Goal: Obtain resource: Download file/media

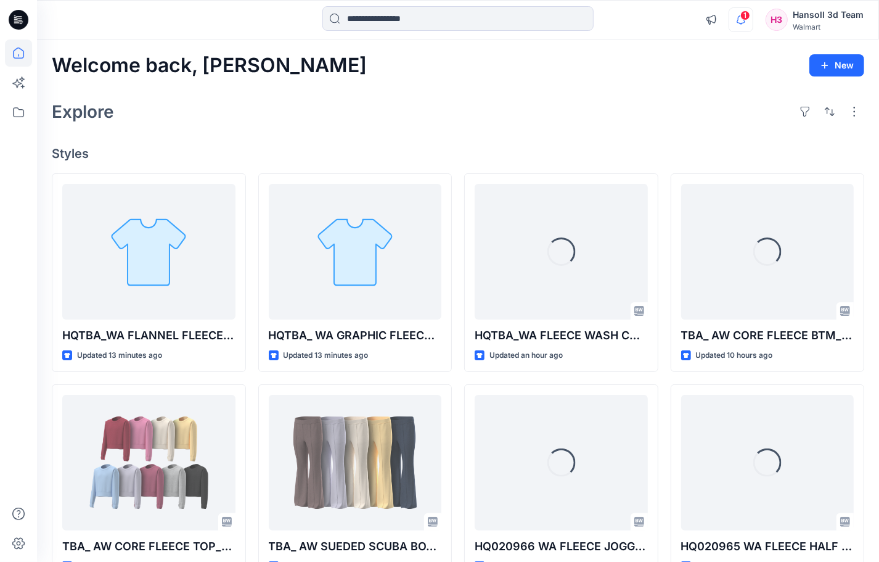
click at [738, 20] on icon "button" at bounding box center [741, 19] width 23 height 25
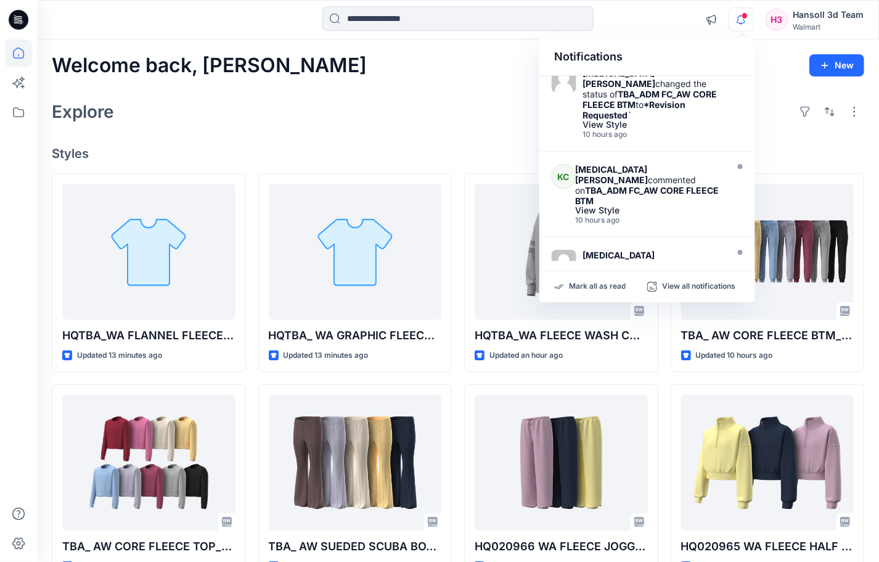
scroll to position [154, 0]
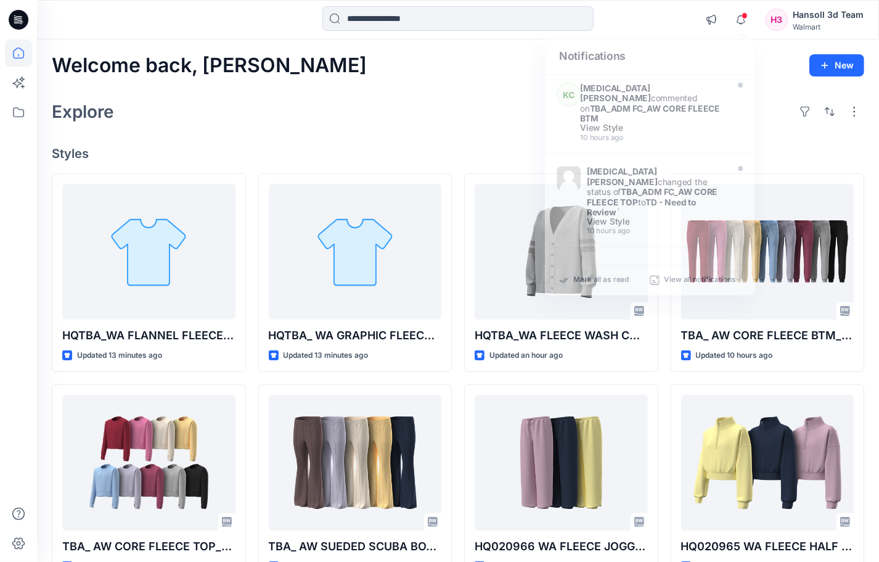
click at [392, 115] on div "Explore" at bounding box center [458, 112] width 813 height 30
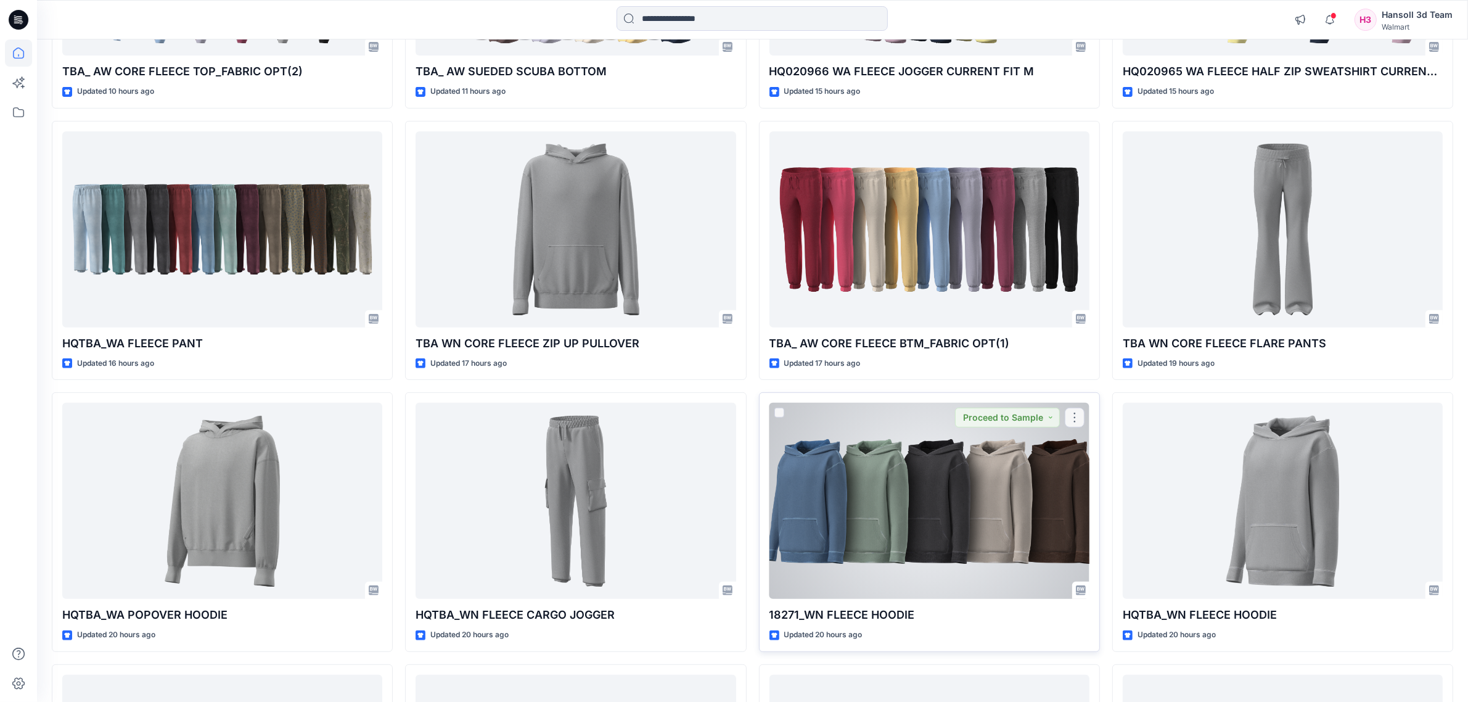
scroll to position [678, 0]
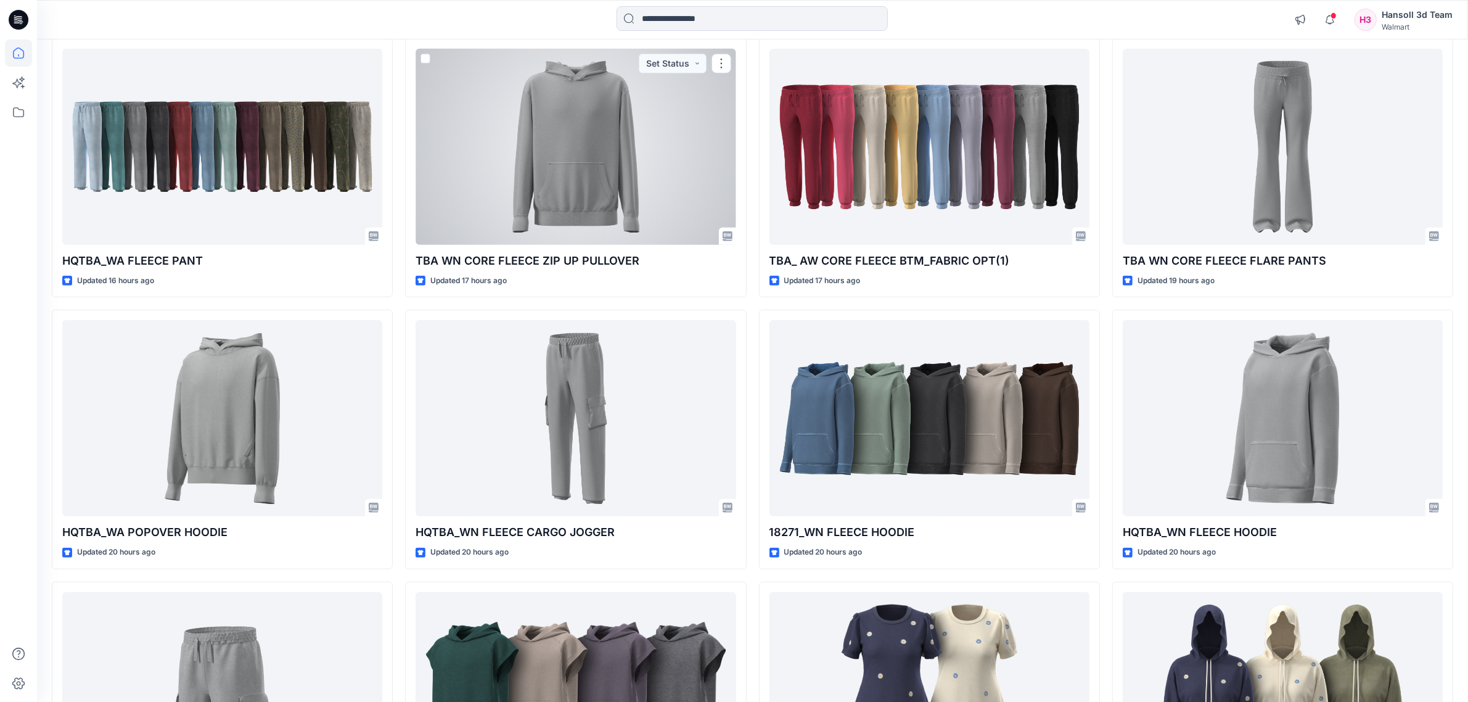
click at [677, 165] on div at bounding box center [576, 147] width 320 height 196
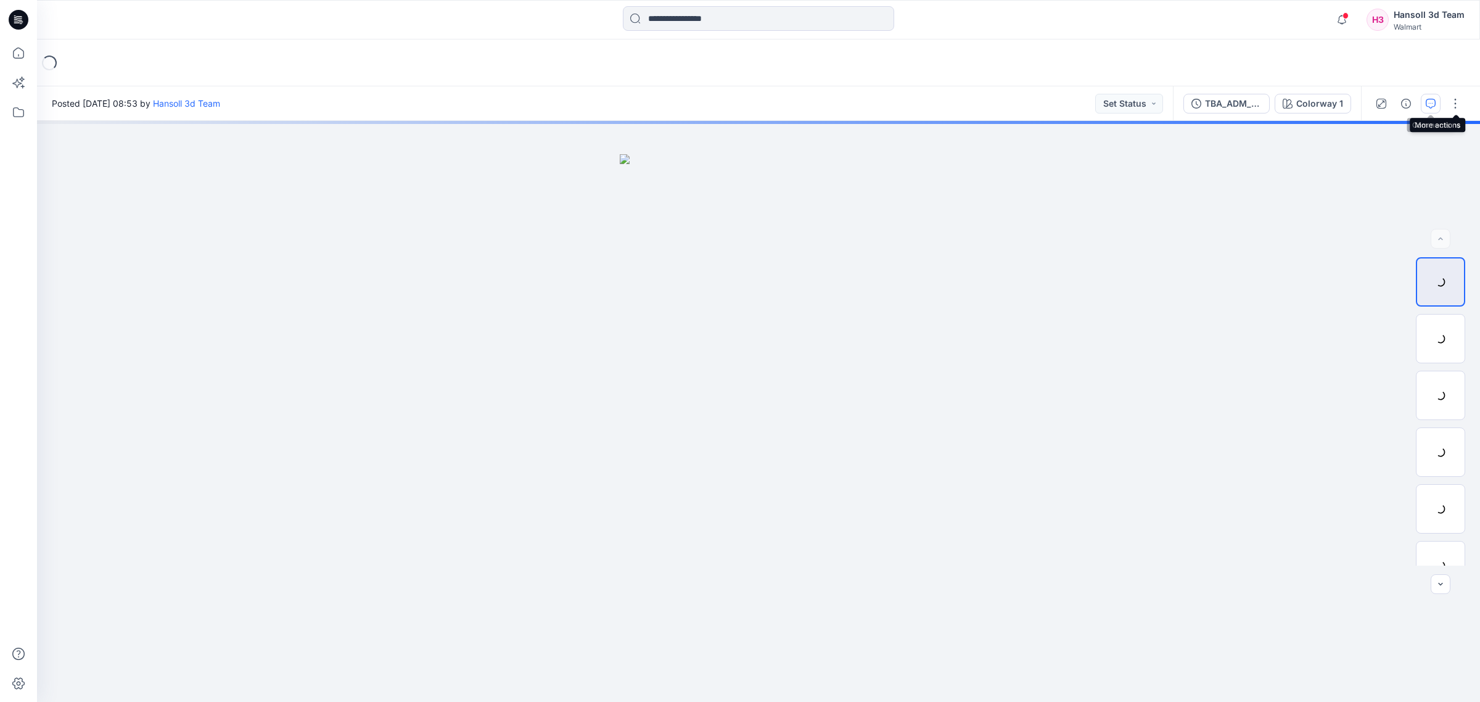
click at [891, 108] on button "button" at bounding box center [1431, 104] width 20 height 20
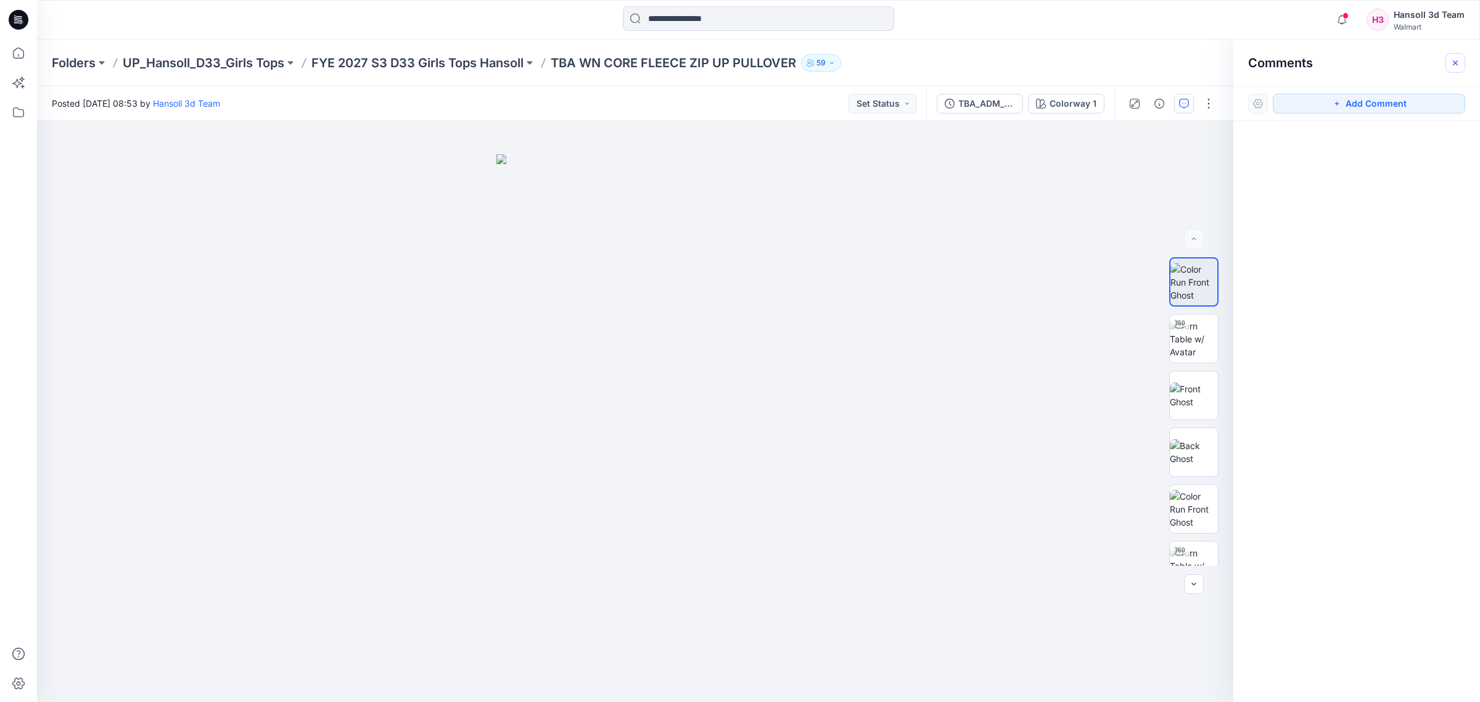
click at [891, 60] on button "button" at bounding box center [1456, 63] width 20 height 20
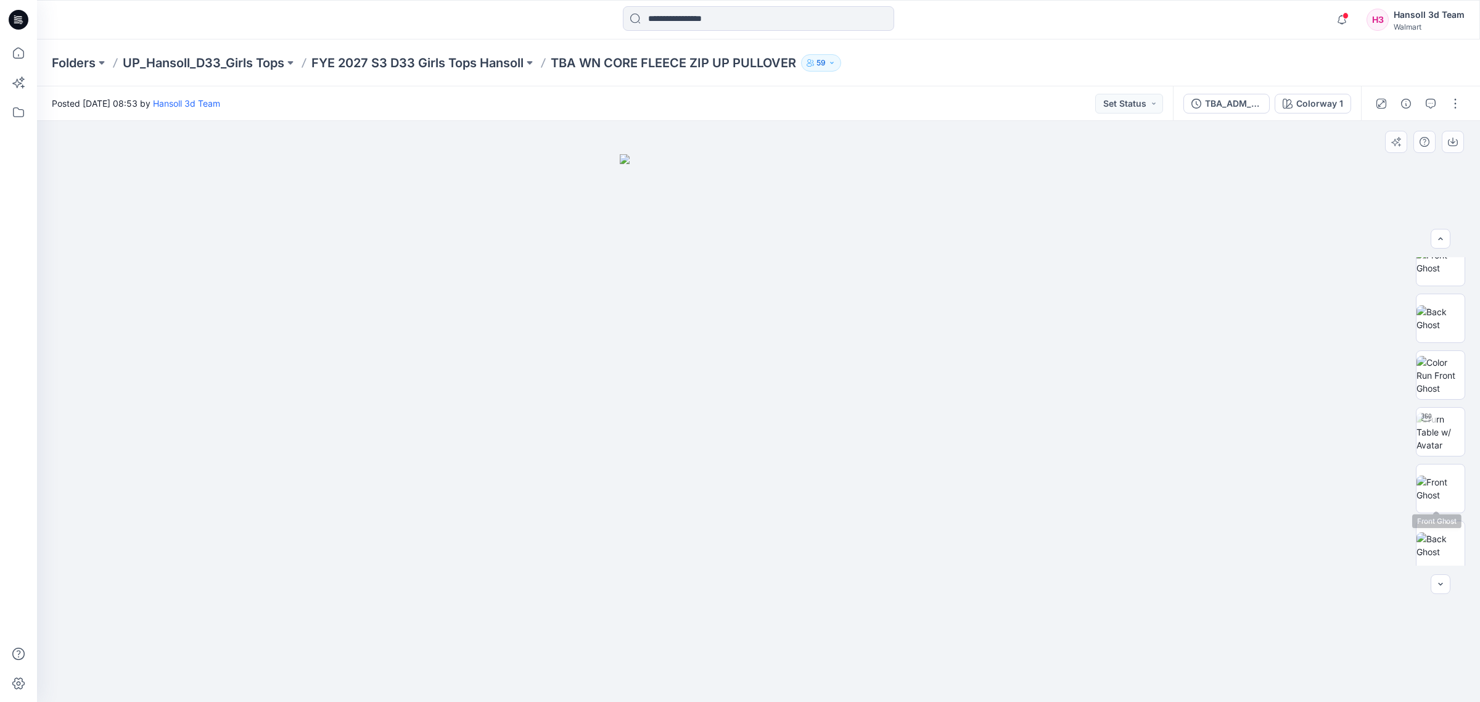
scroll to position [138, 0]
click at [891, 93] on div "Posted [DATE] 08:53 by [PERSON_NAME] 3d Team Set Status" at bounding box center [605, 103] width 1136 height 34
click at [891, 96] on button "Set Status" at bounding box center [1129, 104] width 68 height 20
click at [891, 192] on p "TD - Need to Review" at bounding box center [1111, 187] width 69 height 16
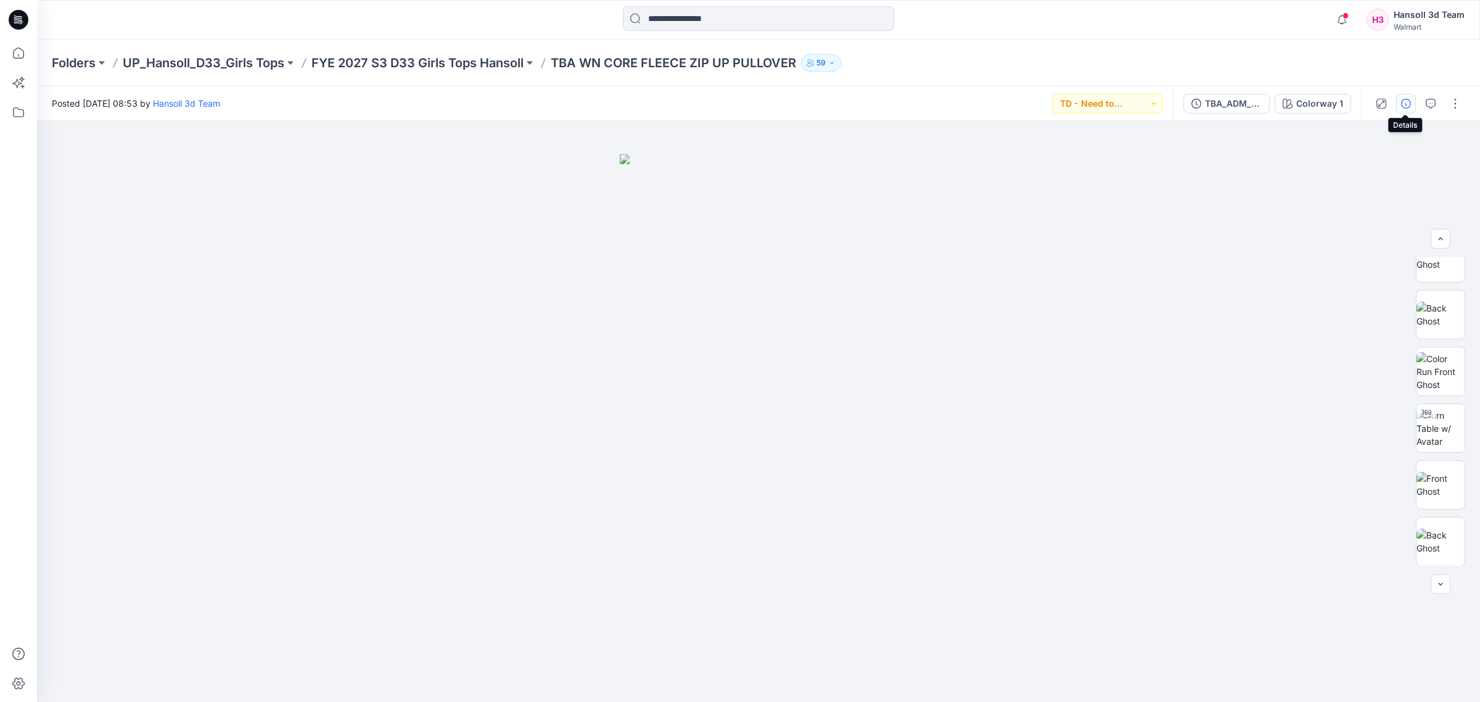
click at [891, 105] on icon "button" at bounding box center [1406, 104] width 10 height 10
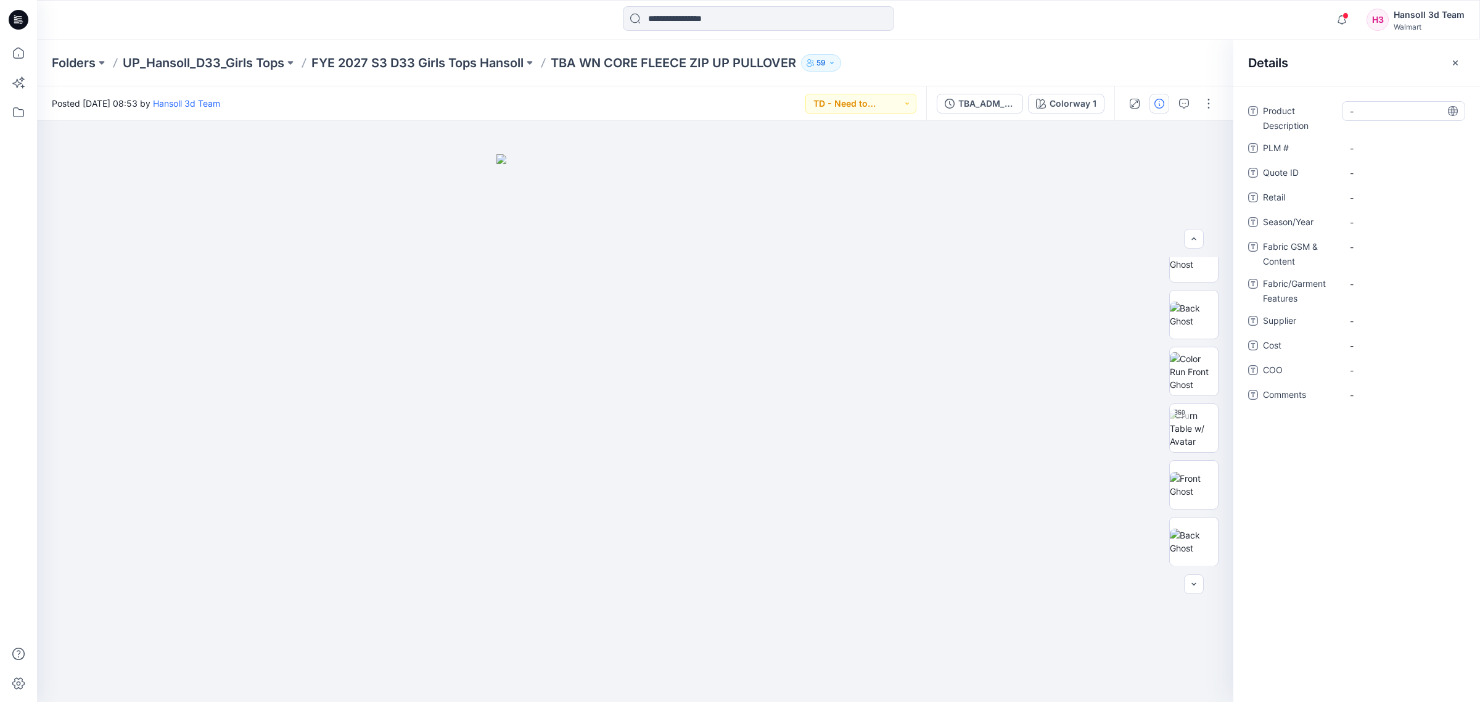
click at [891, 113] on Description "-" at bounding box center [1403, 111] width 107 height 13
type textarea "*"
type textarea "**********"
click at [891, 160] on div "Product Description - PLM # - Quote ID - Retail - Season/Year - Fabric GSM & Co…" at bounding box center [1356, 260] width 217 height 318
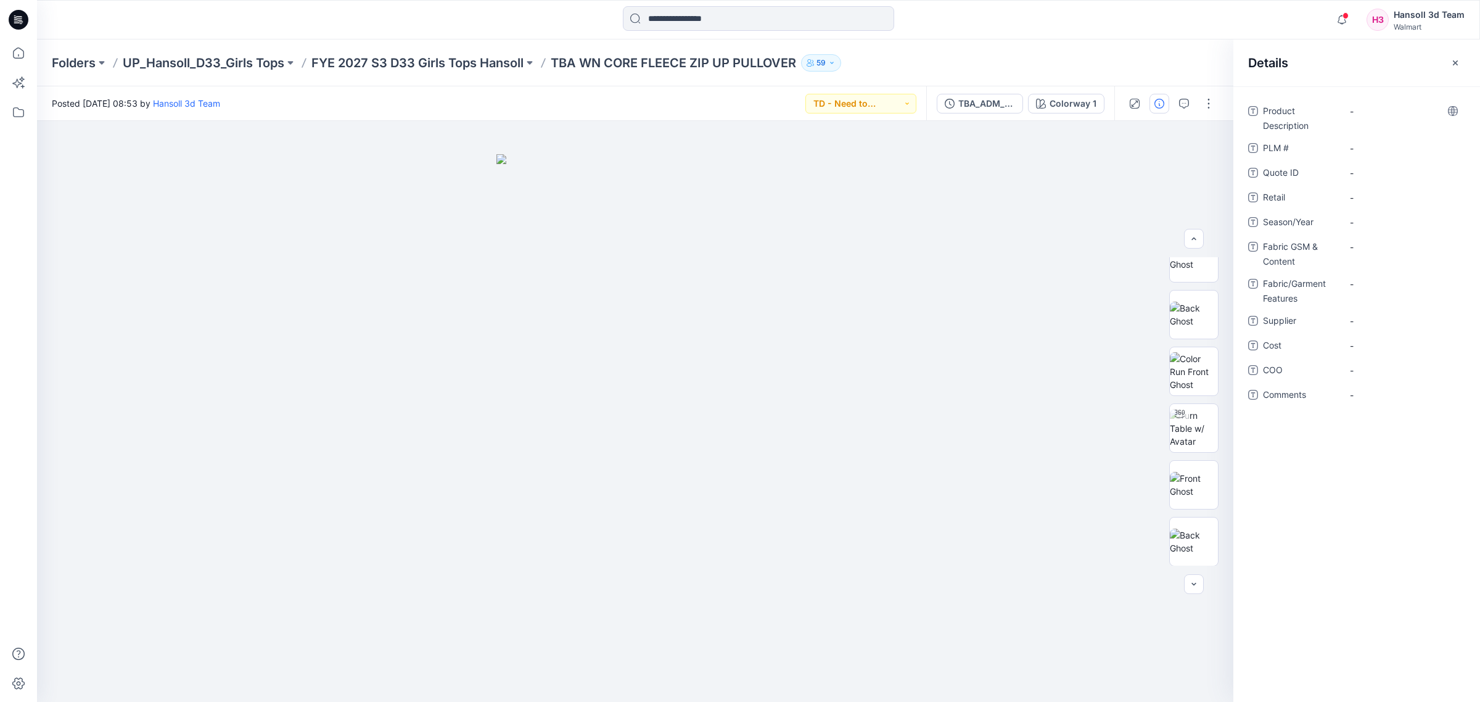
drag, startPoint x: 1394, startPoint y: 134, endPoint x: 1394, endPoint y: 121, distance: 13.0
click at [891, 133] on div "Product Description - PLM # - Quote ID - Retail - Season/Year - Fabric GSM & Co…" at bounding box center [1356, 260] width 217 height 318
click at [891, 121] on div "-" at bounding box center [1403, 117] width 123 height 32
click at [891, 109] on Description "-" at bounding box center [1403, 111] width 107 height 13
click at [891, 111] on textarea at bounding box center [1403, 111] width 123 height 20
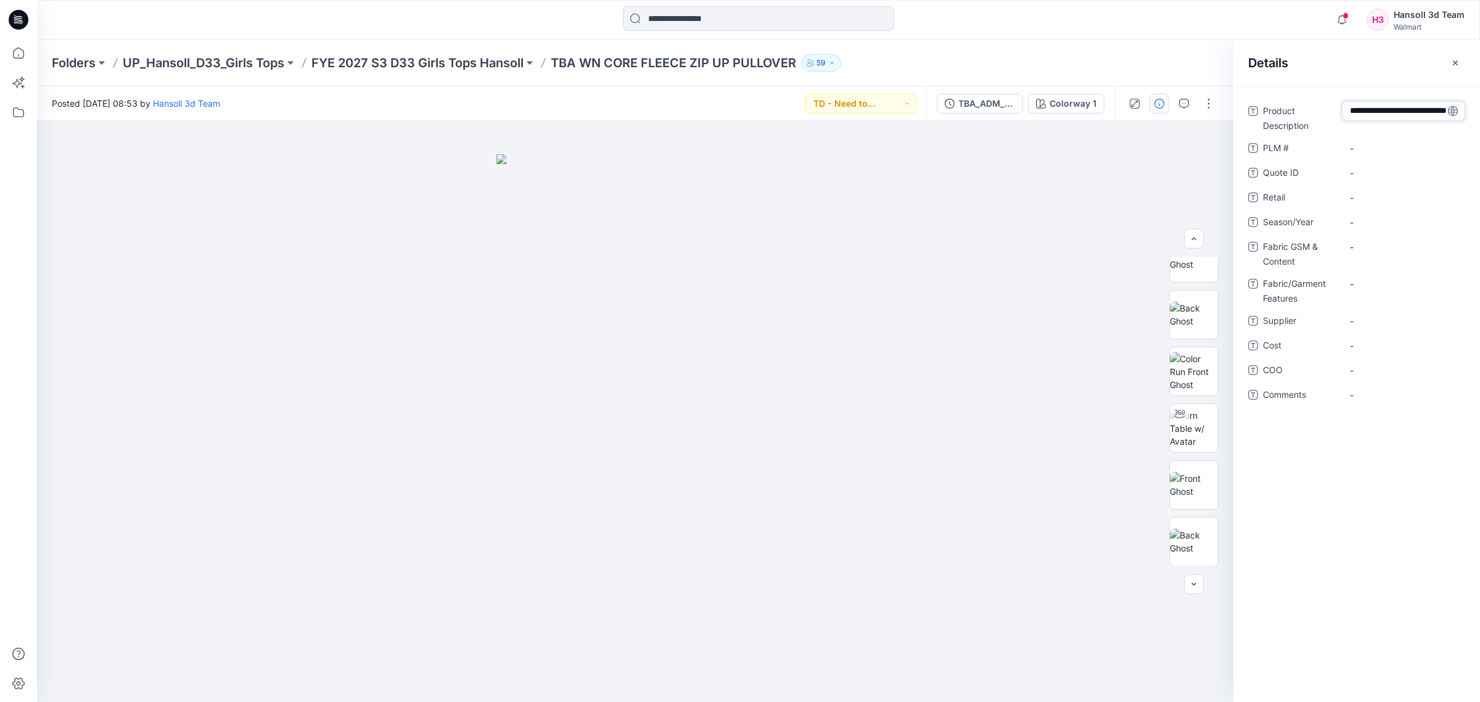
type textarea "**********"
click at [891, 144] on \ "-" at bounding box center [1403, 148] width 107 height 13
type textarea "***"
click at [891, 167] on ID "-" at bounding box center [1403, 173] width 107 height 13
type textarea "***"
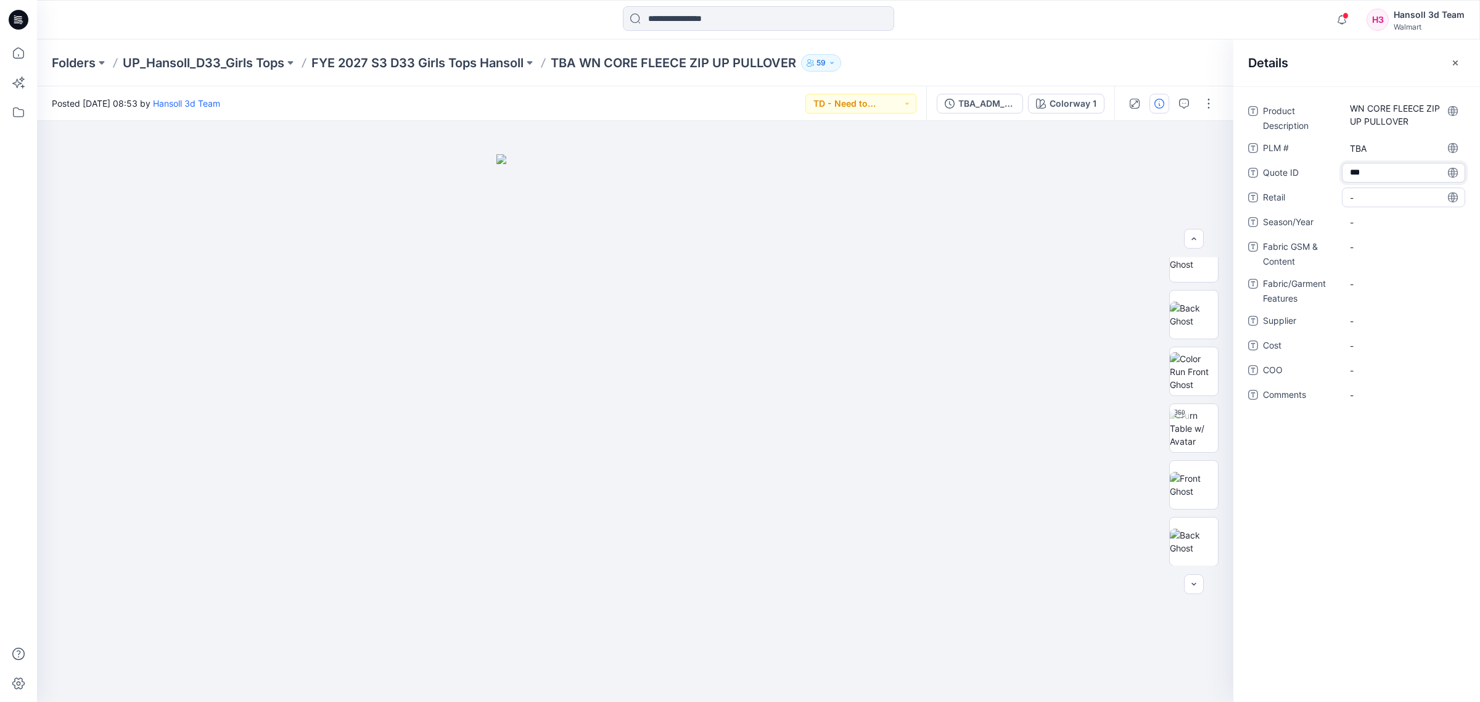
click at [891, 193] on span "-" at bounding box center [1403, 197] width 107 height 13
type textarea "***"
click at [891, 218] on span "-" at bounding box center [1403, 222] width 107 height 13
type textarea "*******"
click at [891, 253] on div "-" at bounding box center [1403, 247] width 123 height 20
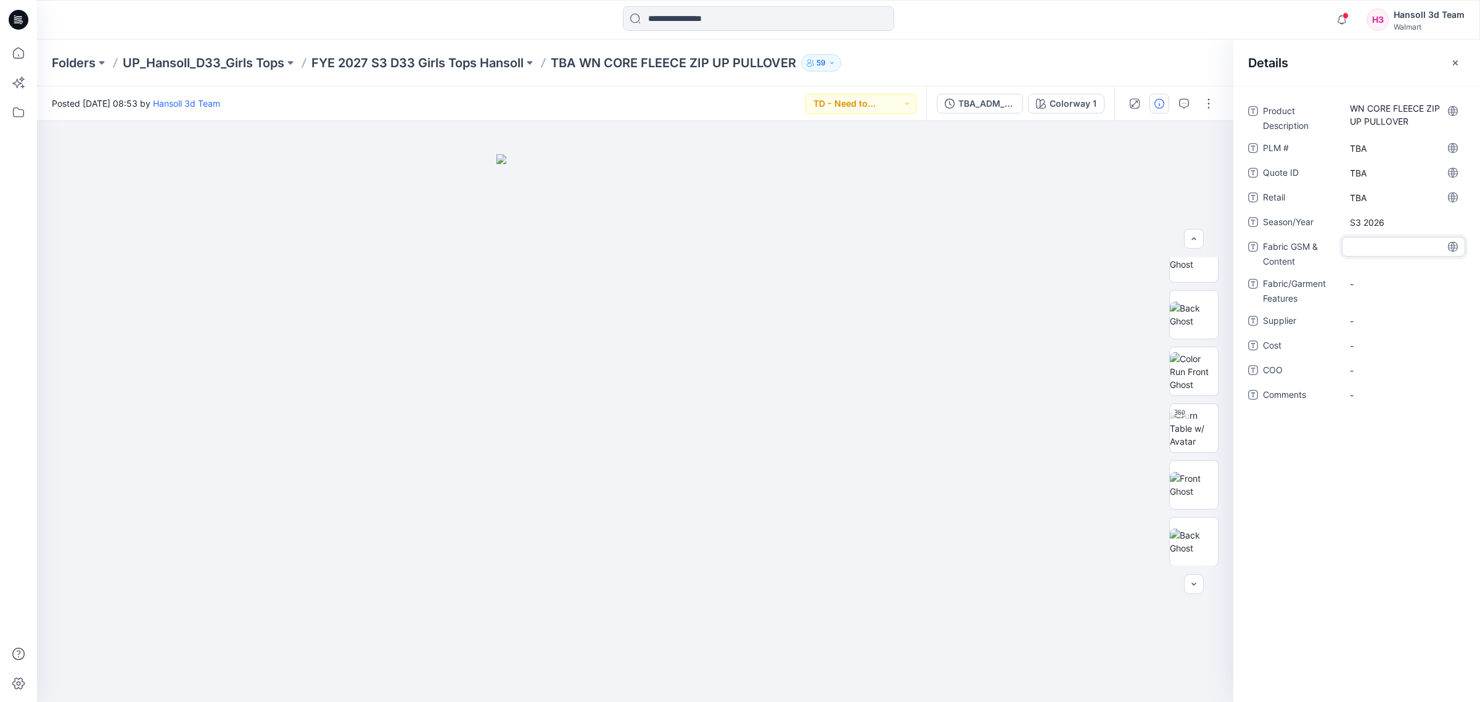
type textarea "*"
click at [891, 242] on textarea "********" at bounding box center [1403, 247] width 123 height 20
drag, startPoint x: 1406, startPoint y: 251, endPoint x: 1425, endPoint y: 251, distance: 19.1
click at [891, 251] on textarea "*********" at bounding box center [1403, 247] width 123 height 20
type textarea "**********"
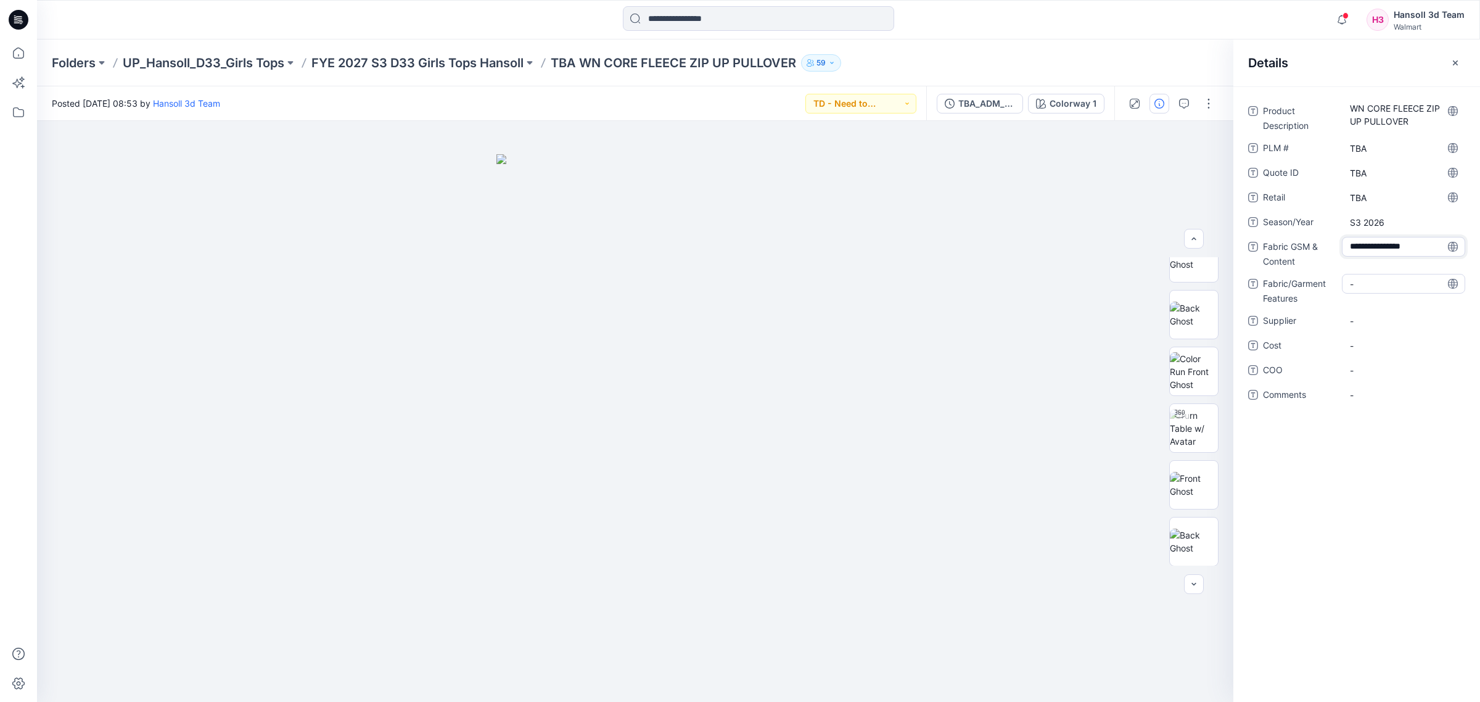
click at [891, 284] on Features "-" at bounding box center [1403, 284] width 107 height 13
type textarea "******"
click at [891, 250] on Content "CVC 60/40 FLEECE" at bounding box center [1403, 247] width 107 height 13
click at [891, 253] on textarea "**********" at bounding box center [1403, 247] width 123 height 20
type textarea "**********"
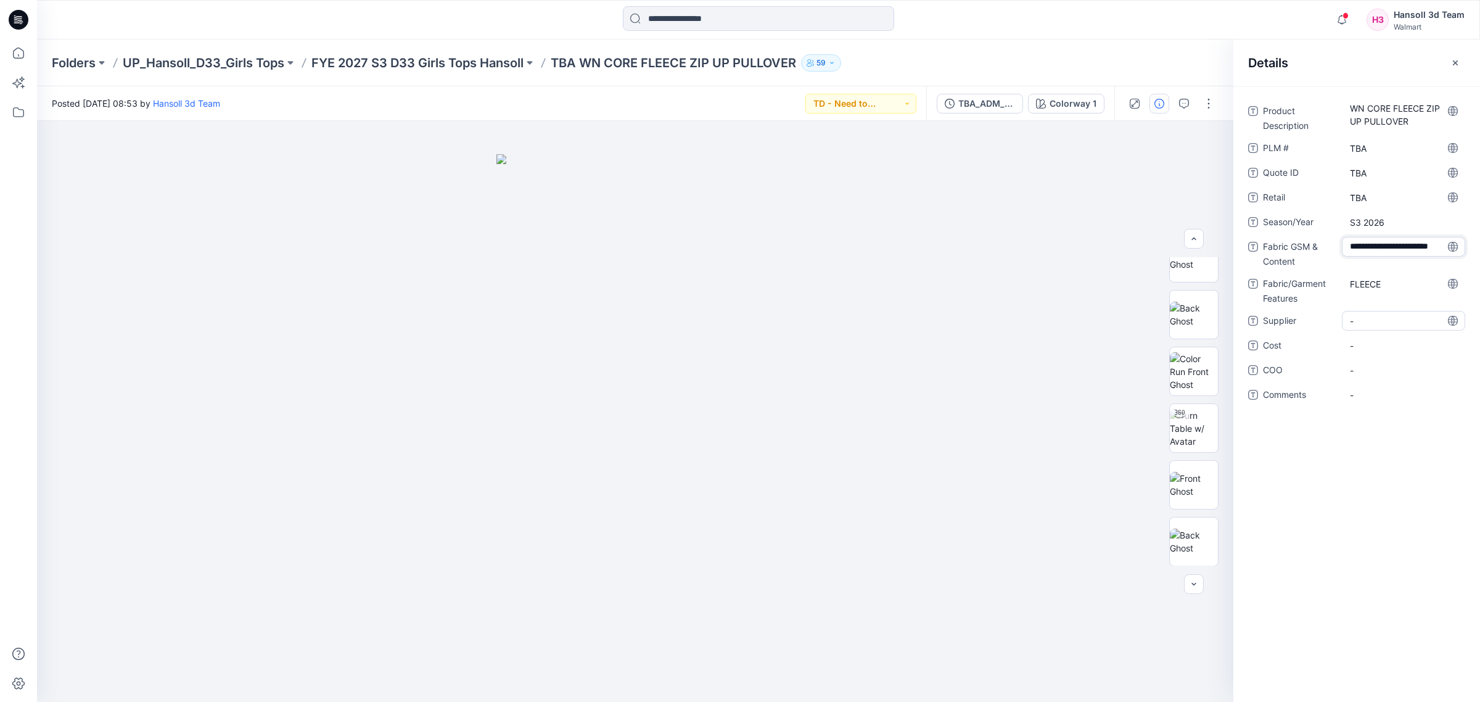
click at [891, 318] on span "-" at bounding box center [1403, 321] width 107 height 13
type textarea "**********"
click at [891, 318] on span "-" at bounding box center [1403, 321] width 107 height 13
type textarea "*"
type textarea "**********"
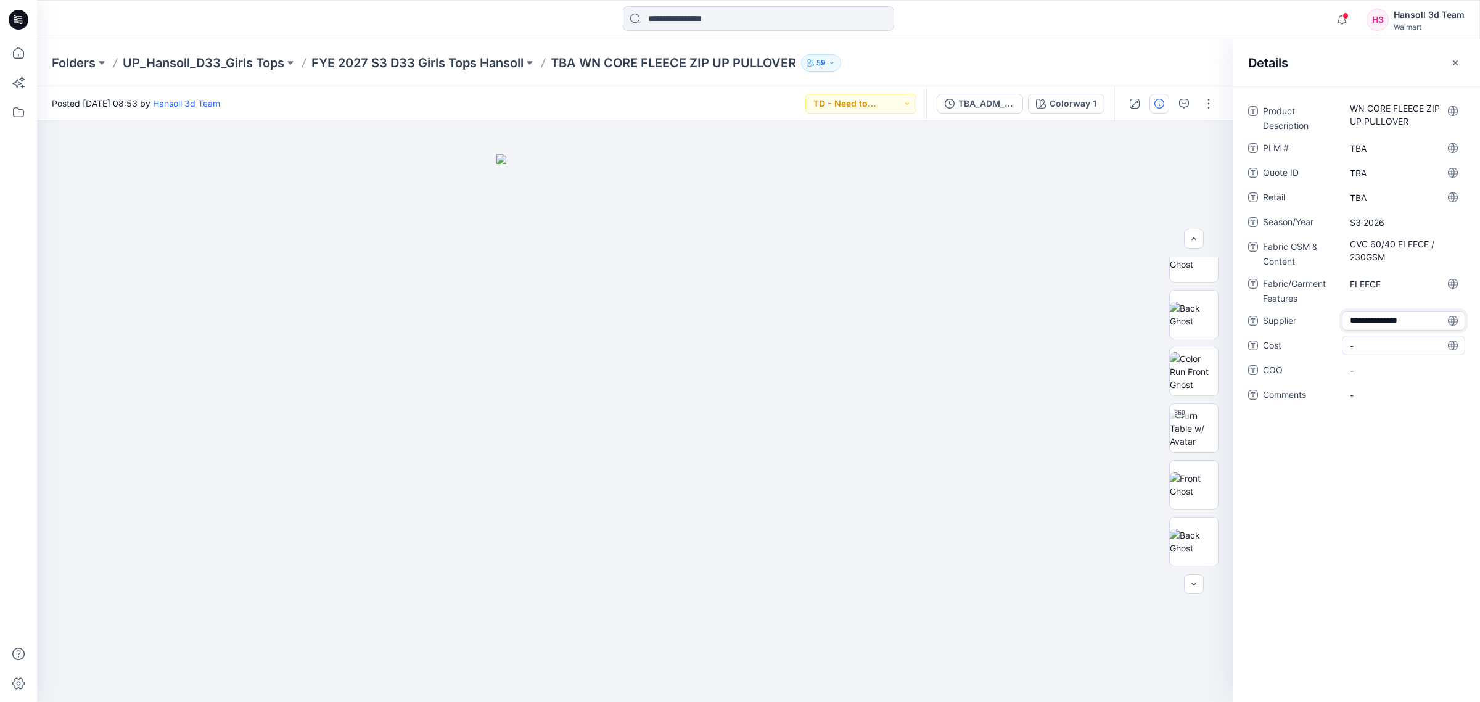
click at [891, 343] on span "-" at bounding box center [1403, 345] width 107 height 13
type textarea "***"
click at [891, 358] on div "Product Description WN CORE FLEECE ZIP UP PULLOVER PLM # TBA Quote ID TBA Retai…" at bounding box center [1356, 260] width 217 height 318
click at [891, 370] on span "-" at bounding box center [1403, 370] width 107 height 13
type textarea "*******"
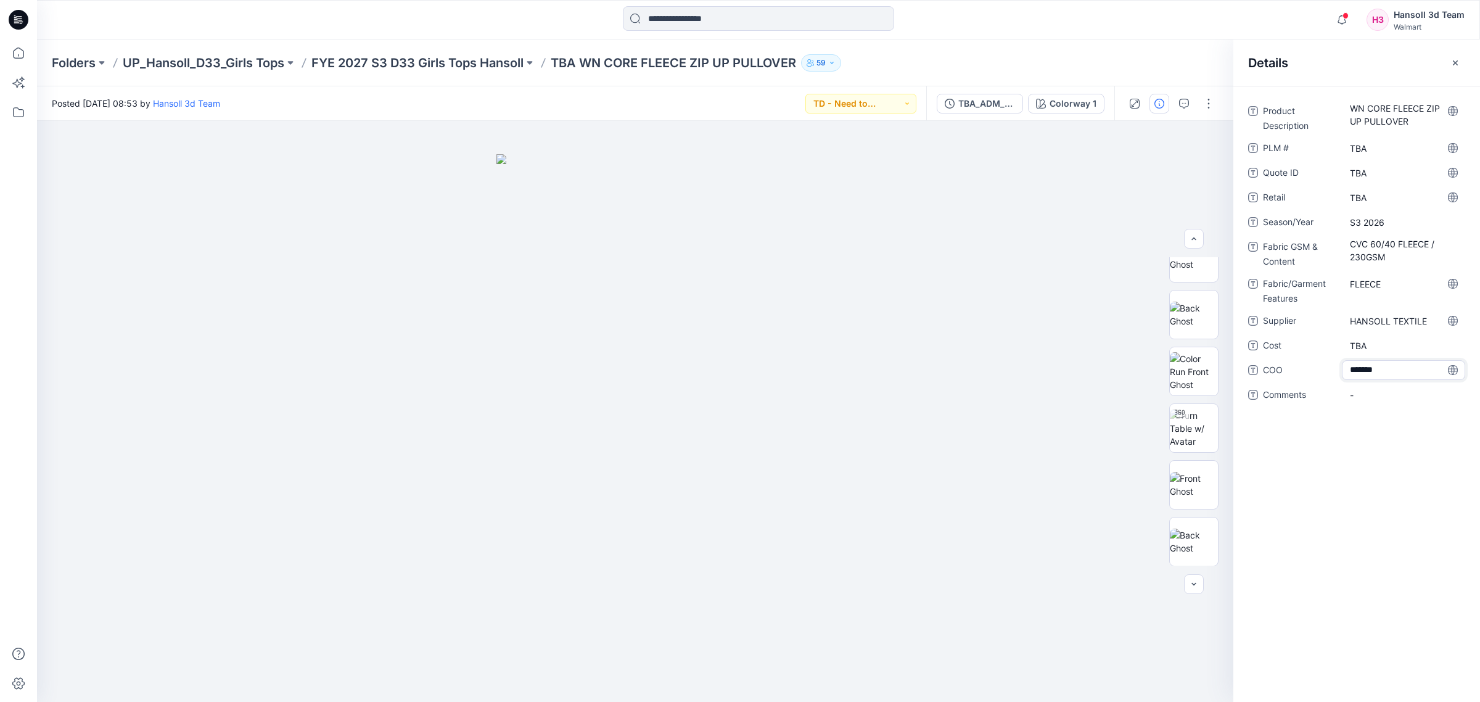
click at [891, 528] on div "Product Description WN CORE FLEECE ZIP UP PULLOVER PLM # TBA Quote ID TBA Retai…" at bounding box center [1356, 393] width 247 height 615
click at [891, 381] on div "Product Description WN CORE FLEECE ZIP UP PULLOVER PLM # TBA Quote ID TBA Retai…" at bounding box center [1356, 260] width 217 height 318
click at [891, 389] on span "-" at bounding box center [1403, 395] width 107 height 13
click at [891, 512] on div "Product Description WN CORE FLEECE ZIP UP PULLOVER PLM # TBA Quote ID TBA Retai…" at bounding box center [1356, 393] width 247 height 615
click at [891, 390] on span "-" at bounding box center [1403, 395] width 107 height 13
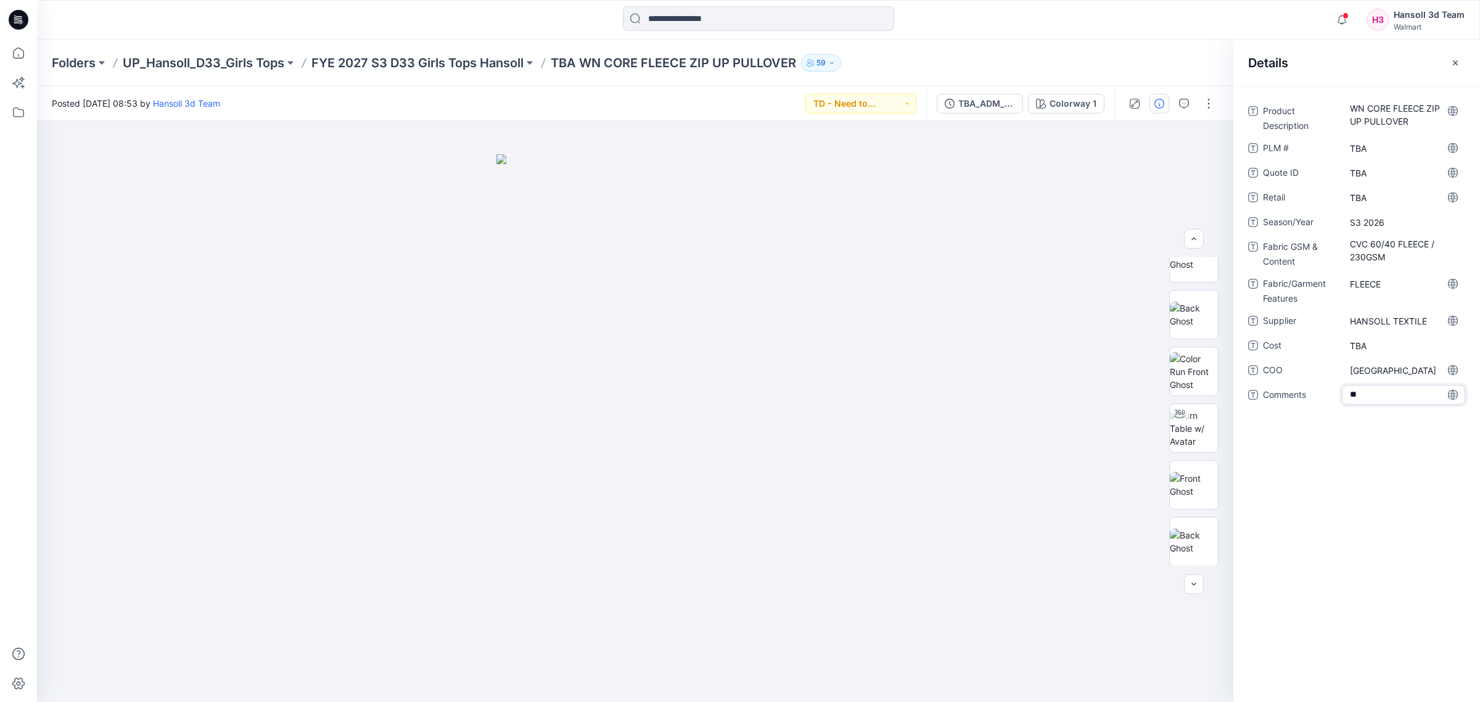
type textarea "*"
type textarea "**********"
click at [891, 494] on div "**********" at bounding box center [1356, 393] width 247 height 615
click at [891, 62] on icon "button" at bounding box center [1455, 63] width 10 height 10
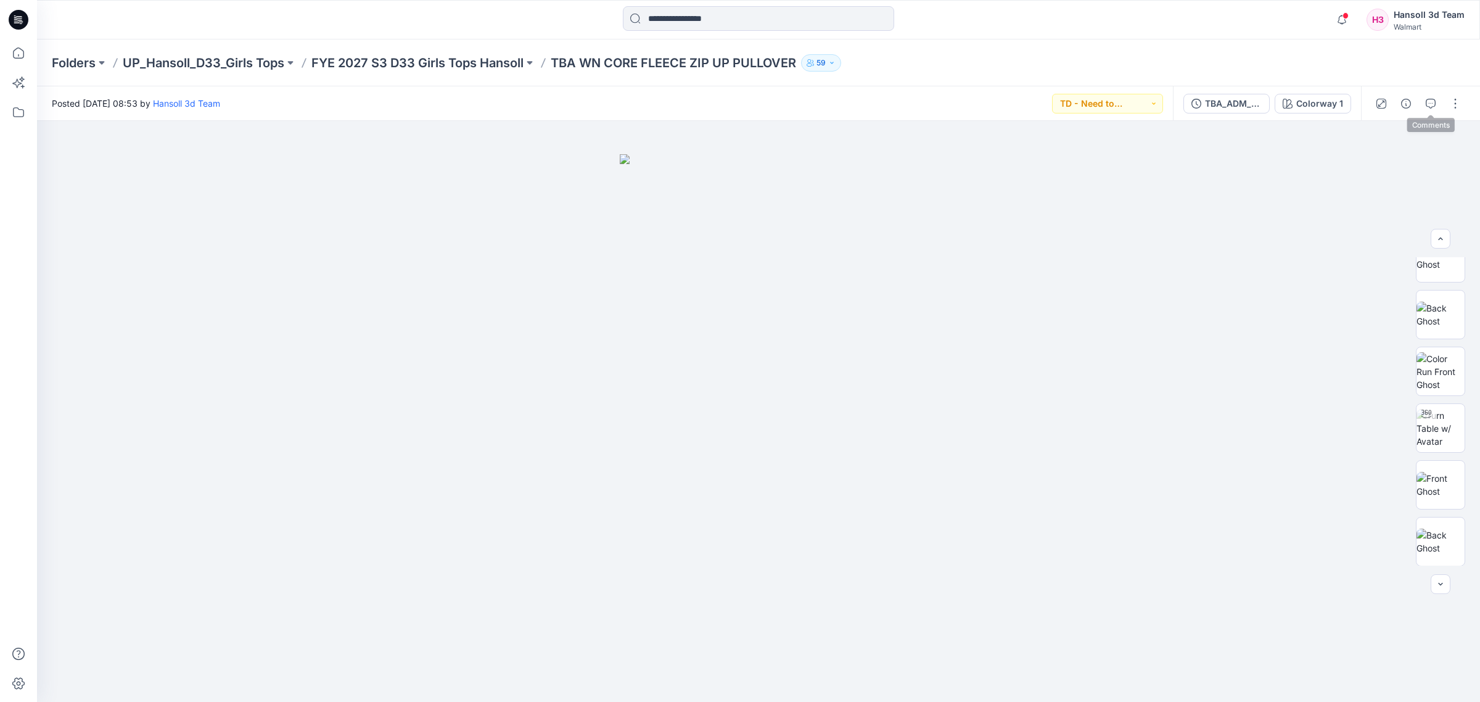
click at [891, 108] on div at bounding box center [1418, 103] width 114 height 35
click at [891, 106] on button "button" at bounding box center [1431, 104] width 20 height 20
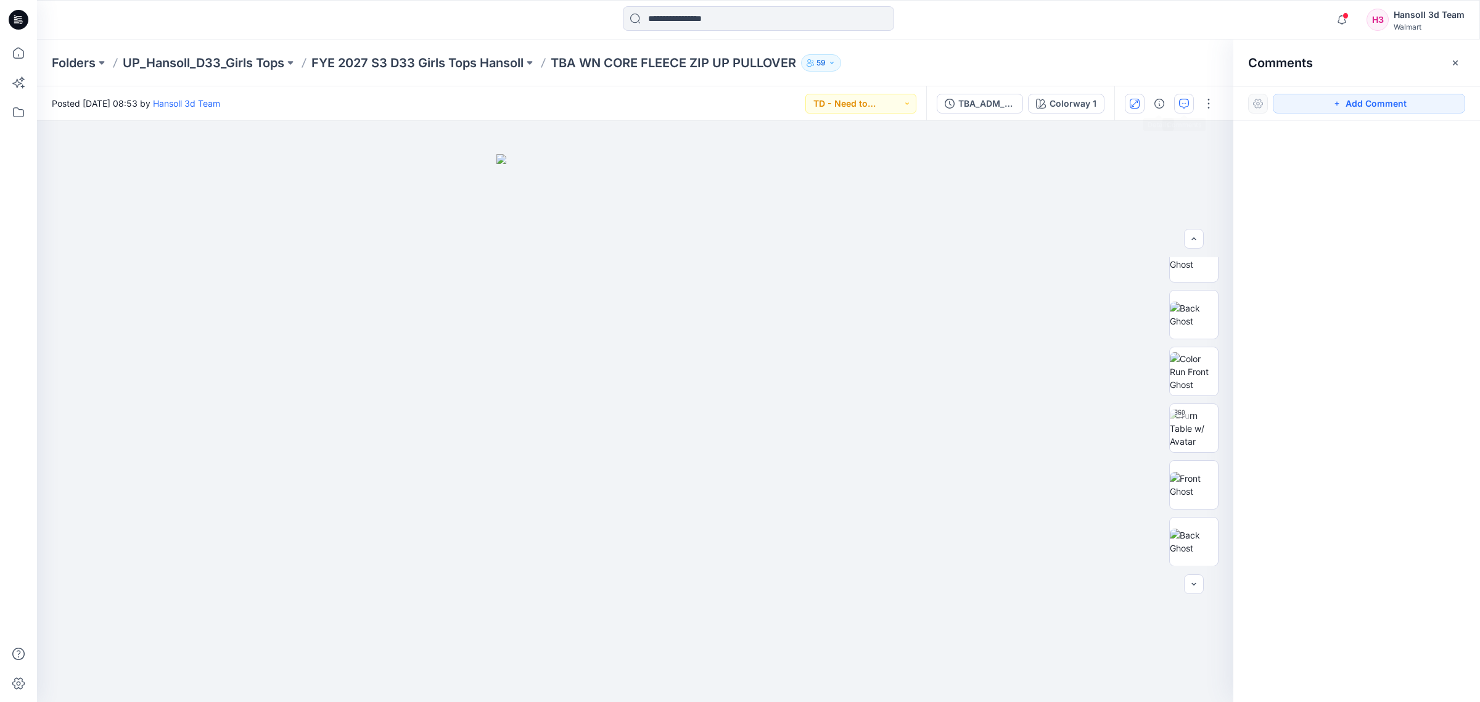
click at [891, 105] on icon "button" at bounding box center [1135, 104] width 10 height 10
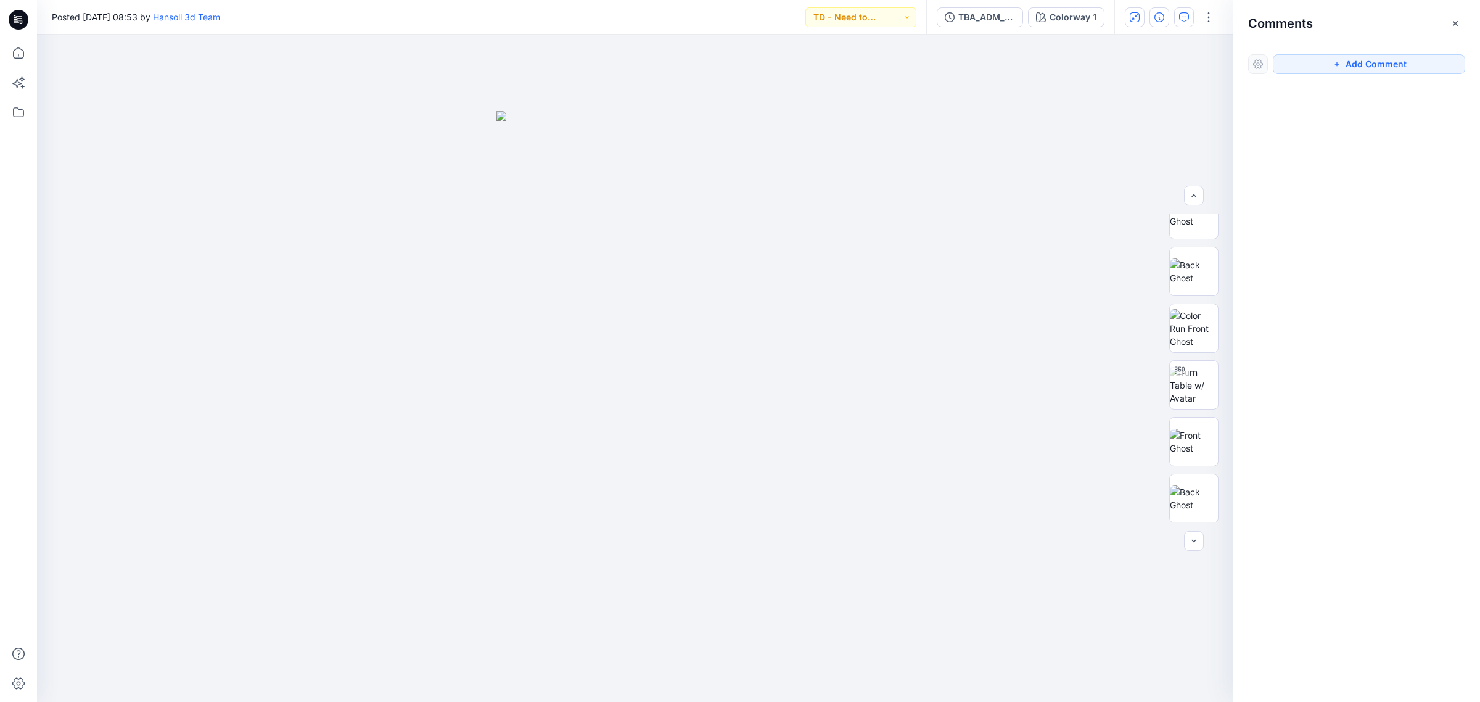
click at [891, 26] on button "button" at bounding box center [1160, 17] width 20 height 20
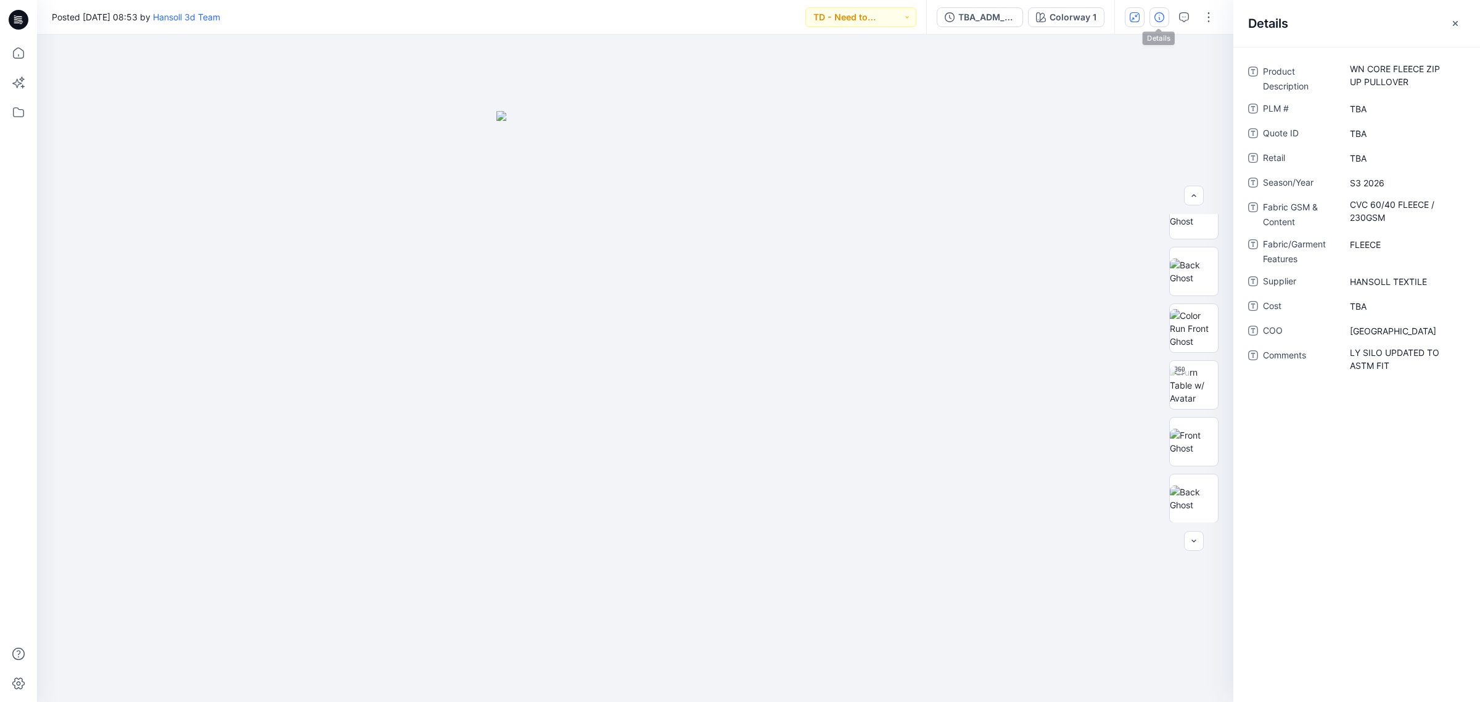
click at [891, 23] on button "button" at bounding box center [1160, 17] width 20 height 20
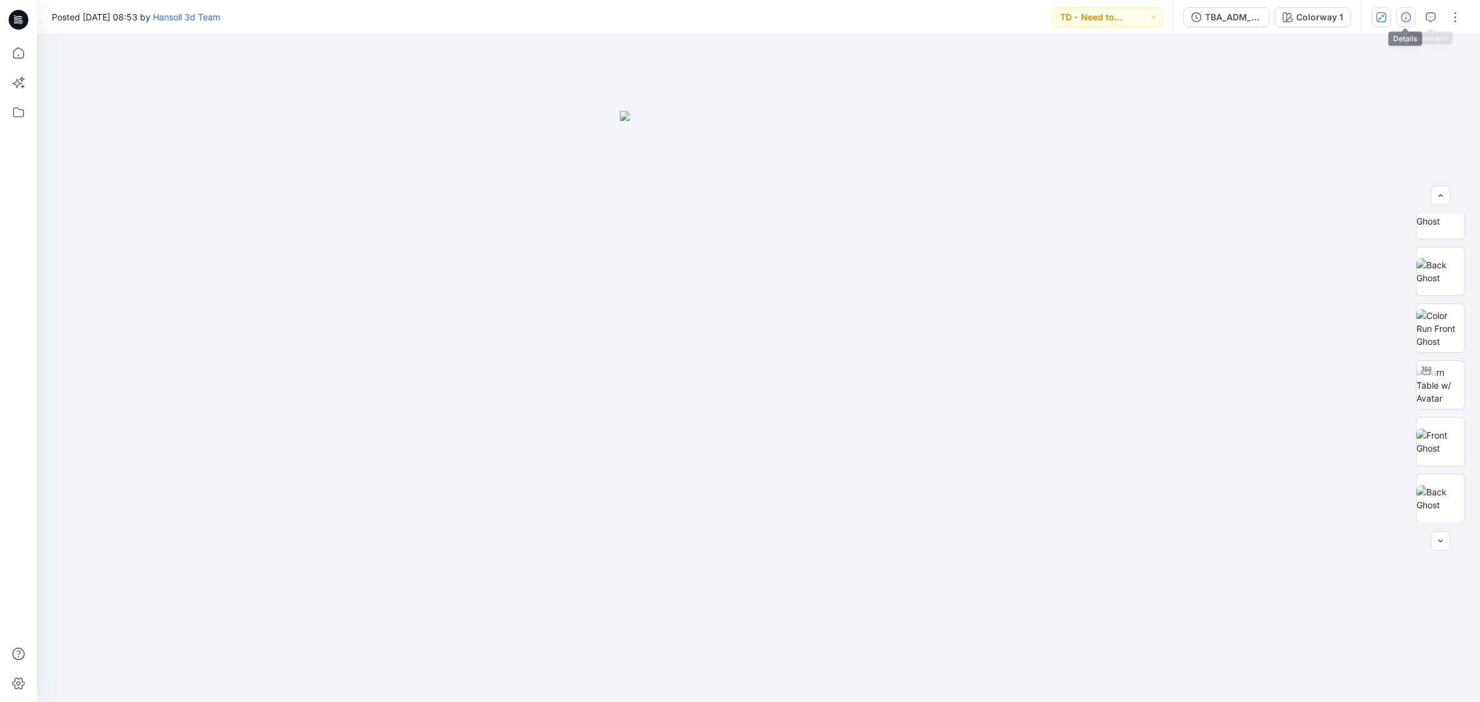
click at [891, 17] on icon "button" at bounding box center [1406, 17] width 10 height 10
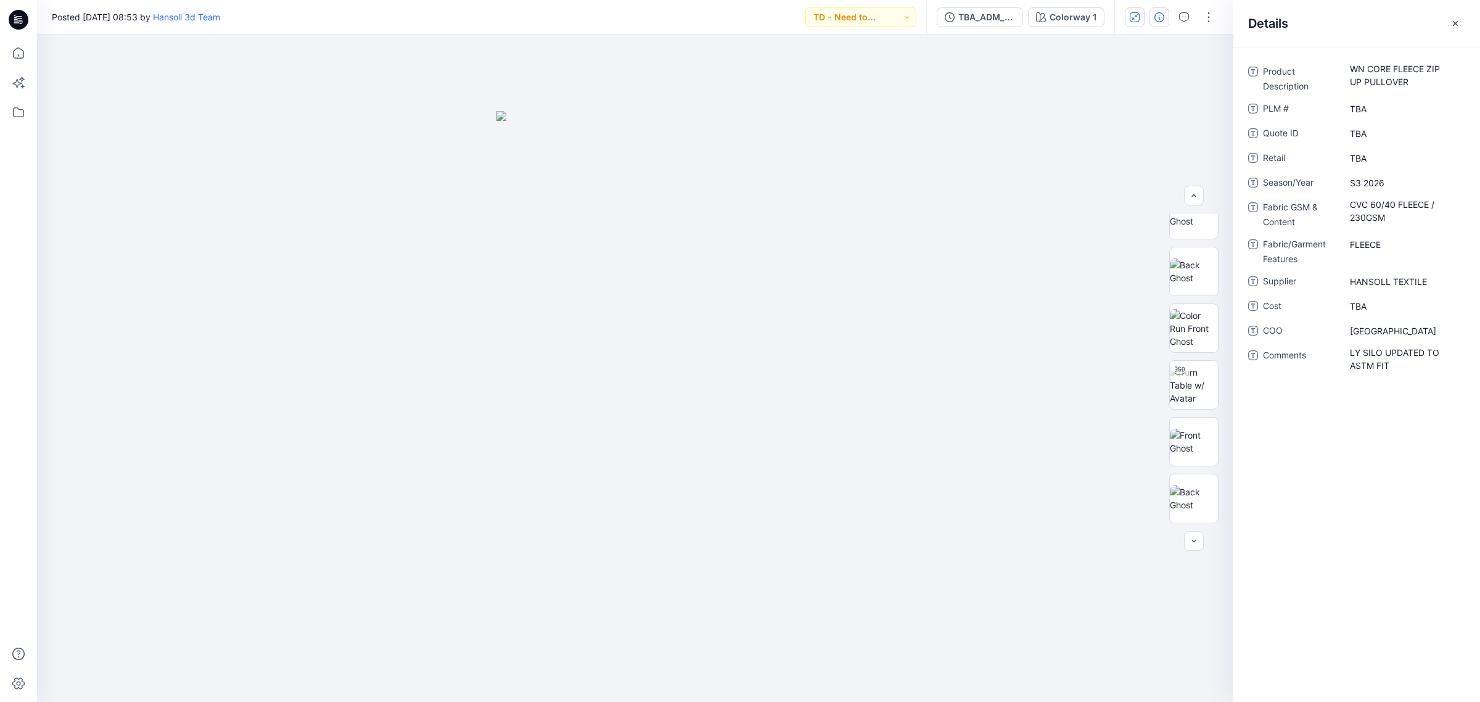
click at [891, 473] on div "Product Description WN CORE FLEECE ZIP UP PULLOVER PLM # TBA Quote ID TBA Retai…" at bounding box center [1356, 374] width 247 height 655
click at [891, 17] on button "button" at bounding box center [1209, 17] width 20 height 20
click at [891, 17] on button "button" at bounding box center [1456, 24] width 20 height 20
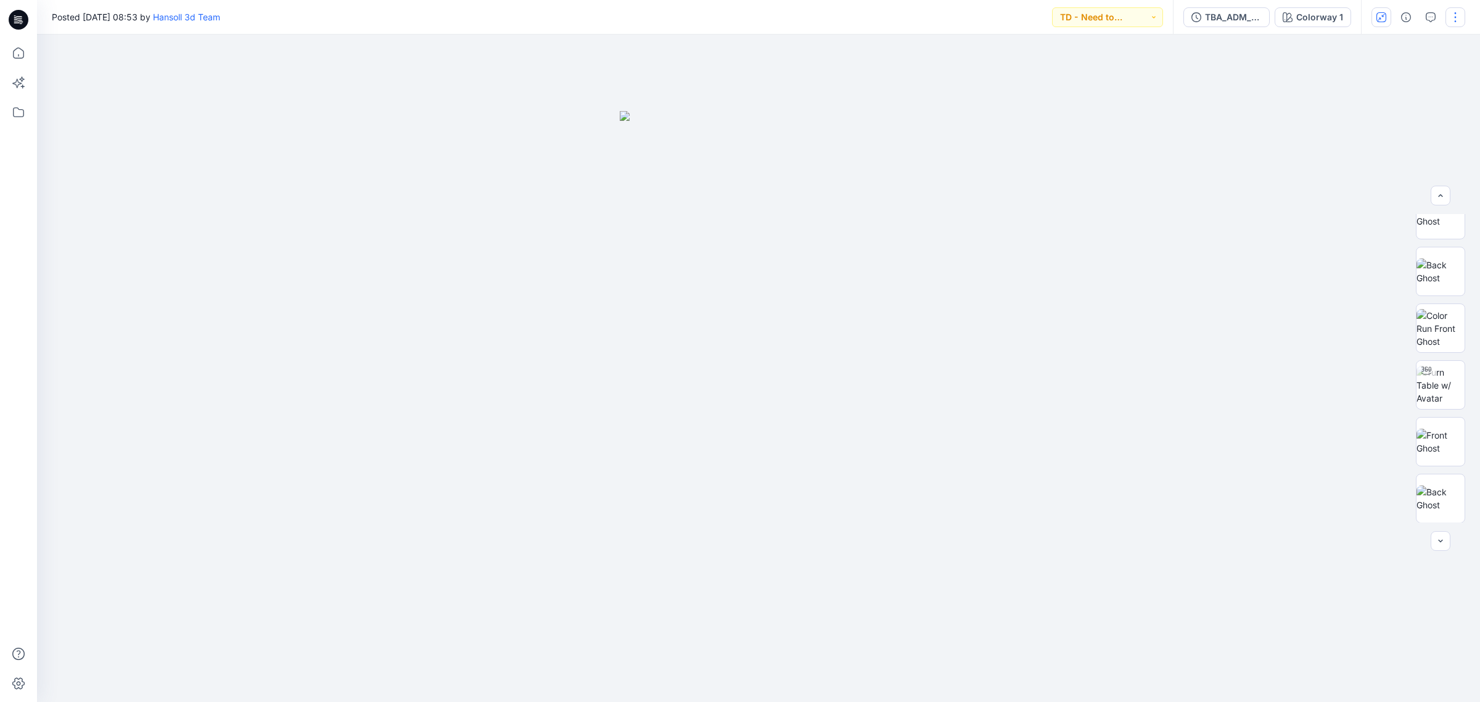
click at [891, 22] on button "button" at bounding box center [1456, 17] width 20 height 20
click at [891, 78] on button "Edit" at bounding box center [1403, 79] width 113 height 23
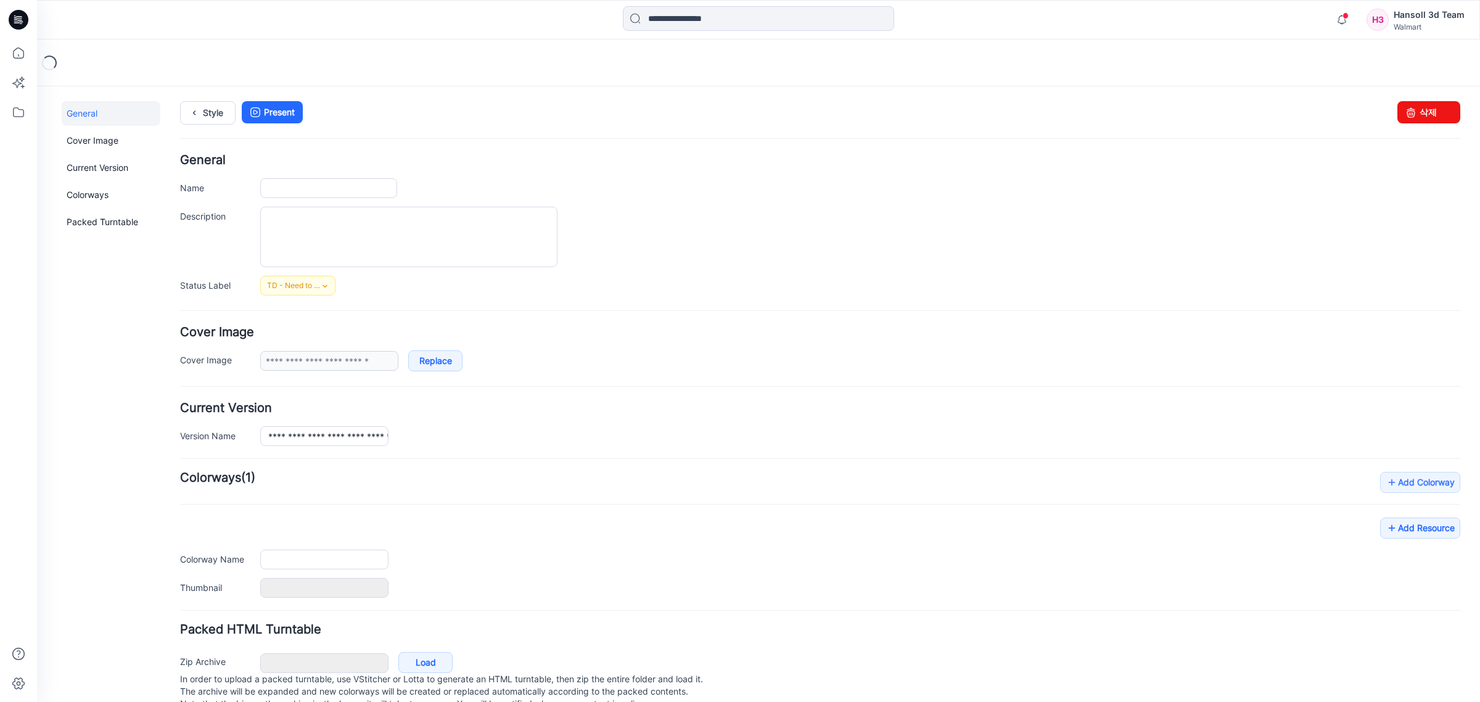
type input "**********"
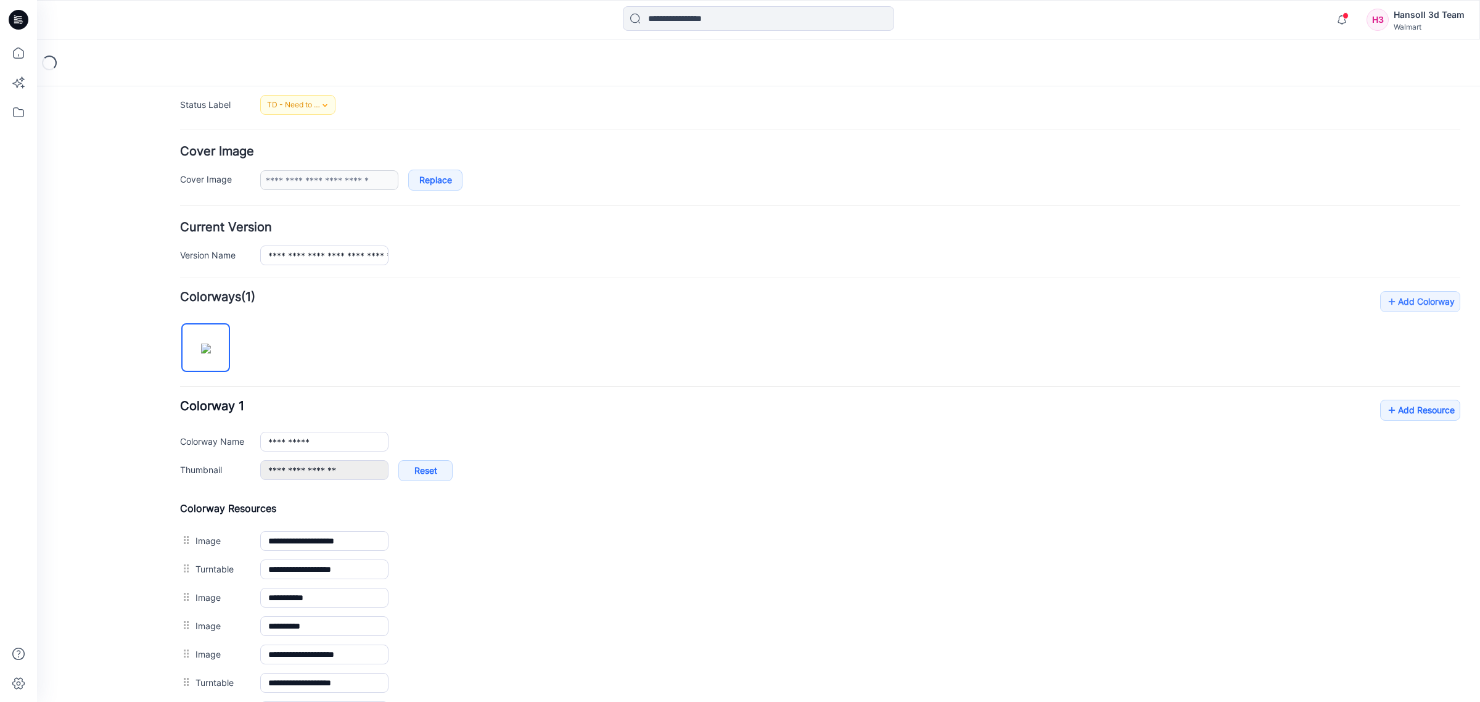
scroll to position [379, 0]
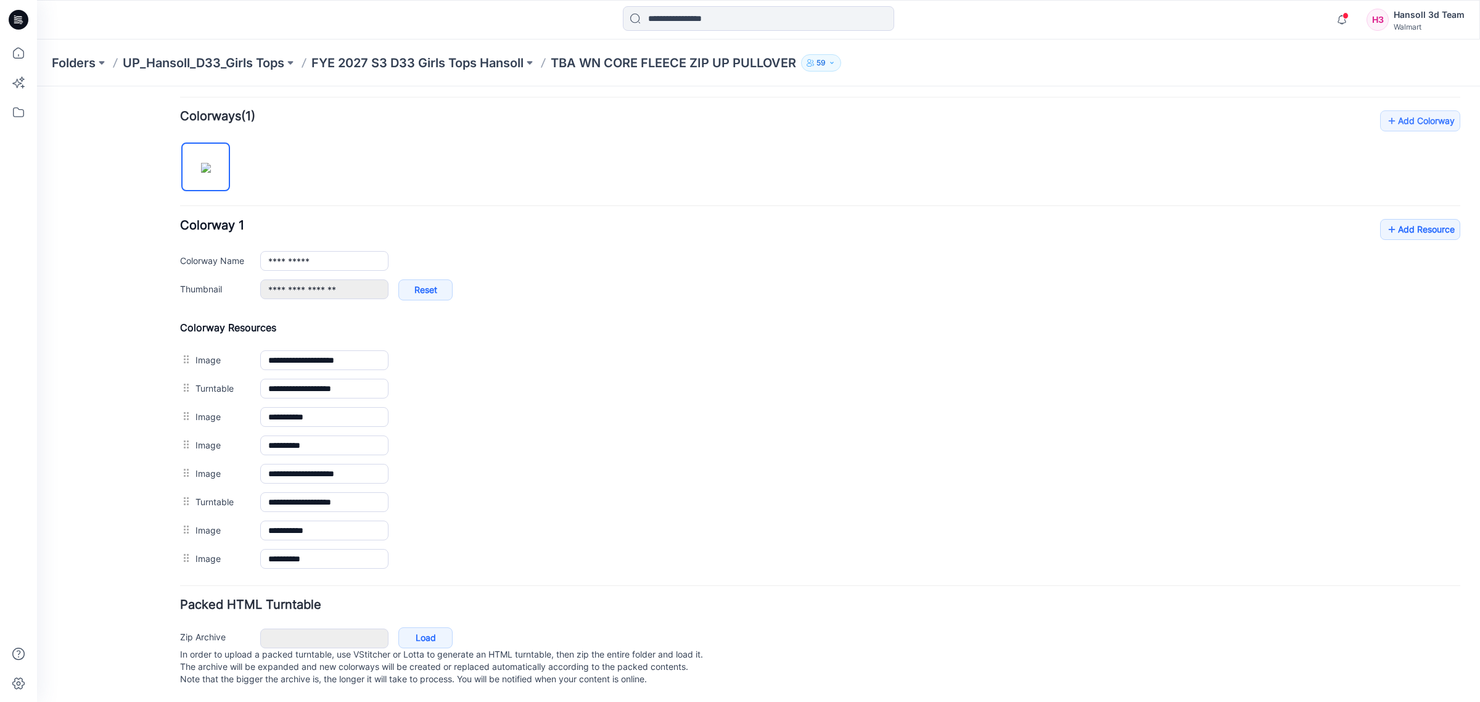
click at [629, 561] on form "**********" at bounding box center [820, 241] width 1280 height 897
click at [1389, 219] on link "Add Resource" at bounding box center [1420, 229] width 80 height 21
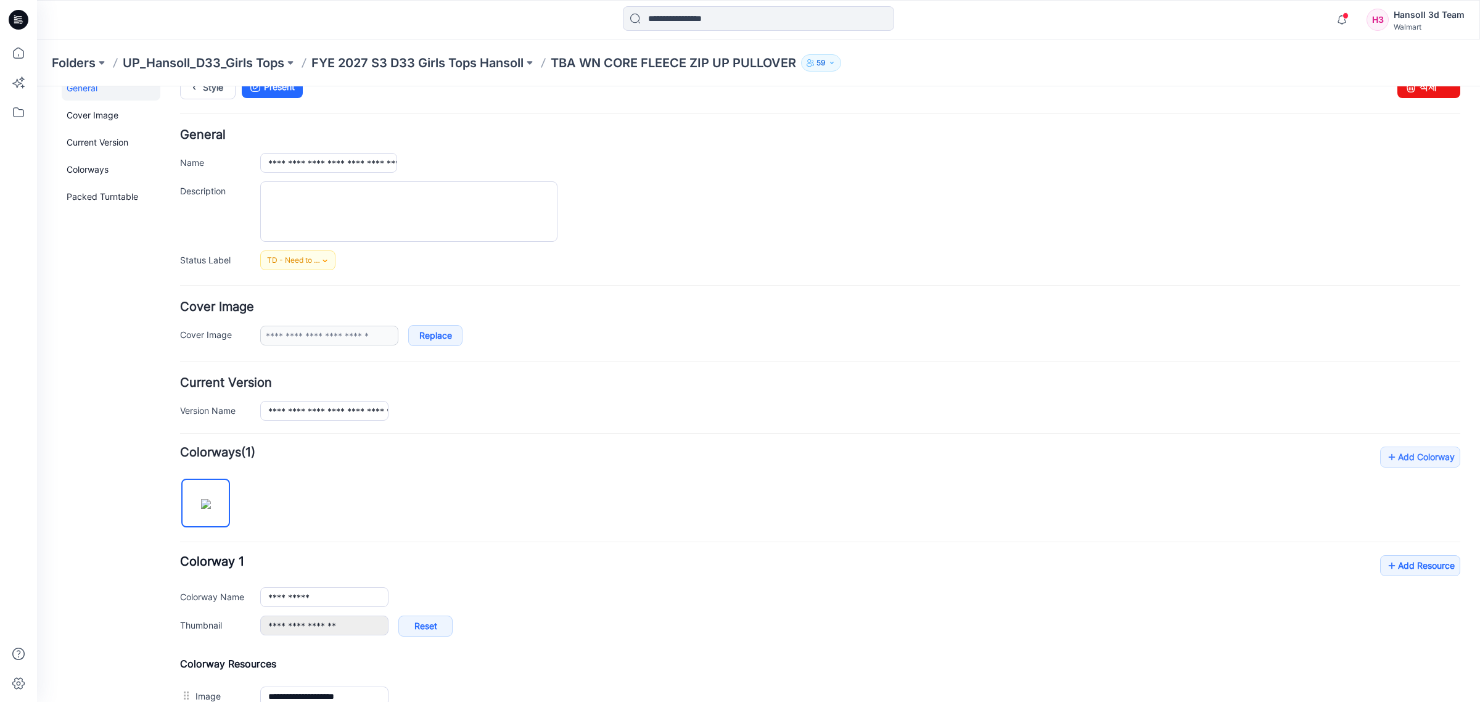
scroll to position [0, 0]
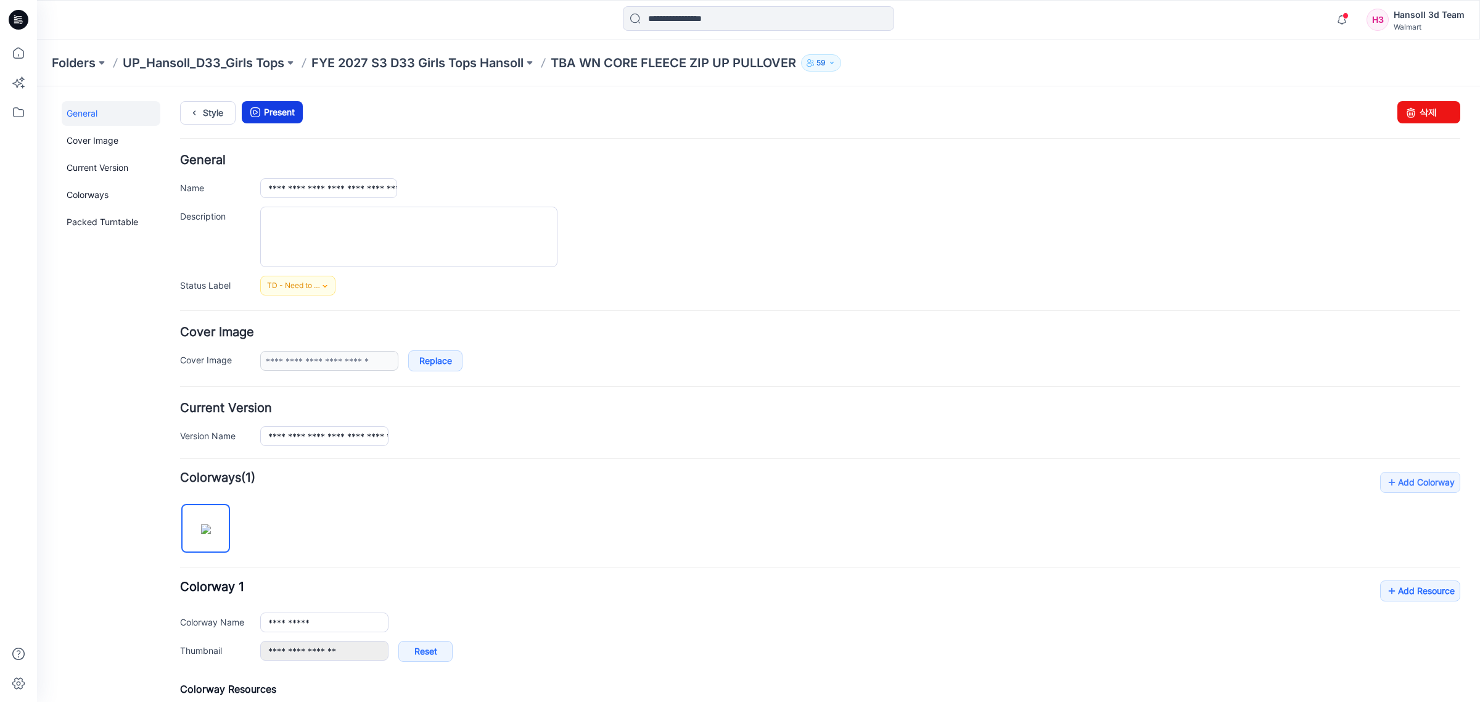
click at [250, 118] on icon at bounding box center [255, 112] width 17 height 22
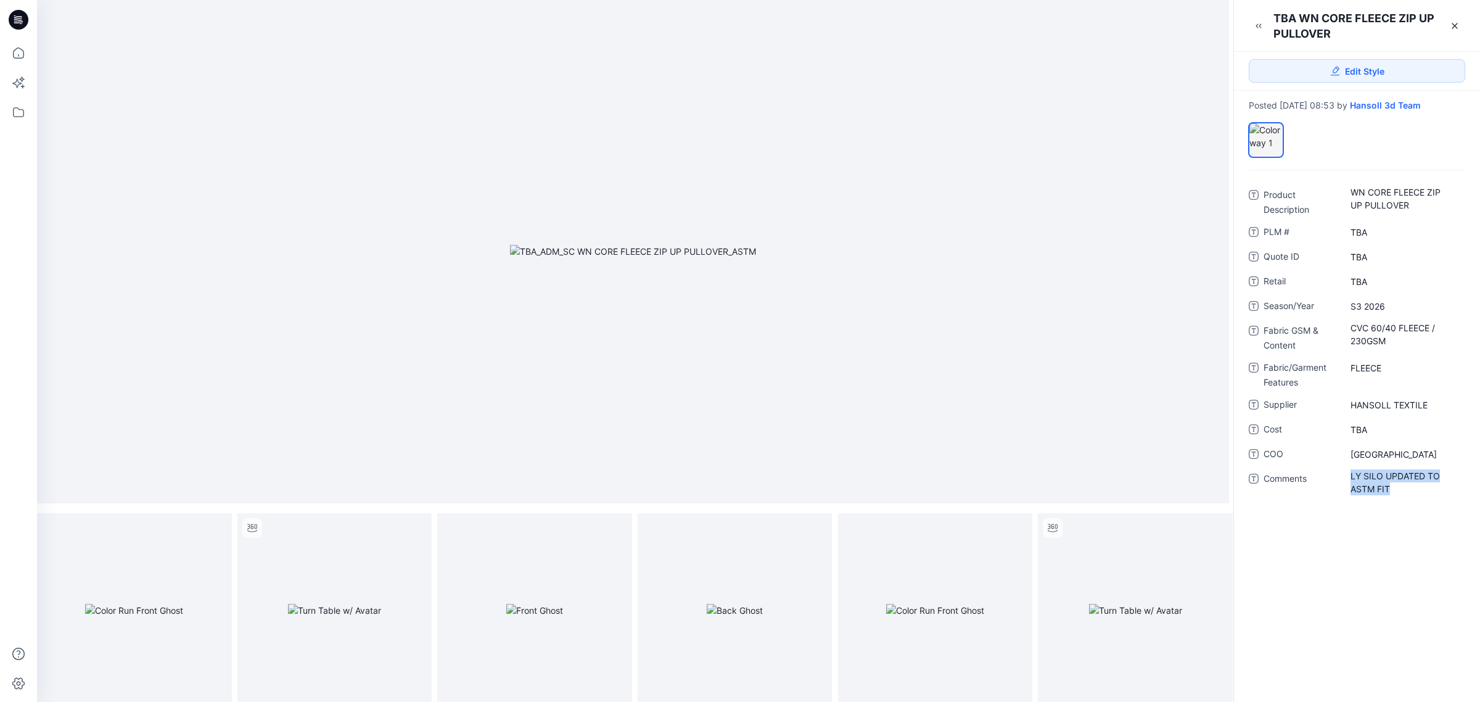
drag, startPoint x: 1401, startPoint y: 501, endPoint x: 1378, endPoint y: 546, distance: 50.2
click at [1343, 485] on div "LY SILO UPDATED TO ASTM FIT" at bounding box center [1404, 482] width 123 height 27
drag, startPoint x: 1411, startPoint y: 497, endPoint x: 1333, endPoint y: 484, distance: 78.8
click at [1333, 484] on div "**********" at bounding box center [1357, 482] width 216 height 26
click at [1450, 28] on icon at bounding box center [1455, 26] width 10 height 10
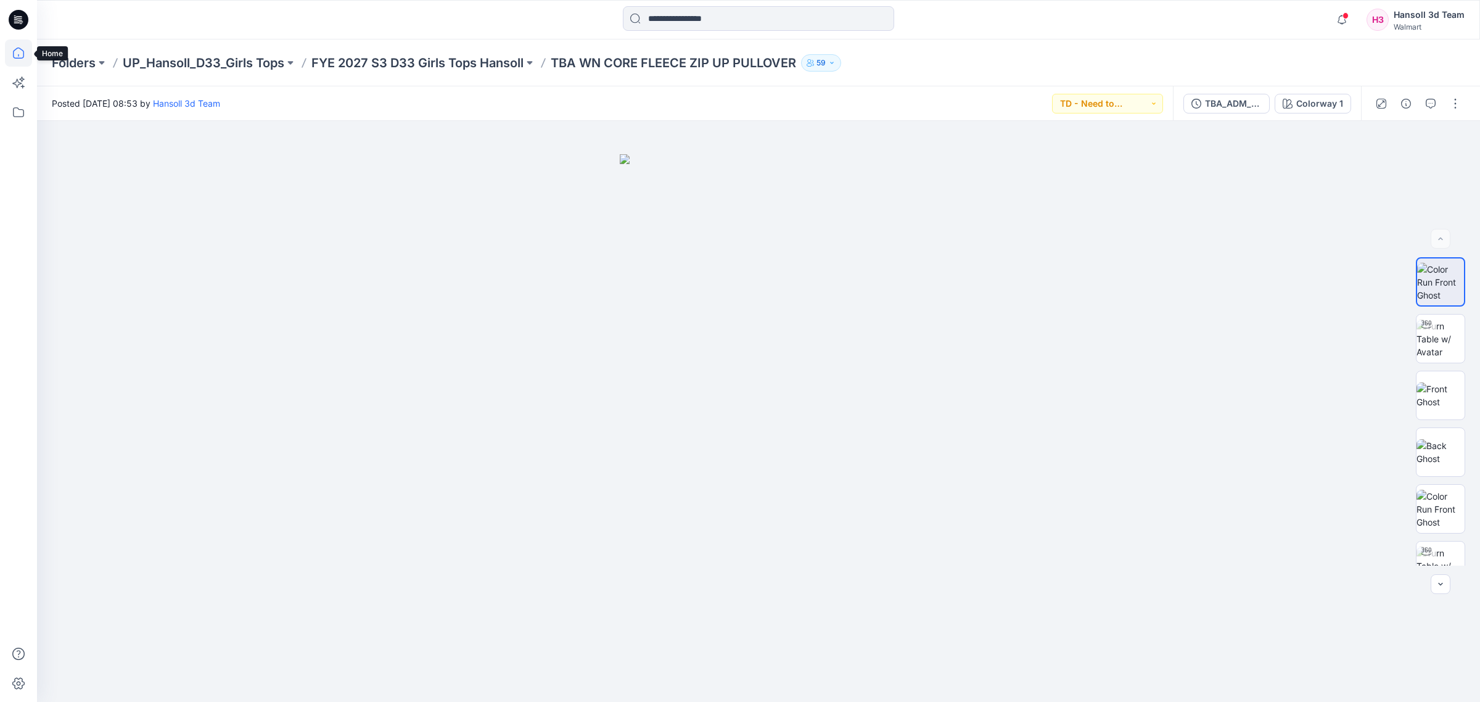
click at [25, 56] on icon at bounding box center [18, 52] width 27 height 27
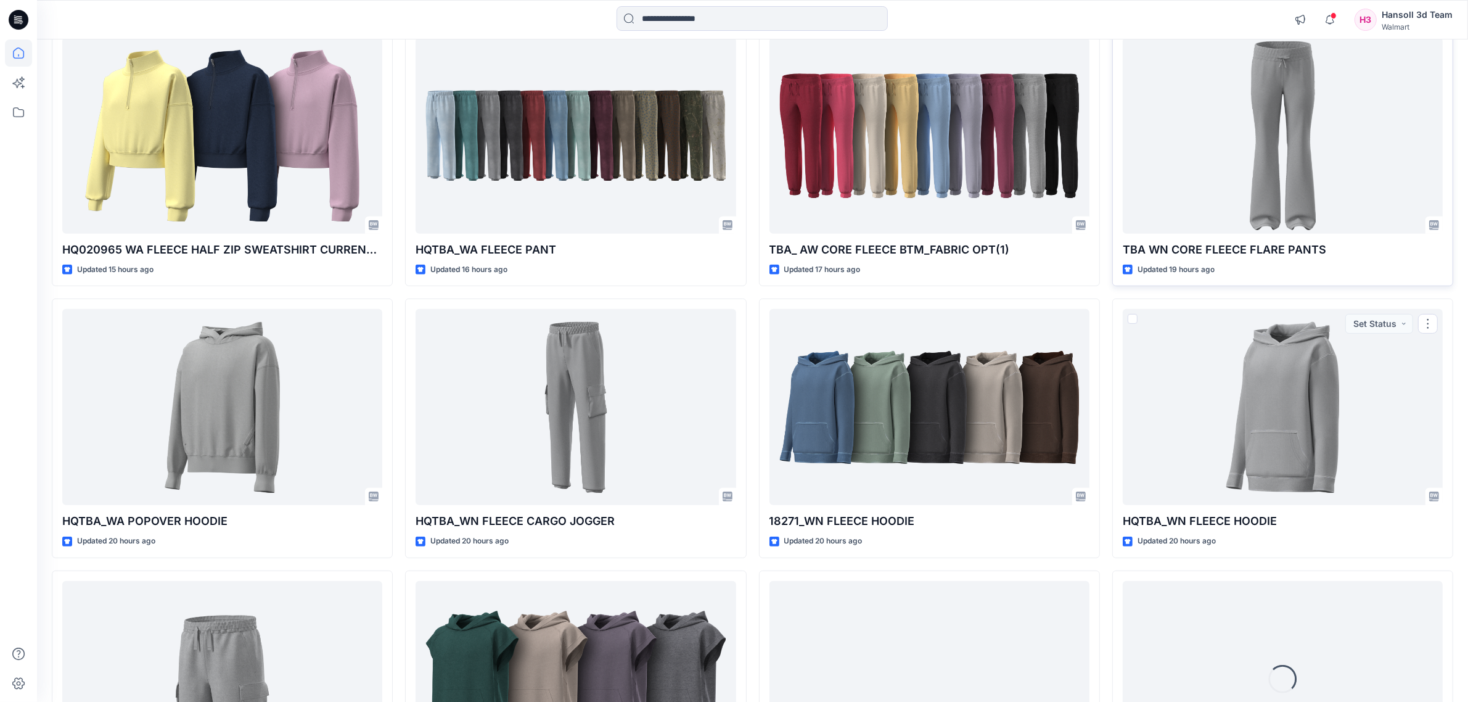
scroll to position [694, 0]
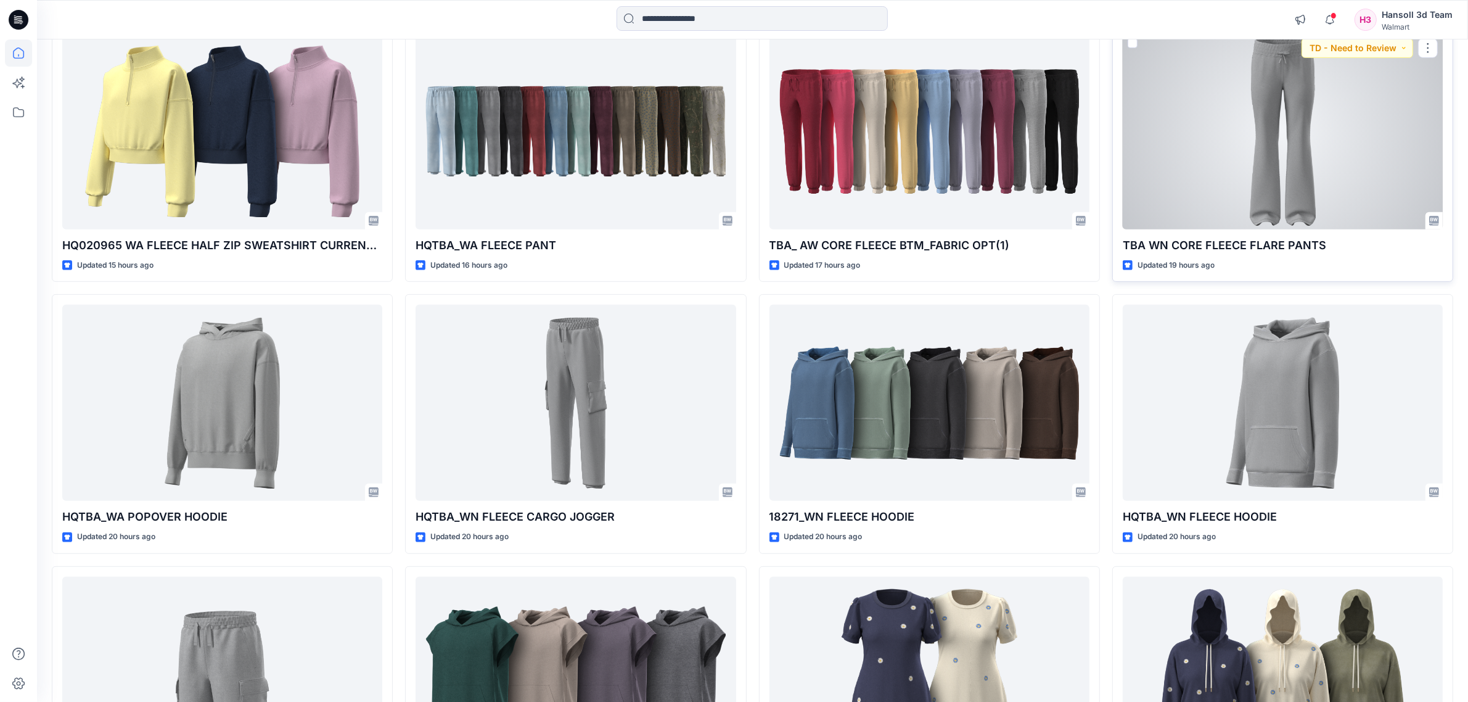
click at [1318, 164] on div at bounding box center [1283, 131] width 320 height 196
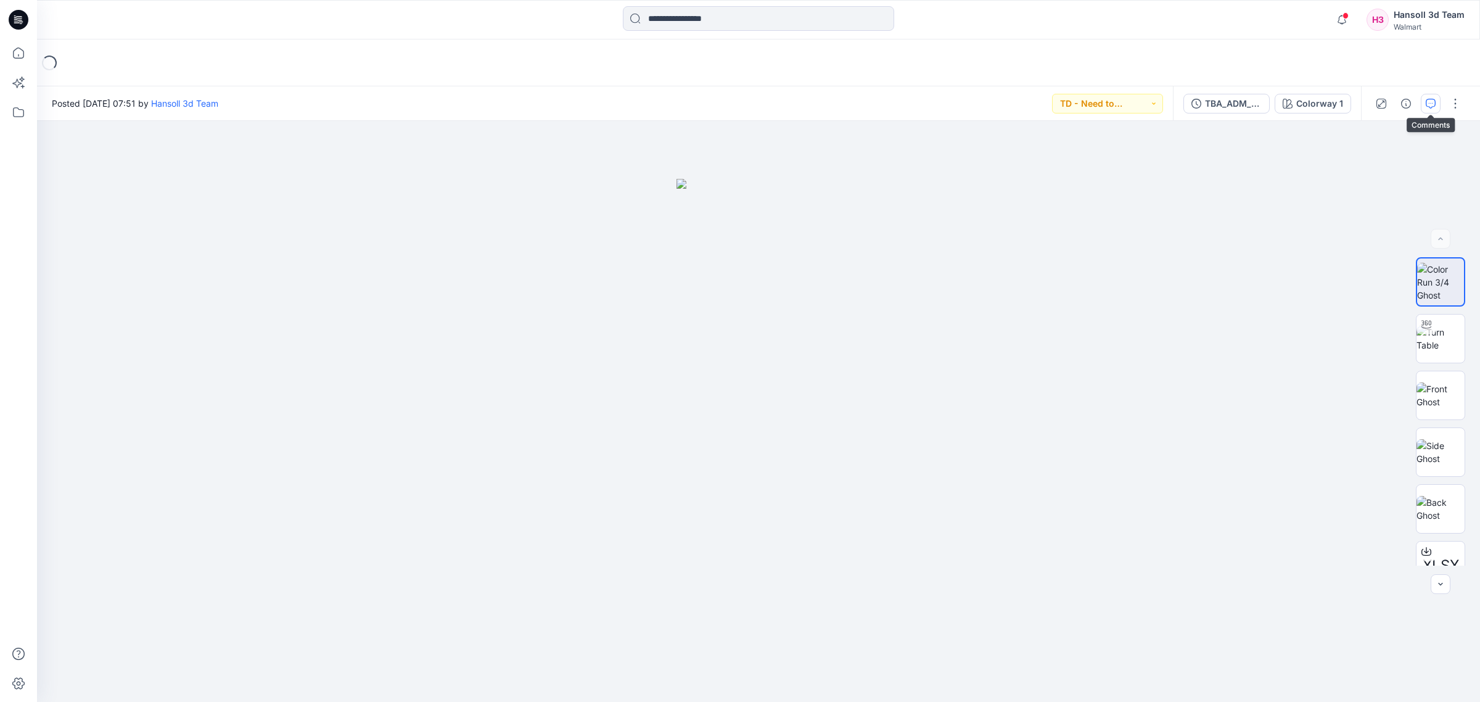
click at [1434, 110] on button "button" at bounding box center [1431, 104] width 20 height 20
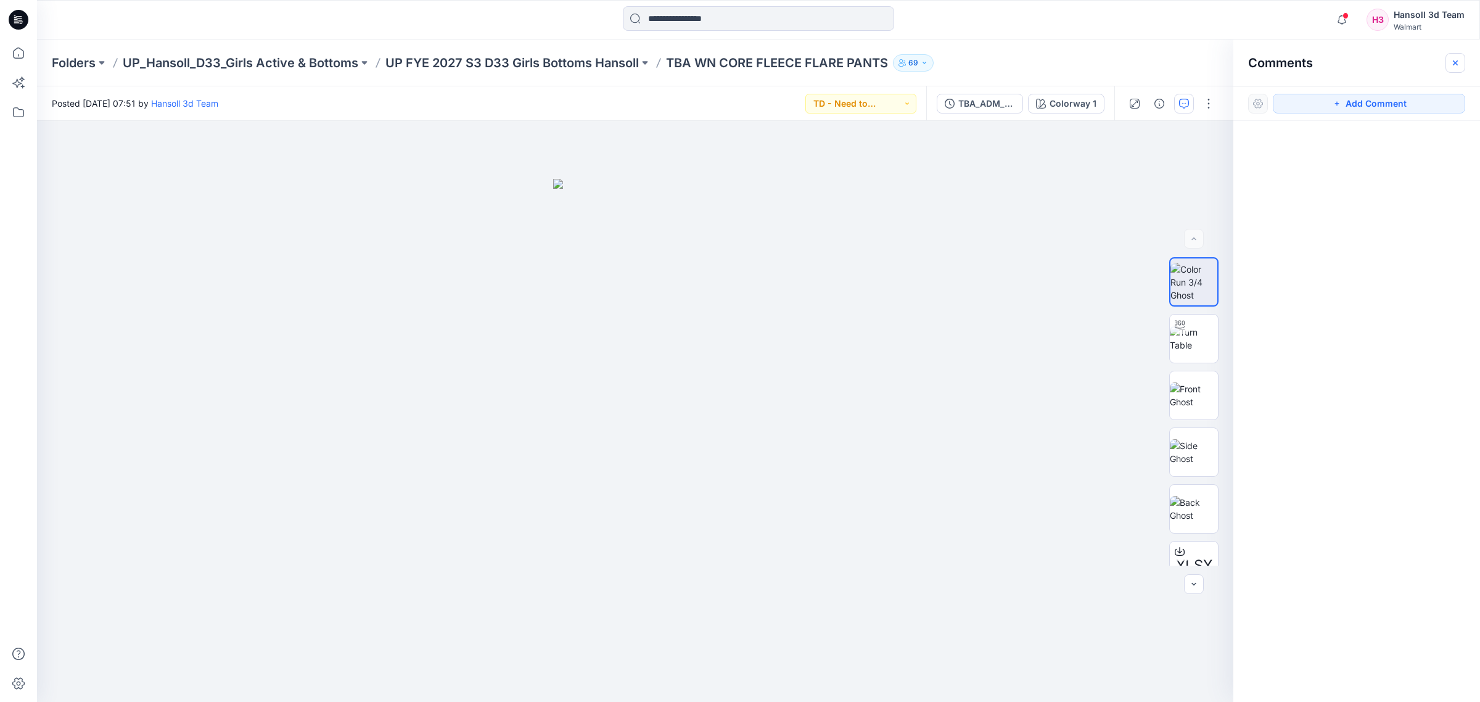
click at [1447, 66] on button "button" at bounding box center [1456, 63] width 20 height 20
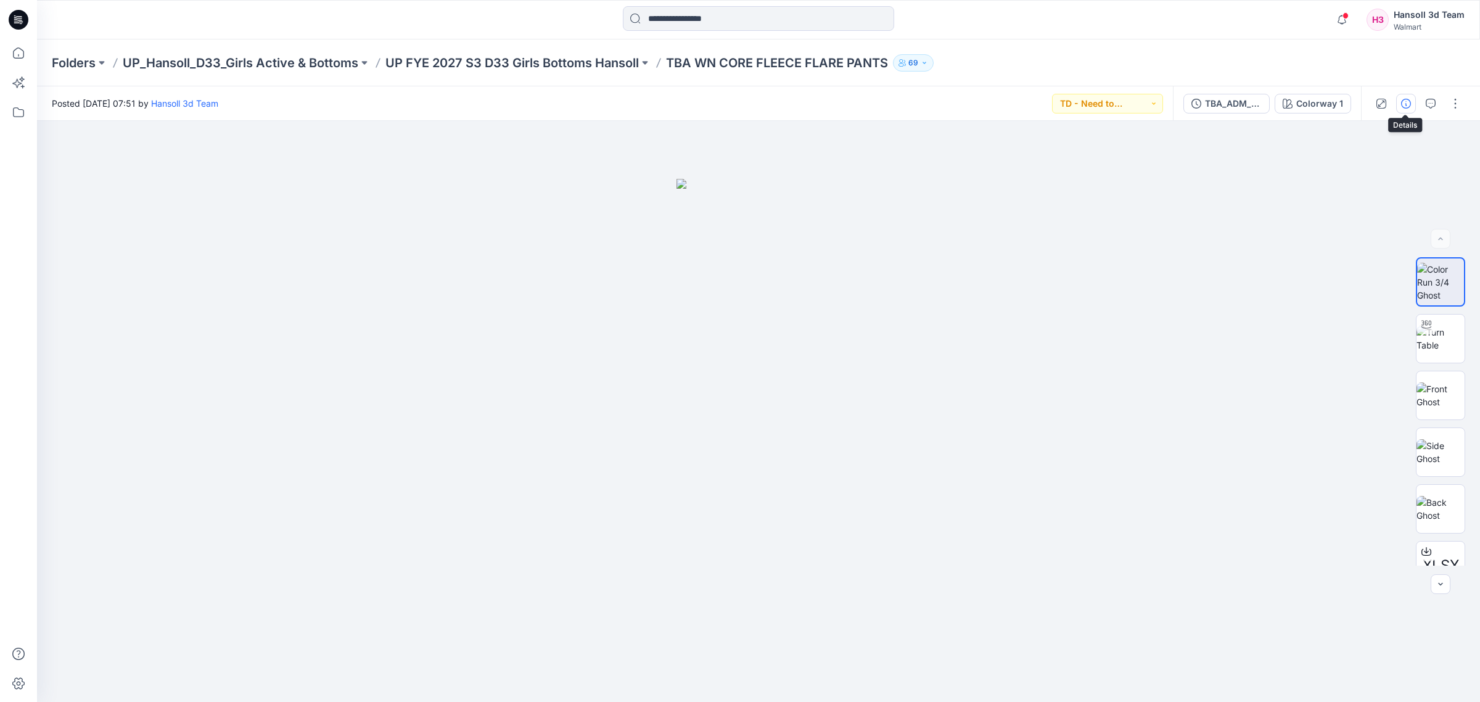
click at [1411, 103] on button "button" at bounding box center [1406, 104] width 20 height 20
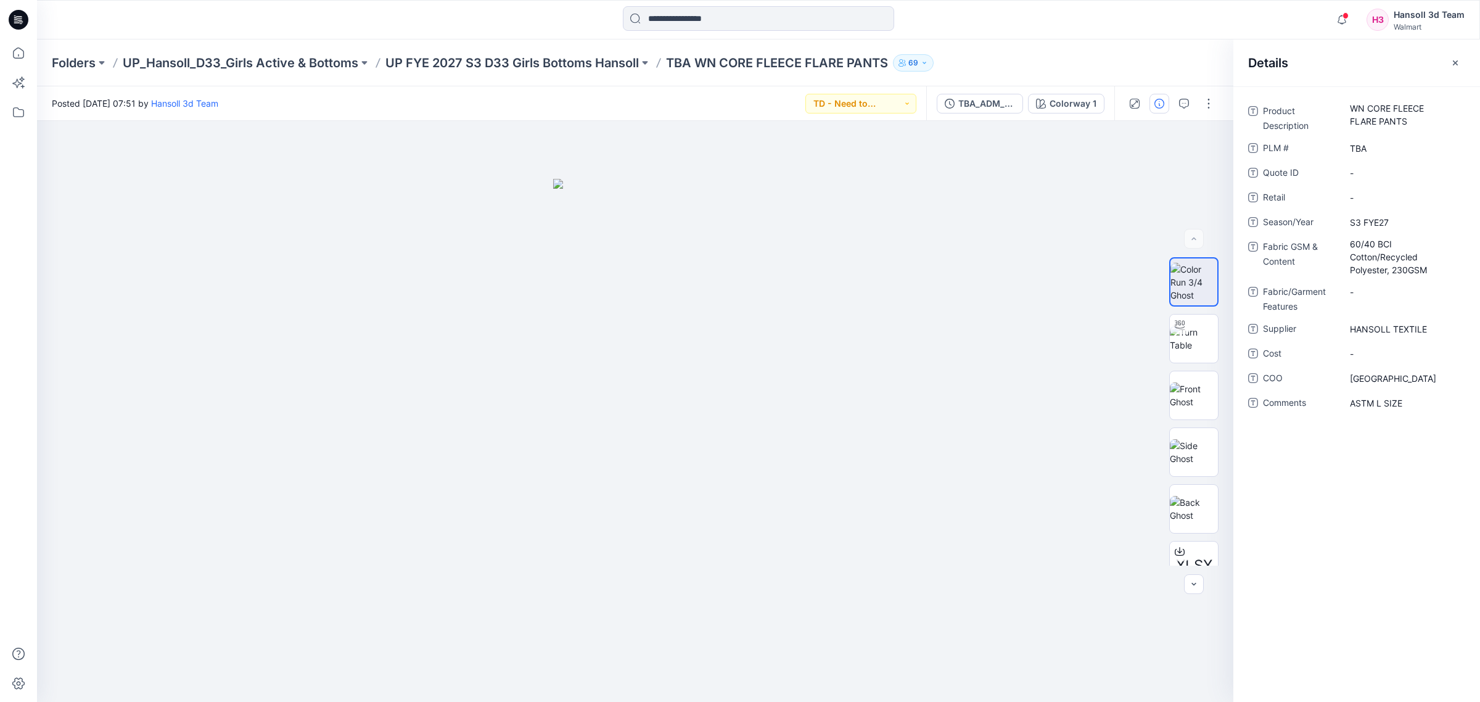
click at [1414, 510] on div "Product Description WN CORE FLEECE FLARE PANTS PLM # TBA Quote ID - Retail - Se…" at bounding box center [1356, 393] width 247 height 615
click at [1407, 414] on div "Product Description WN CORE FLEECE FLARE PANTS PLM # TBA Quote ID - Retail - Se…" at bounding box center [1356, 264] width 217 height 326
click at [1407, 401] on span "ASTM L SIZE" at bounding box center [1403, 403] width 107 height 13
drag, startPoint x: 1420, startPoint y: 406, endPoint x: 1198, endPoint y: 402, distance: 221.4
click at [1198, 402] on div "**********" at bounding box center [758, 411] width 1443 height 581
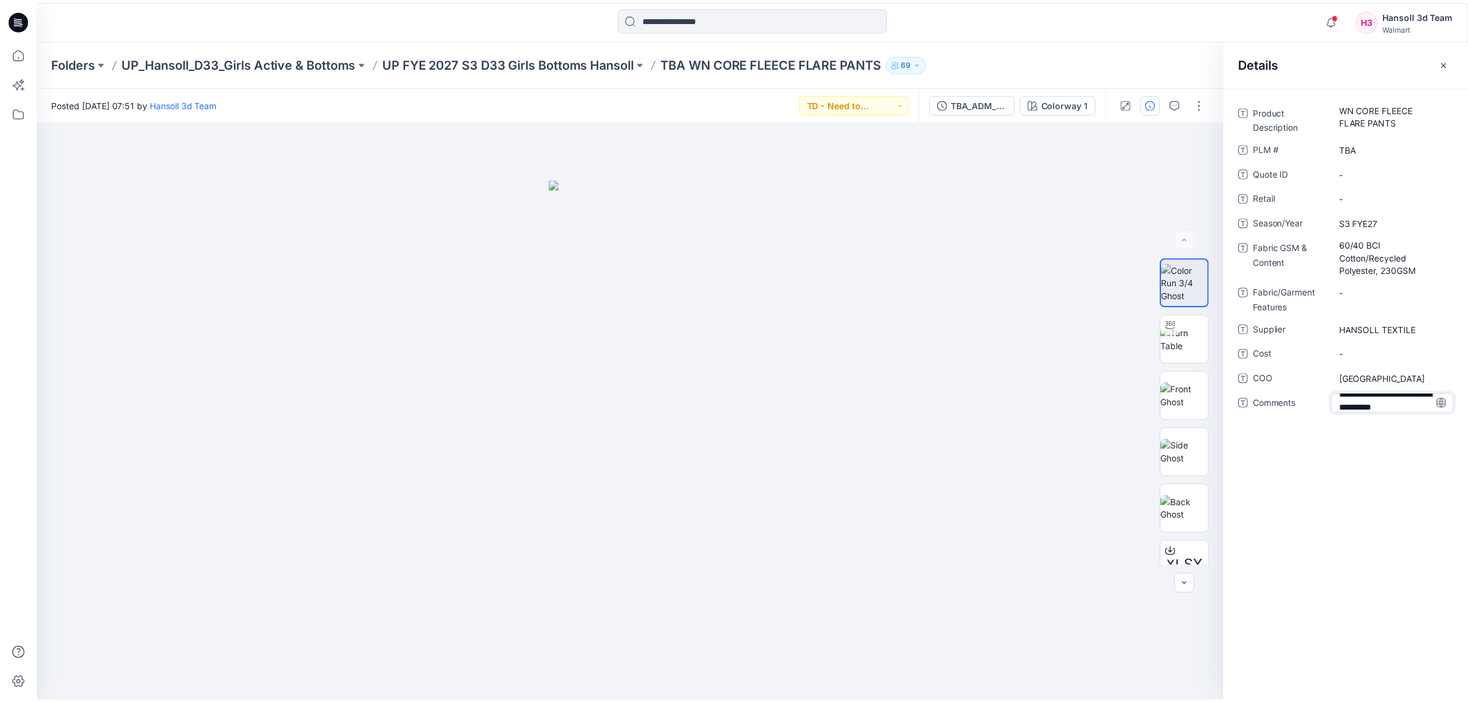
scroll to position [22, 0]
type textarea "**********"
click at [1416, 506] on div "Product Description WN CORE FLEECE FLARE PANTS PLM # TBA Quote ID - Retail - Se…" at bounding box center [1356, 393] width 247 height 615
click at [1463, 63] on button "button" at bounding box center [1456, 63] width 20 height 20
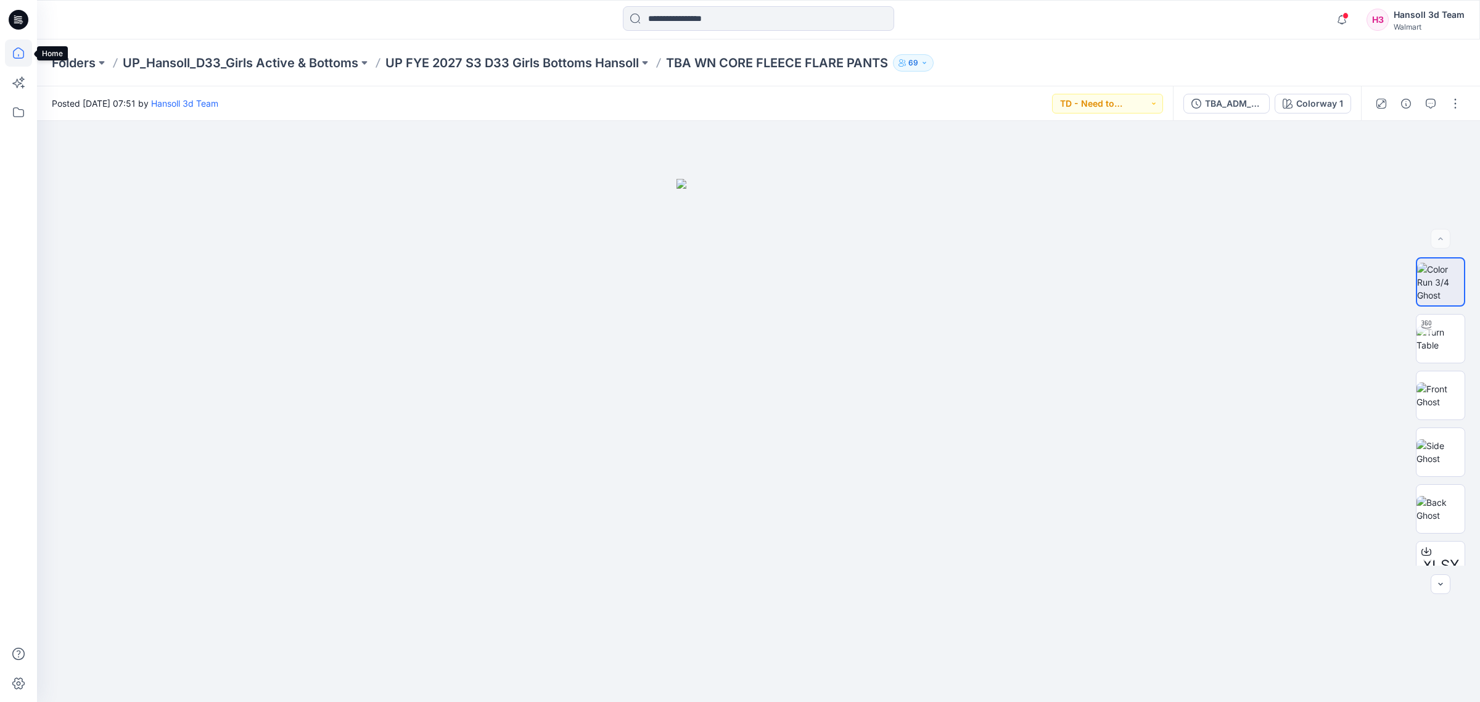
click at [22, 54] on icon at bounding box center [18, 52] width 27 height 27
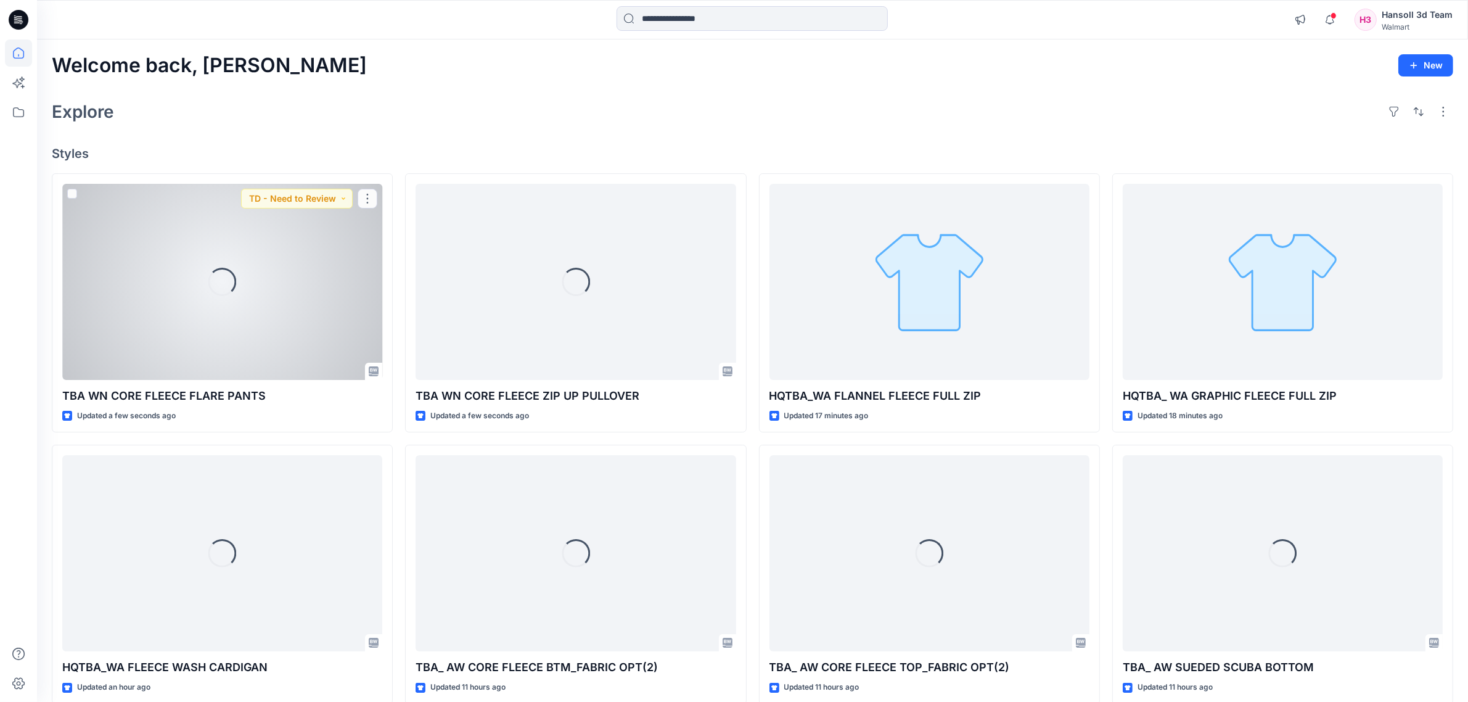
click at [239, 281] on div "Loading..." at bounding box center [222, 282] width 320 height 196
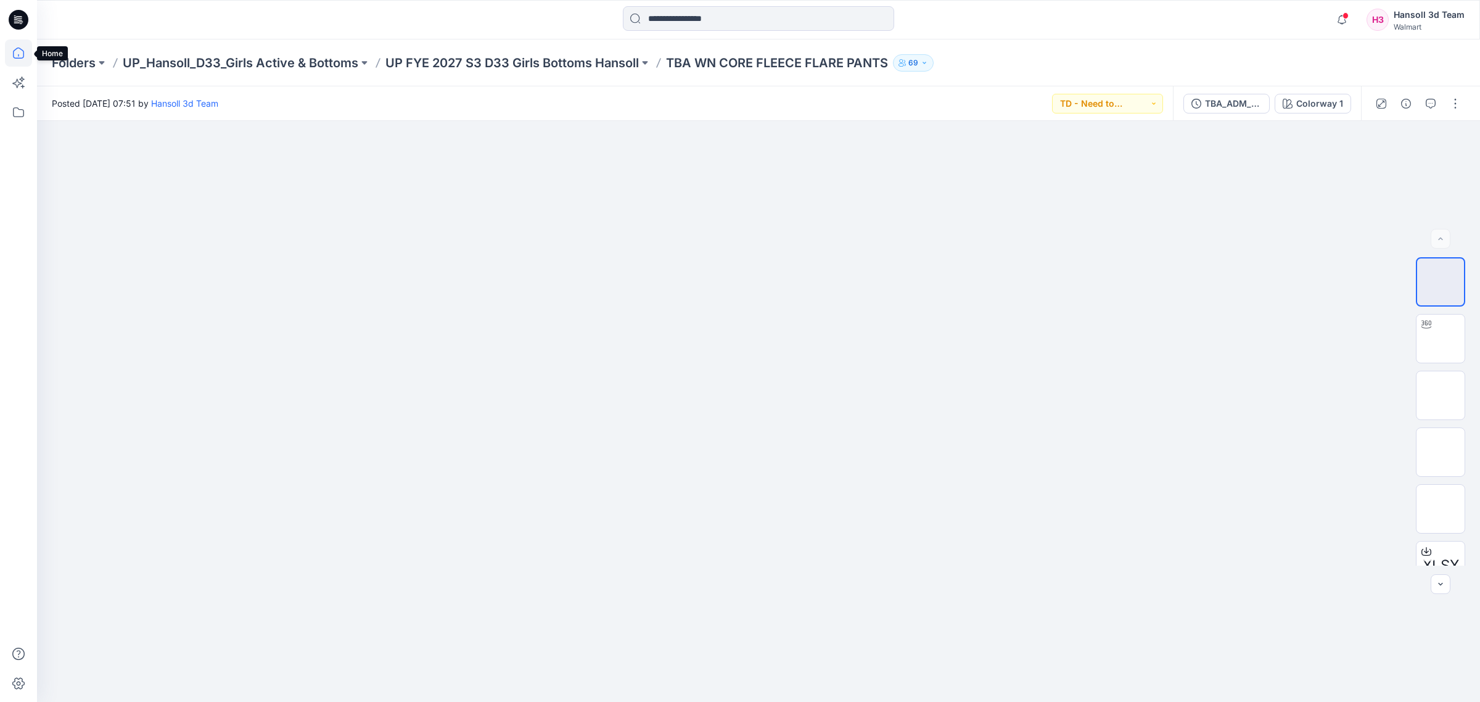
click at [16, 54] on icon at bounding box center [18, 52] width 27 height 27
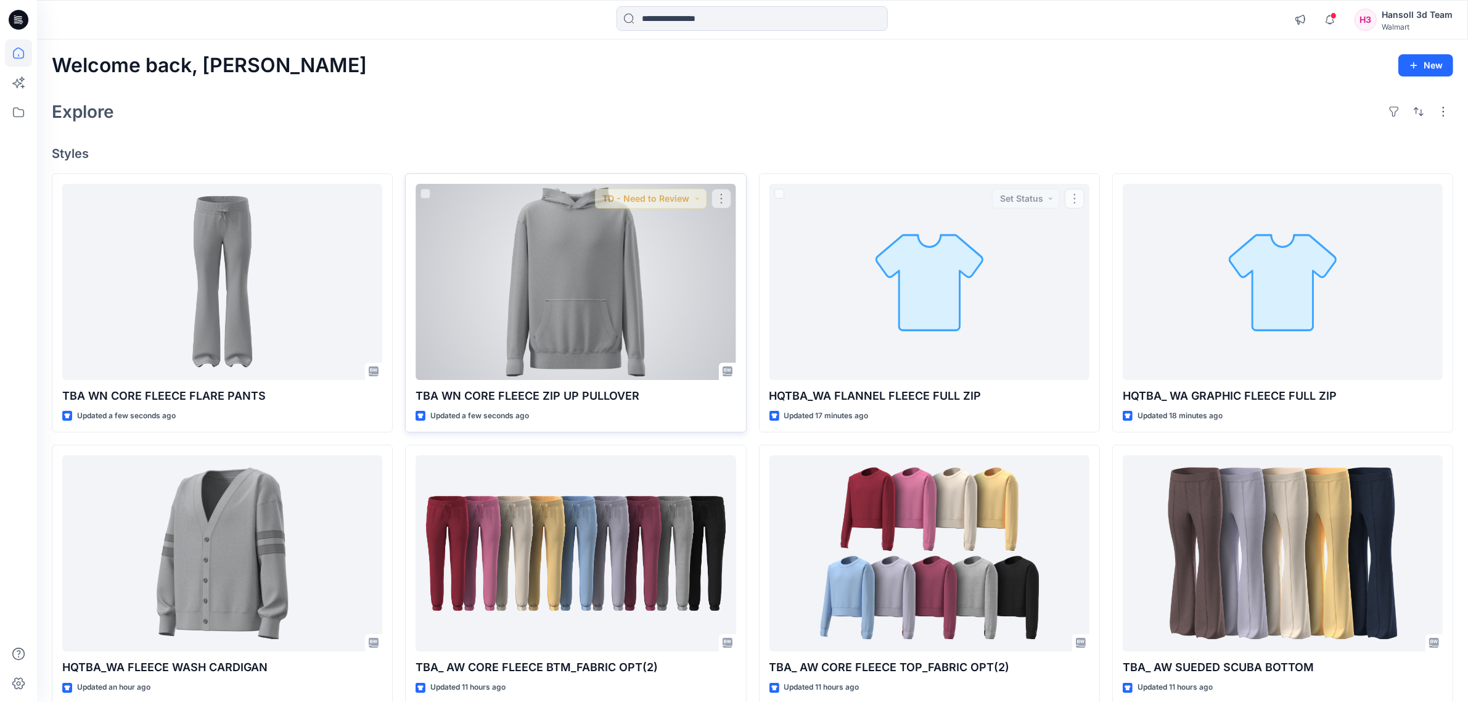
click at [630, 331] on div at bounding box center [576, 282] width 320 height 196
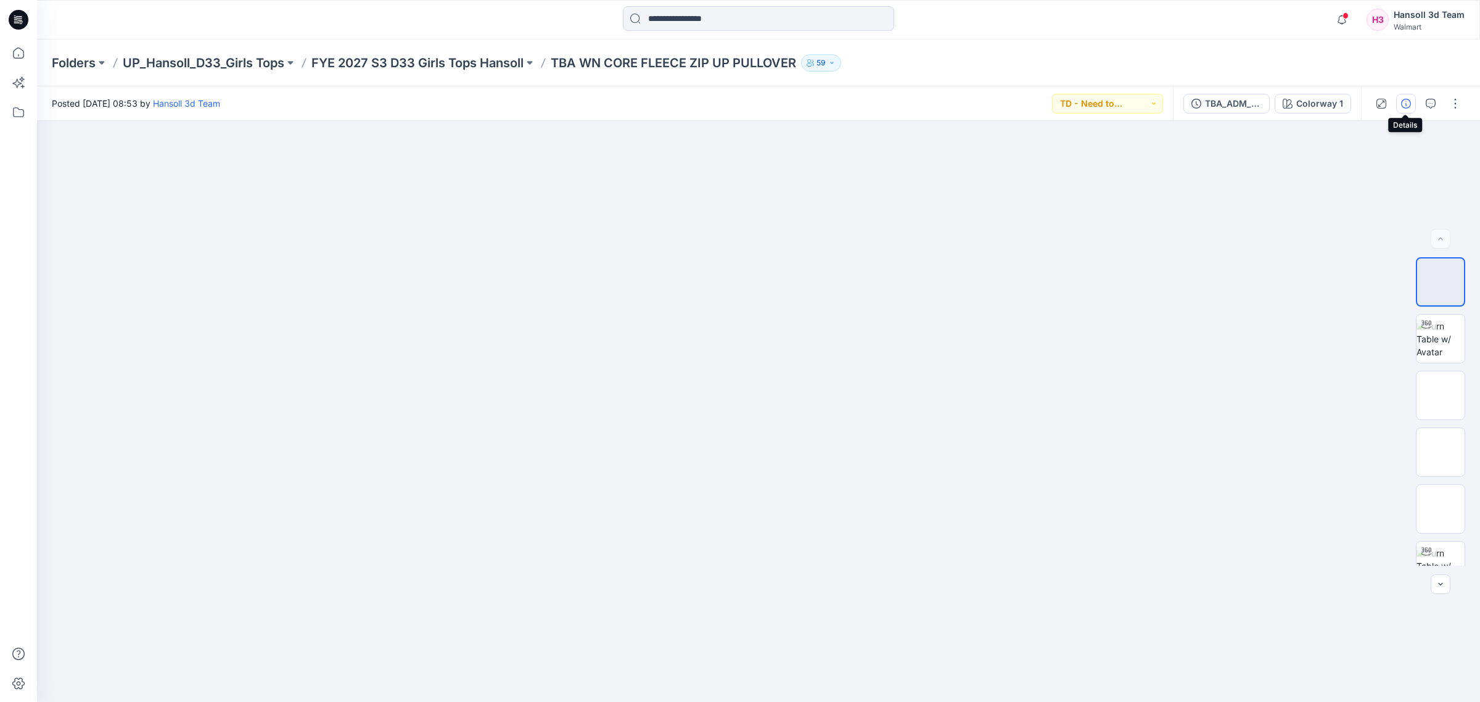
click at [1409, 104] on icon "button" at bounding box center [1406, 104] width 10 height 10
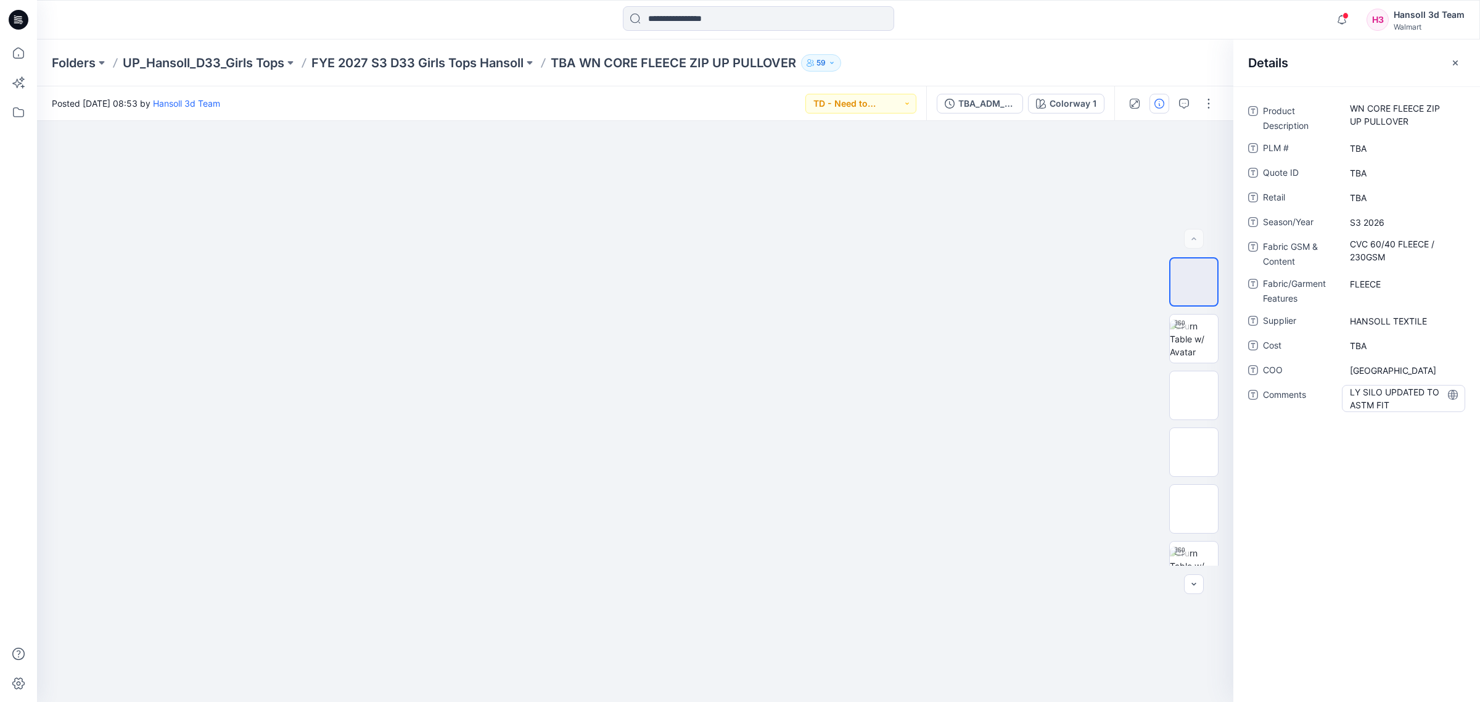
click at [1425, 399] on span "LY SILO UPDATED TO ASTM FIT" at bounding box center [1403, 398] width 107 height 26
click at [1406, 398] on textarea "**********" at bounding box center [1403, 398] width 123 height 26
click at [1406, 403] on textarea "**********" at bounding box center [1403, 398] width 123 height 26
type textarea "**********"
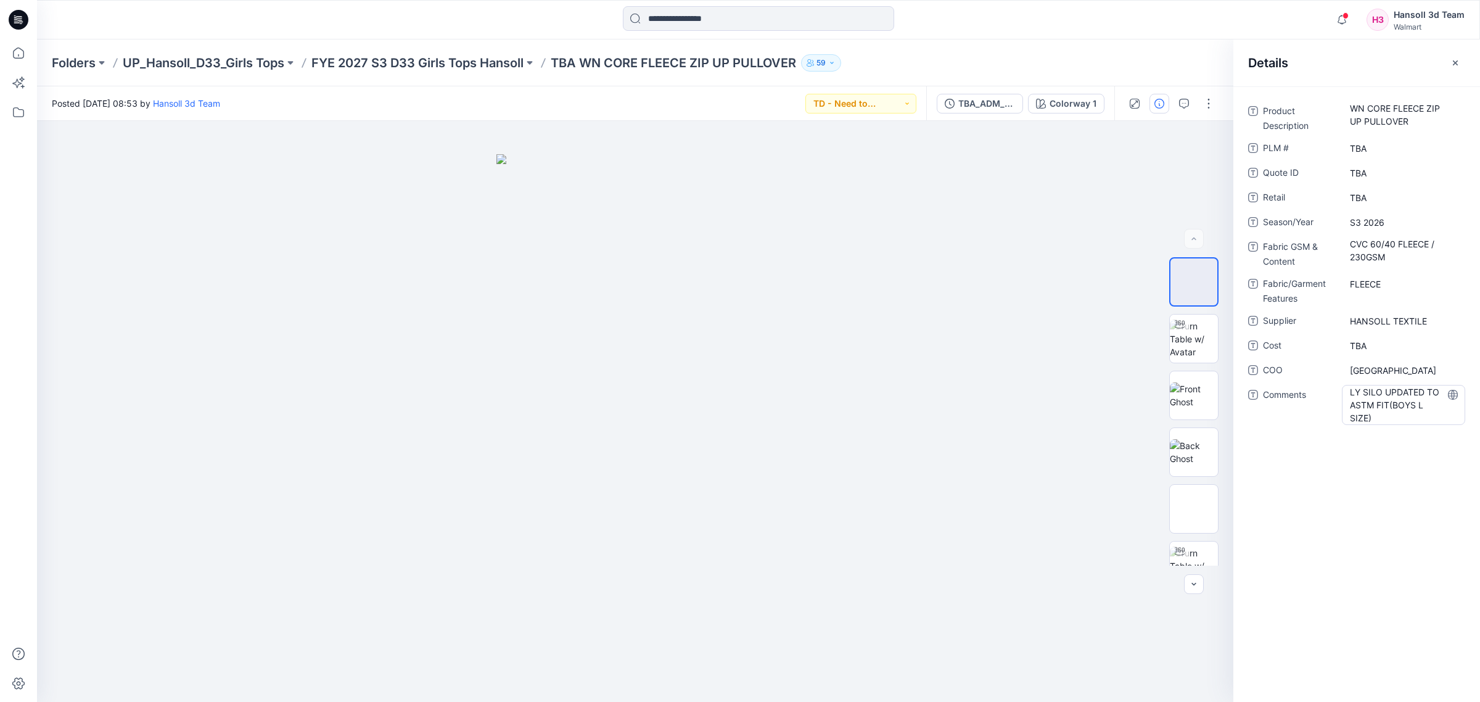
click at [1397, 419] on span "LY SILO UPDATED TO ASTM FIT(BOYS L SIZE)" at bounding box center [1403, 404] width 107 height 39
type textarea "**********"
click at [1338, 497] on div "Product Description WN CORE FLEECE ZIP UP PULLOVER PLM # TBA Quote ID TBA Retai…" at bounding box center [1356, 393] width 247 height 615
click at [20, 115] on icon at bounding box center [18, 112] width 27 height 27
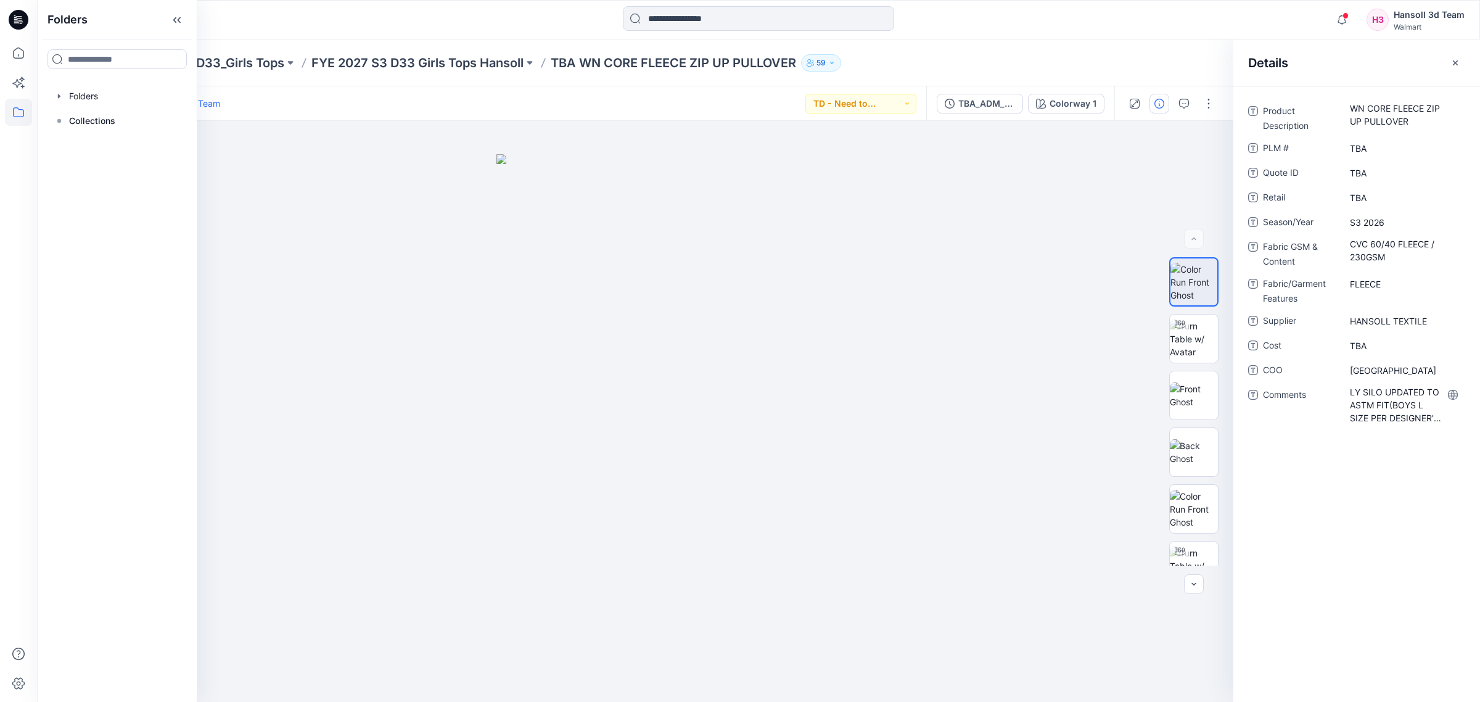
click at [22, 35] on icon at bounding box center [19, 19] width 20 height 39
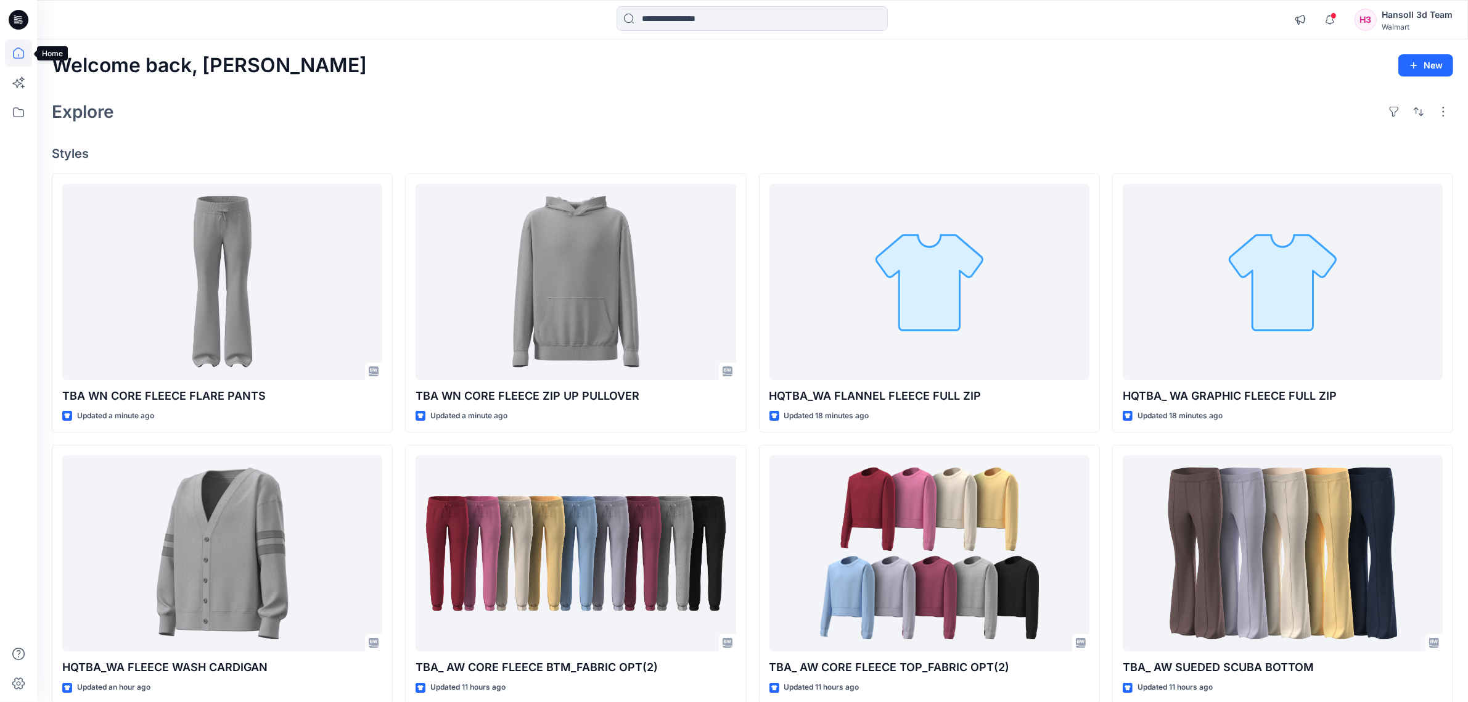
click at [17, 59] on icon at bounding box center [18, 52] width 27 height 27
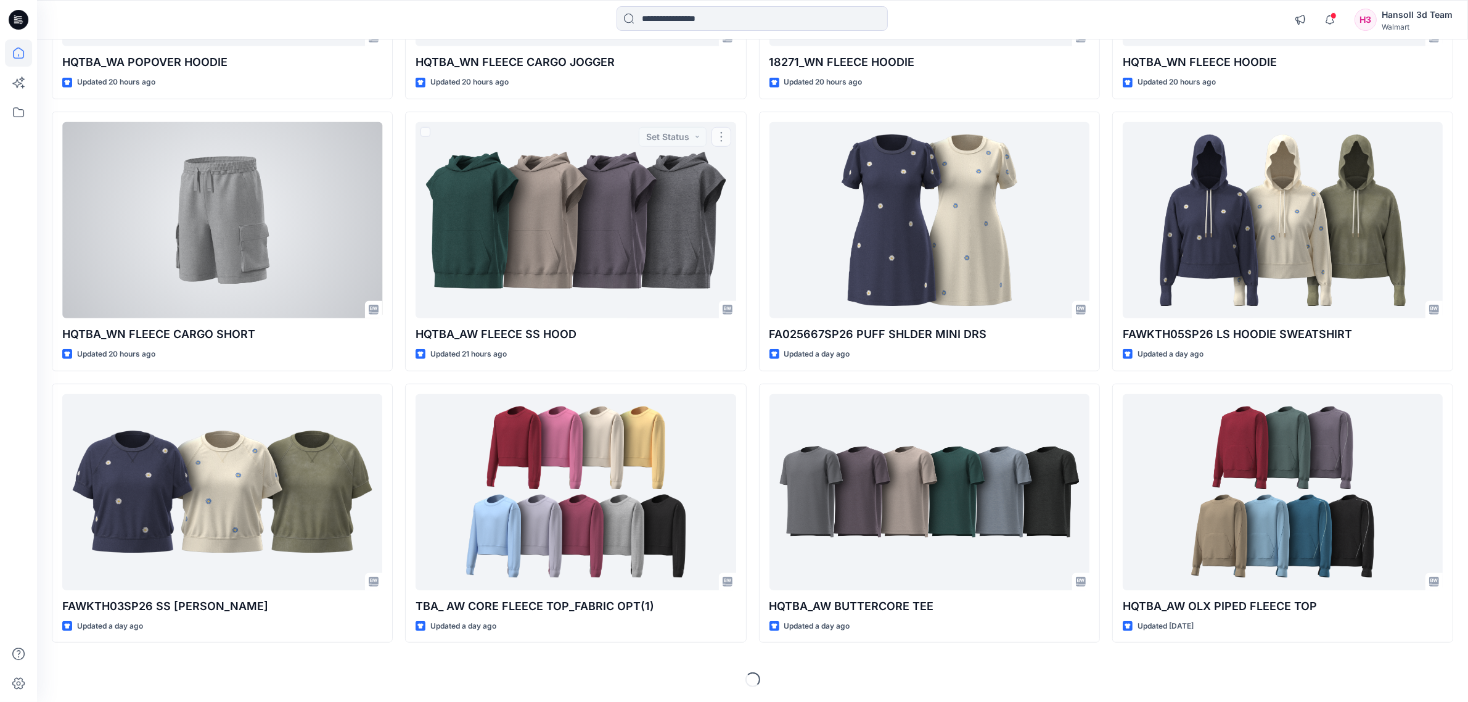
scroll to position [532, 0]
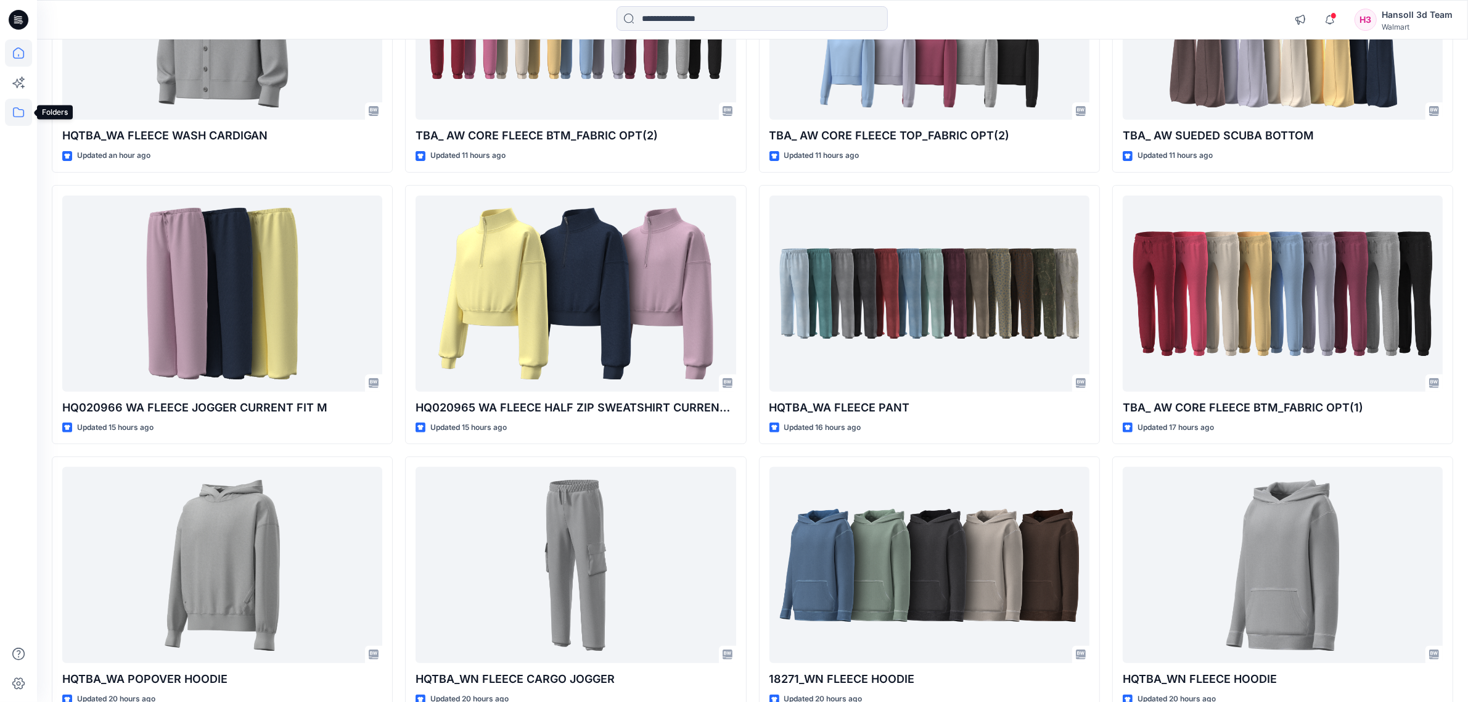
click at [13, 120] on icon at bounding box center [18, 112] width 27 height 27
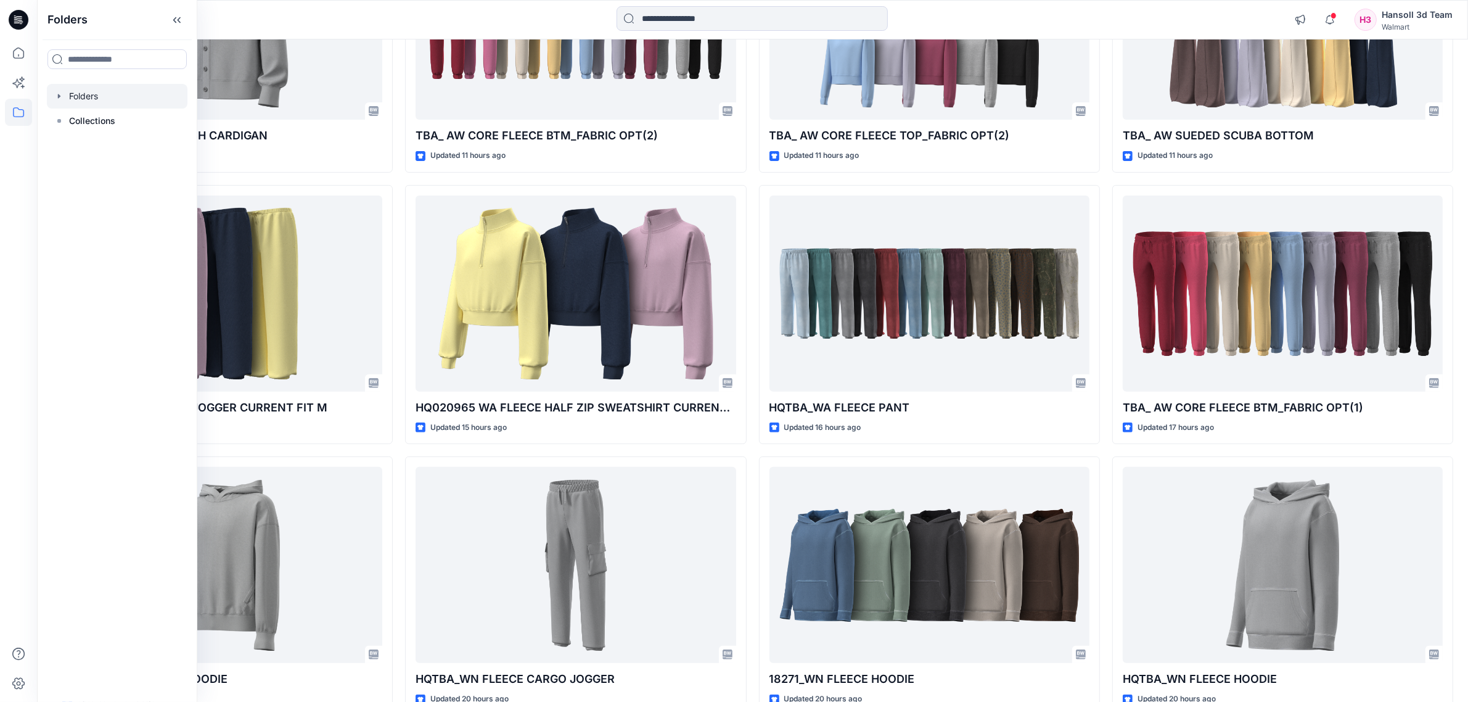
click at [75, 99] on div at bounding box center [117, 96] width 141 height 25
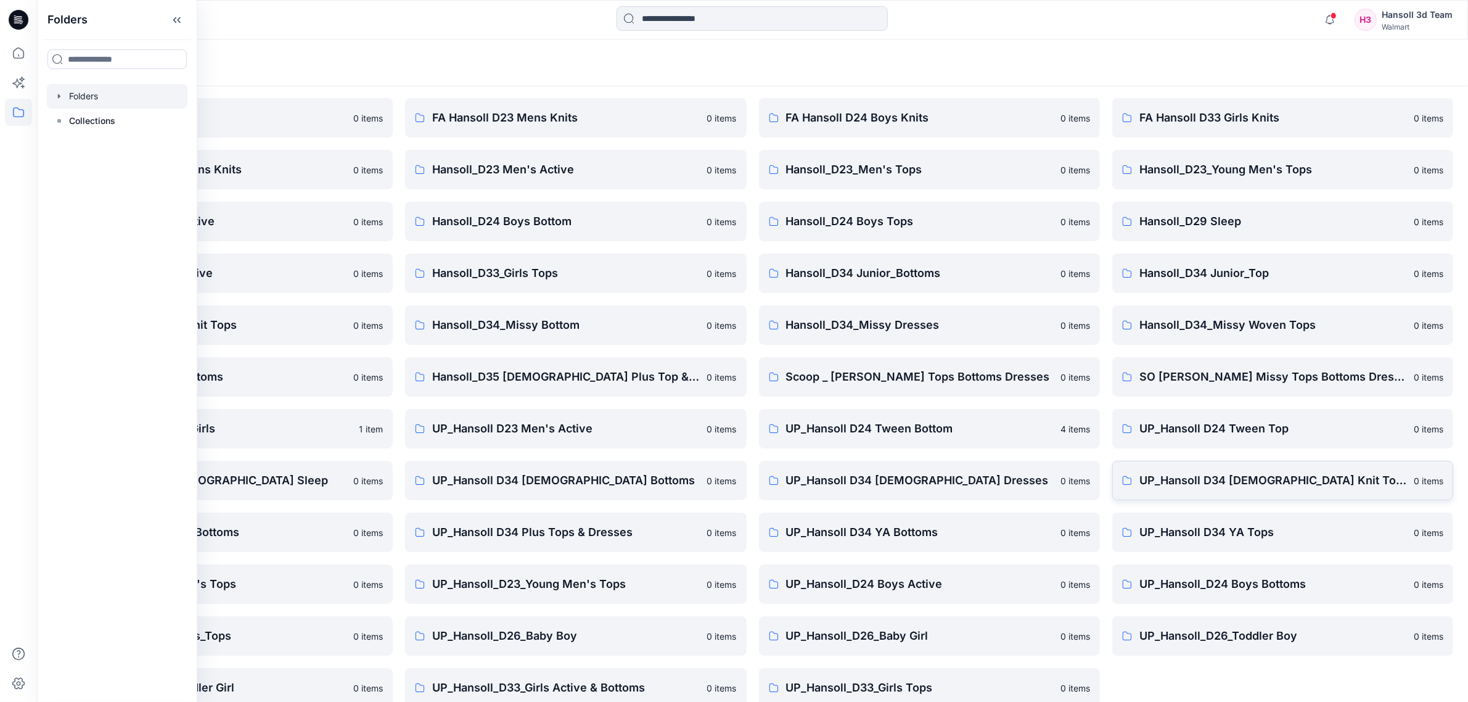
scroll to position [57, 0]
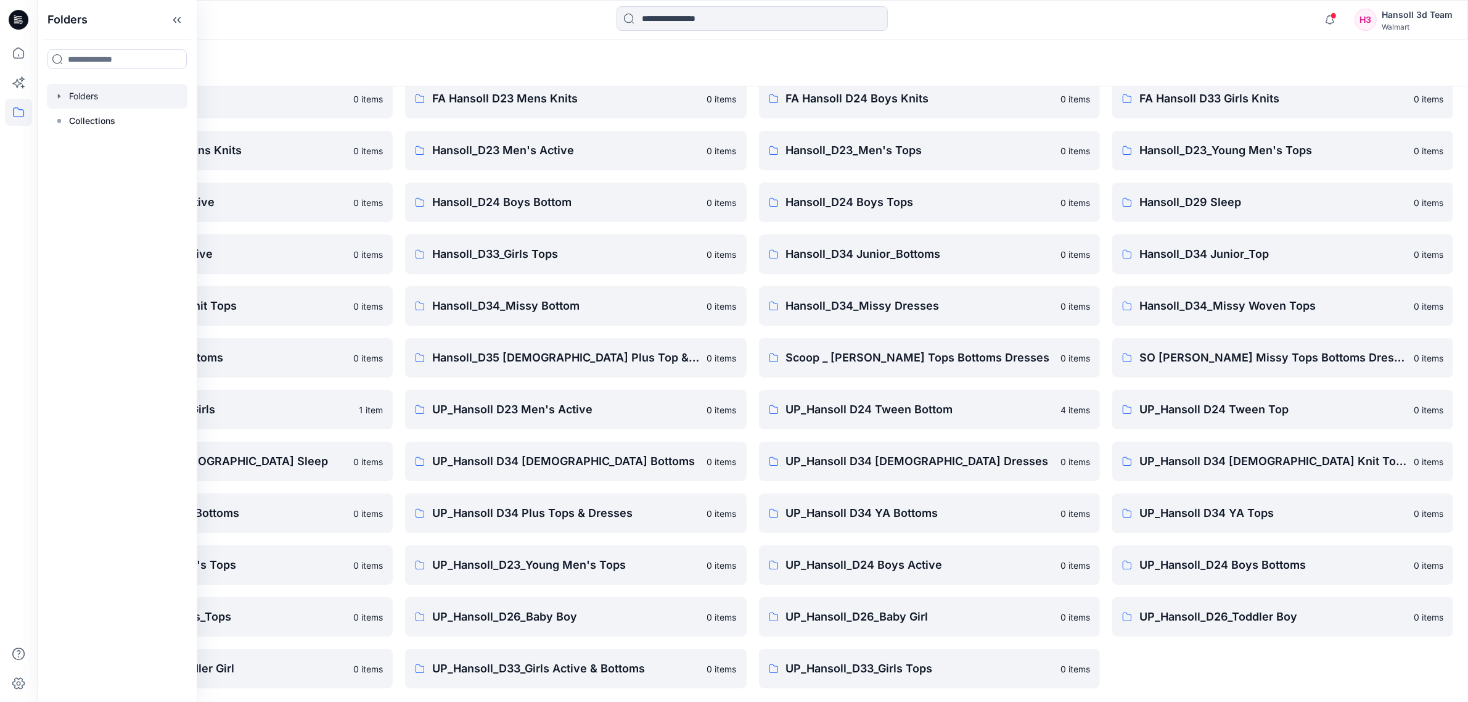
click at [1315, 673] on div "FA Hansoll D33 Girls Knits 0 items Hansoll_D23_Young Men's Tops 0 items Hansoll…" at bounding box center [1283, 383] width 341 height 609
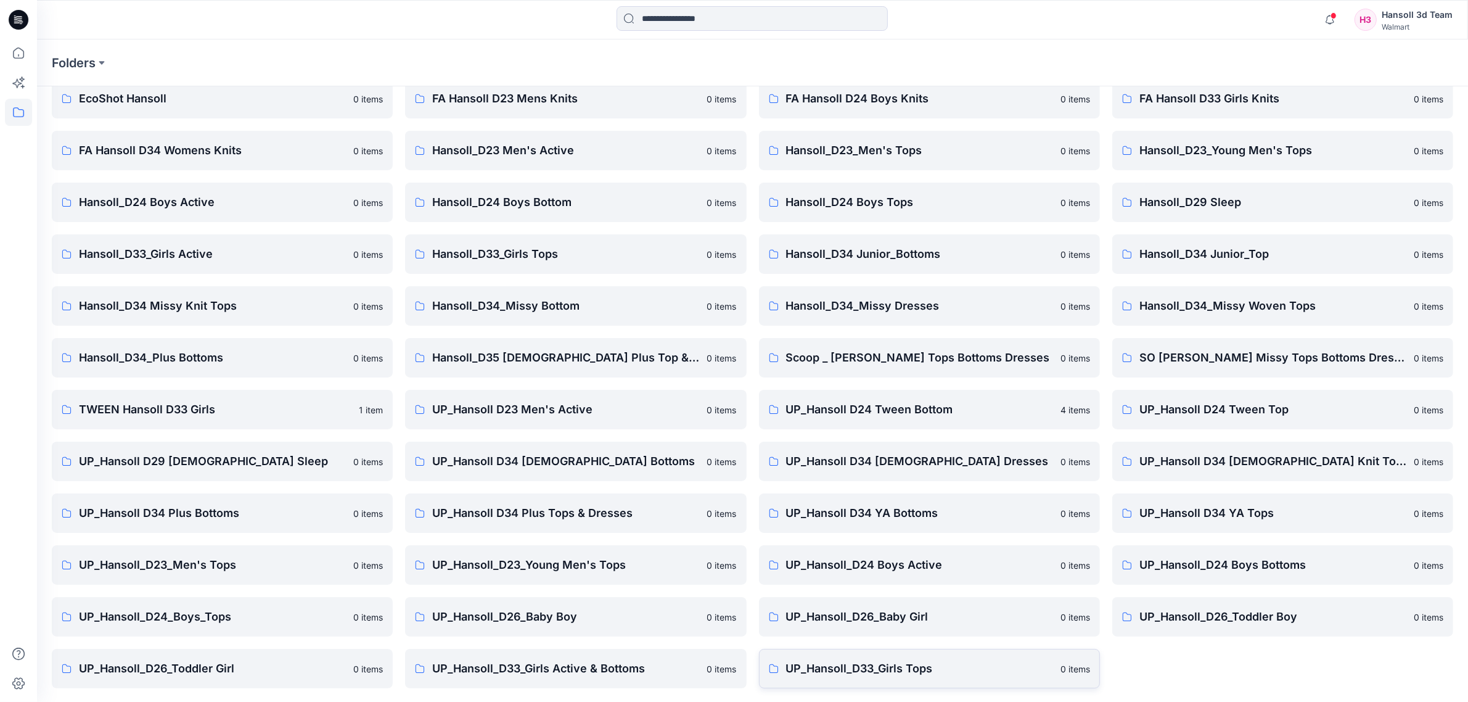
click at [907, 677] on link "UP_Hansoll_D33_Girls Tops 0 items" at bounding box center [929, 668] width 341 height 39
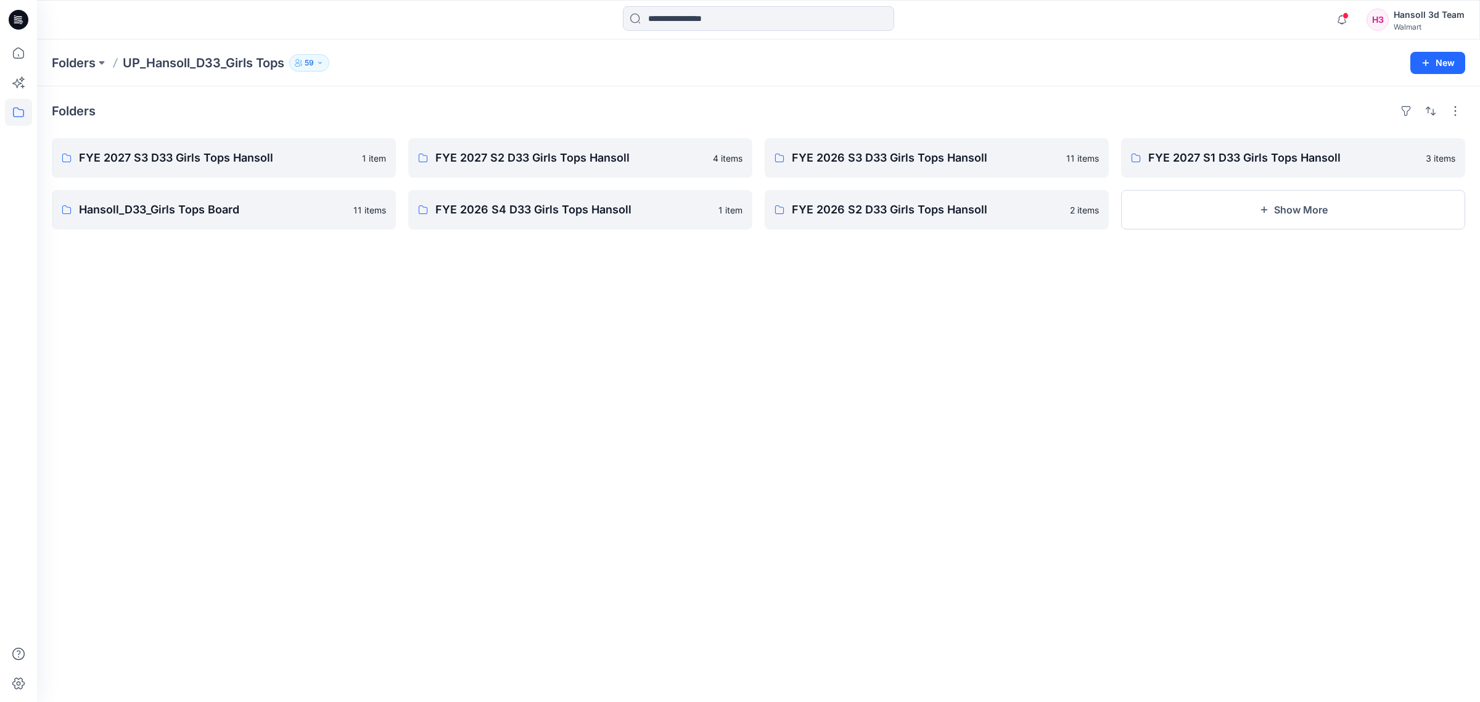
click at [910, 532] on div "Folders FYE 2027 S3 D33 Girls Tops Hansoll 1 item Hansoll_D33_Girls Tops Board …" at bounding box center [758, 393] width 1443 height 615
click at [731, 330] on div "Folders FYE 2027 S3 D33 Girls Tops Hansoll 1 item Hansoll_D33_Girls Tops Board …" at bounding box center [758, 393] width 1443 height 615
click at [526, 165] on p "FYE 2027 S2 D33 Girls Tops Hansoll" at bounding box center [578, 157] width 287 height 17
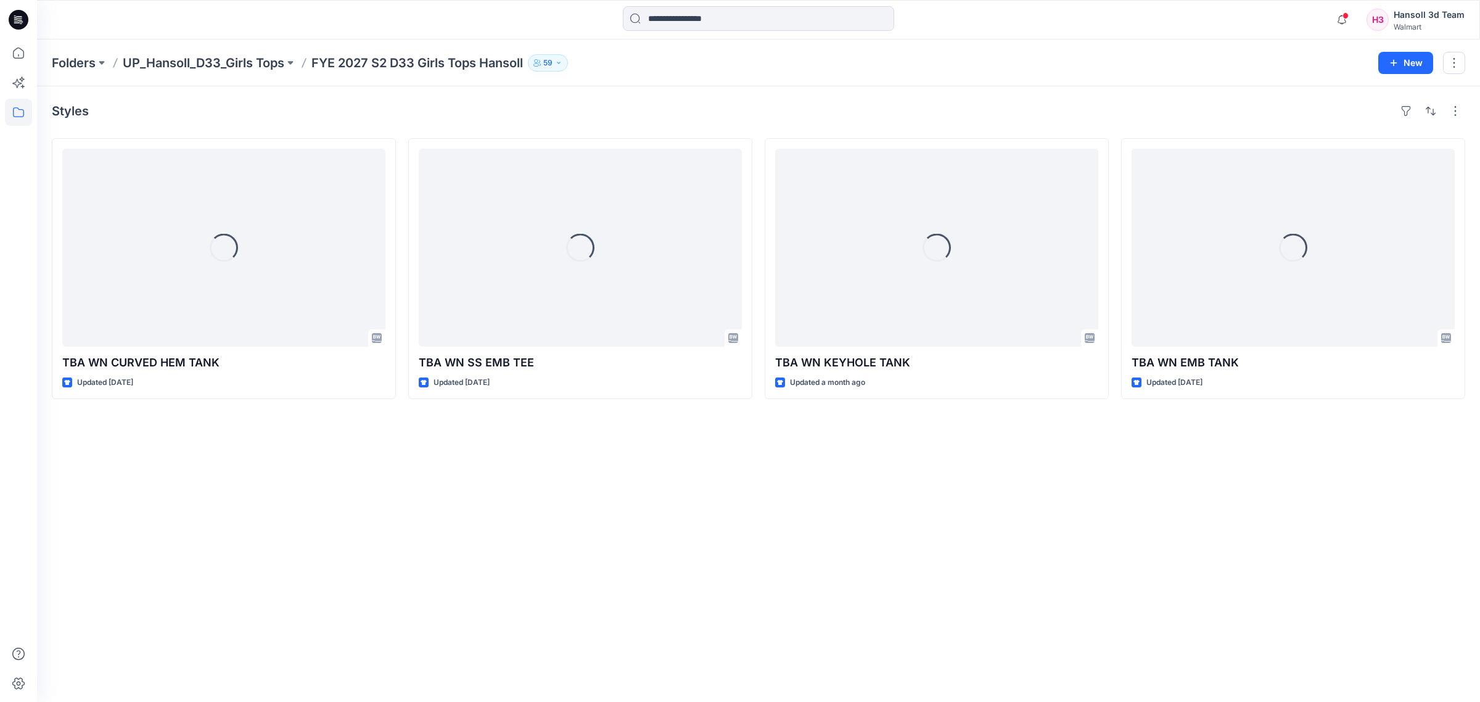
click at [567, 560] on div "Styles Loading... TBA WN CURVED HEM TANK Updated 2 days ago Loading... TBA WN S…" at bounding box center [758, 393] width 1443 height 615
click at [809, 578] on div "Styles Loading... TBA WN CURVED HEM TANK Updated 2 days ago Loading... TBA WN S…" at bounding box center [758, 393] width 1443 height 615
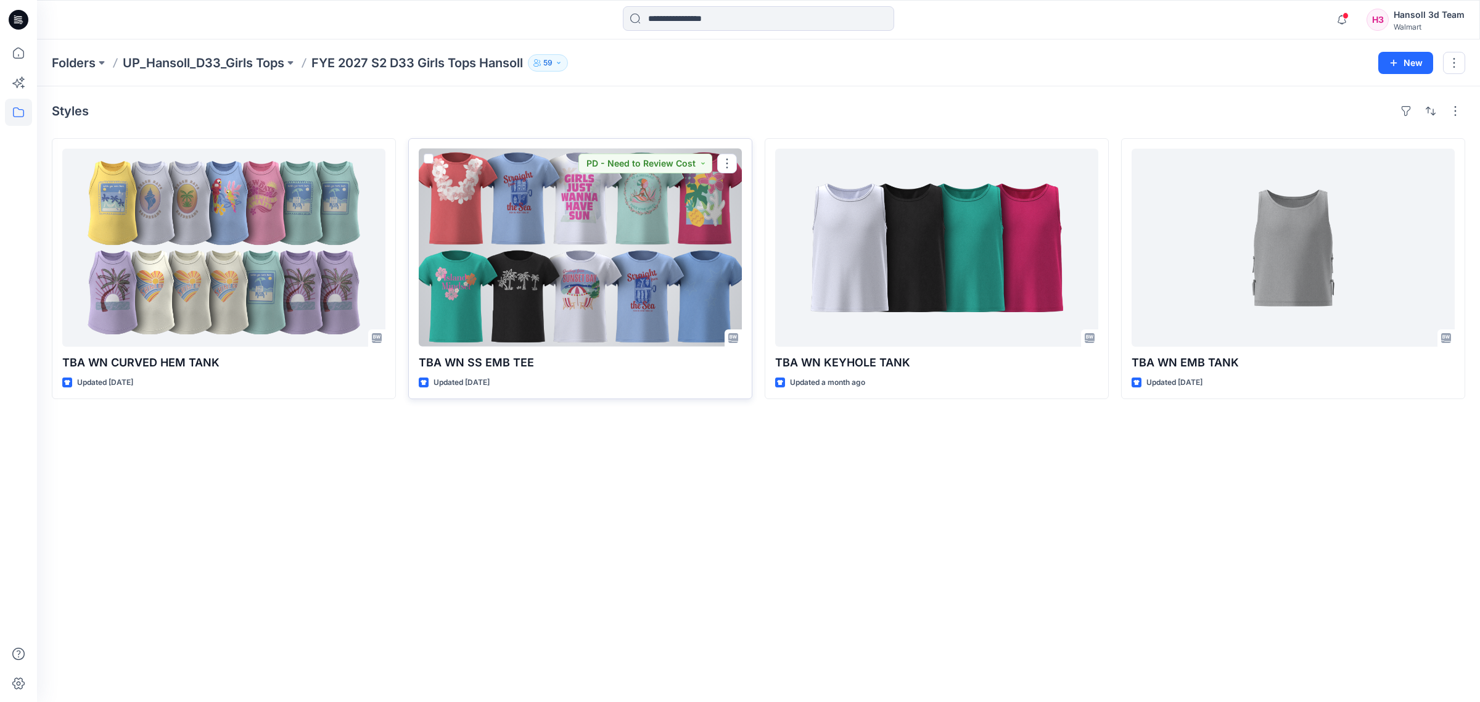
click at [611, 290] on div at bounding box center [580, 248] width 323 height 198
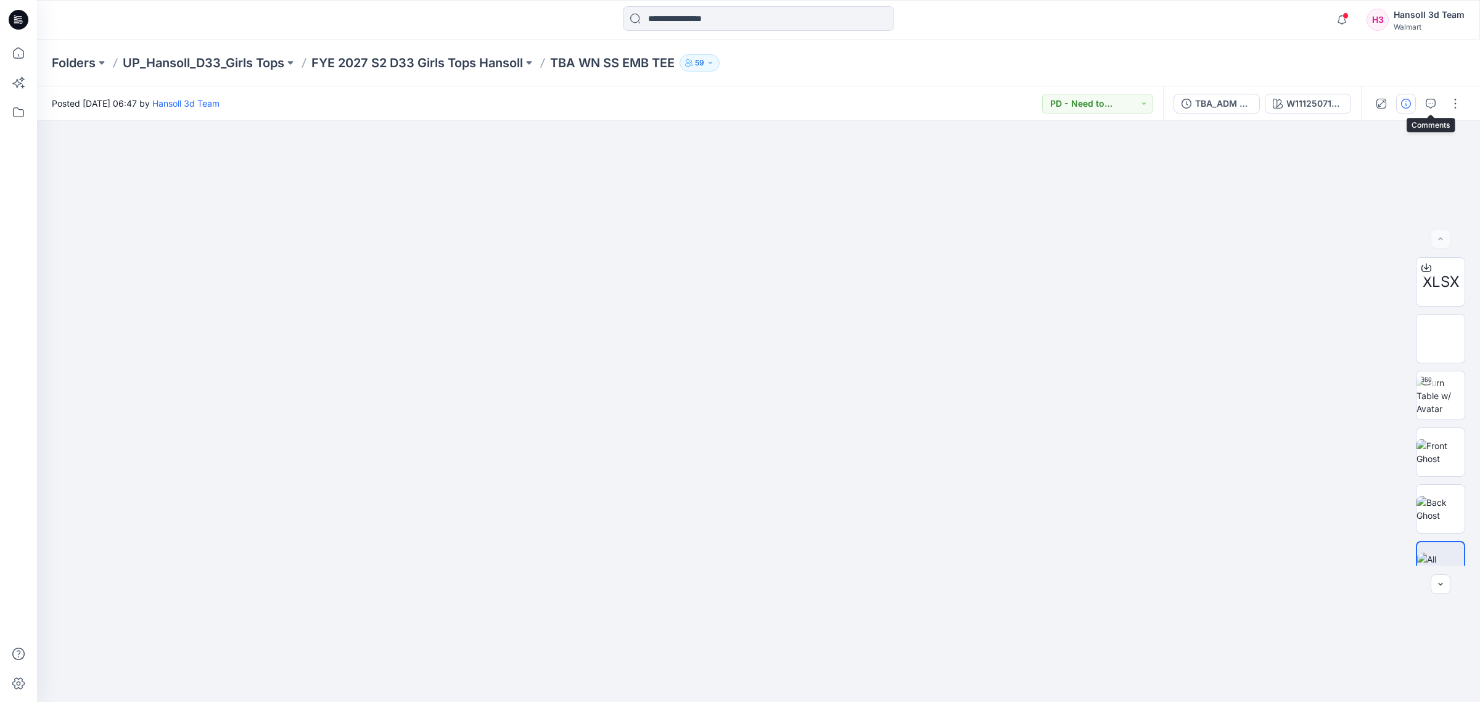
click at [1404, 110] on button "button" at bounding box center [1406, 104] width 20 height 20
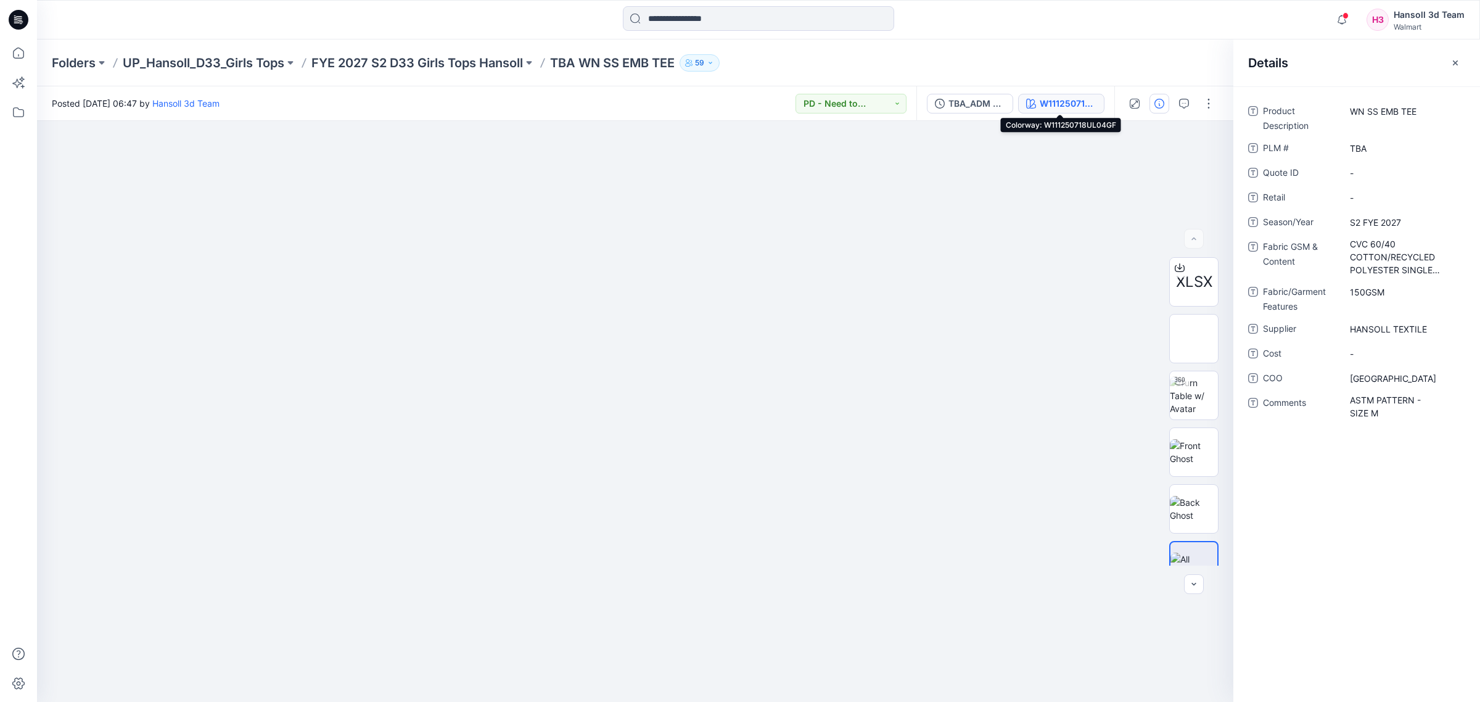
click at [1095, 106] on button "W111250718UL04GF" at bounding box center [1061, 104] width 86 height 20
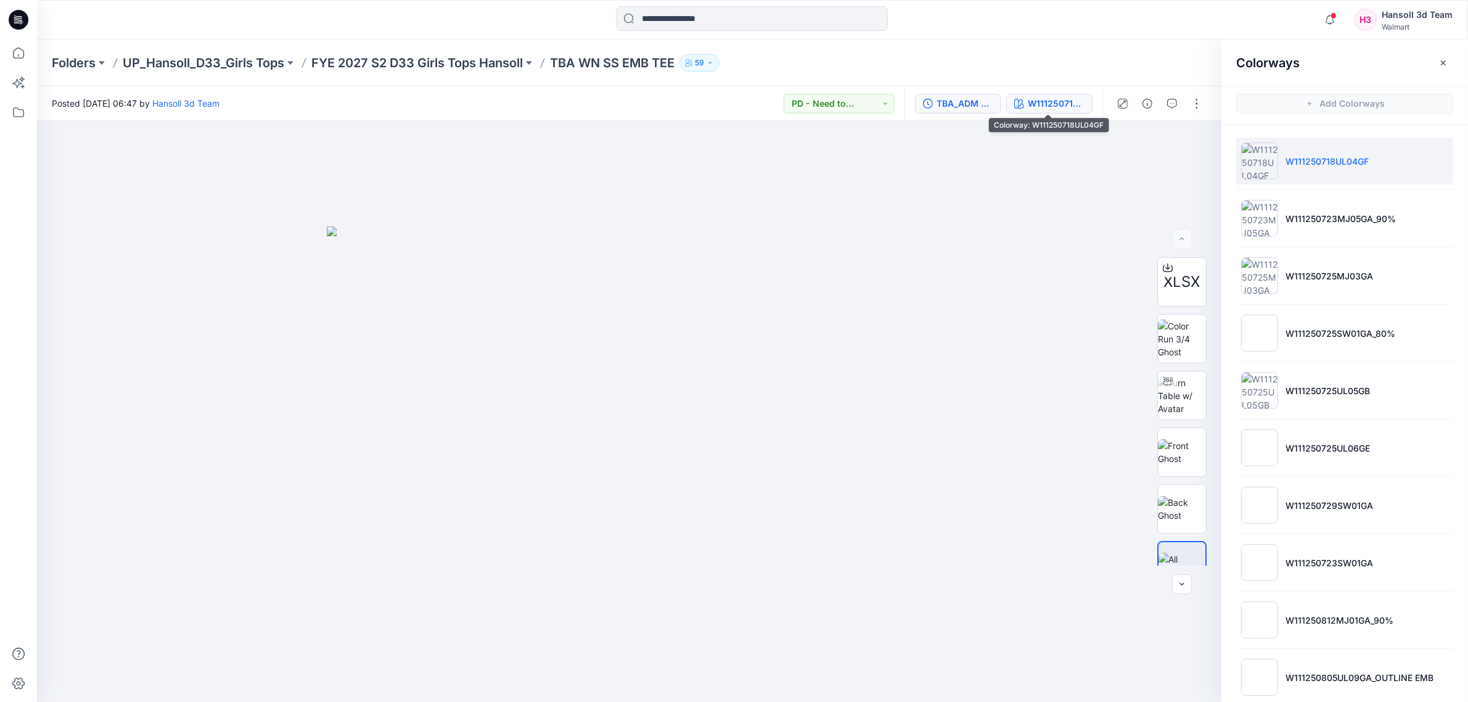
click at [987, 110] on button "TBA_ADM FC WN SS EMB TEE_ASTM" at bounding box center [958, 104] width 86 height 20
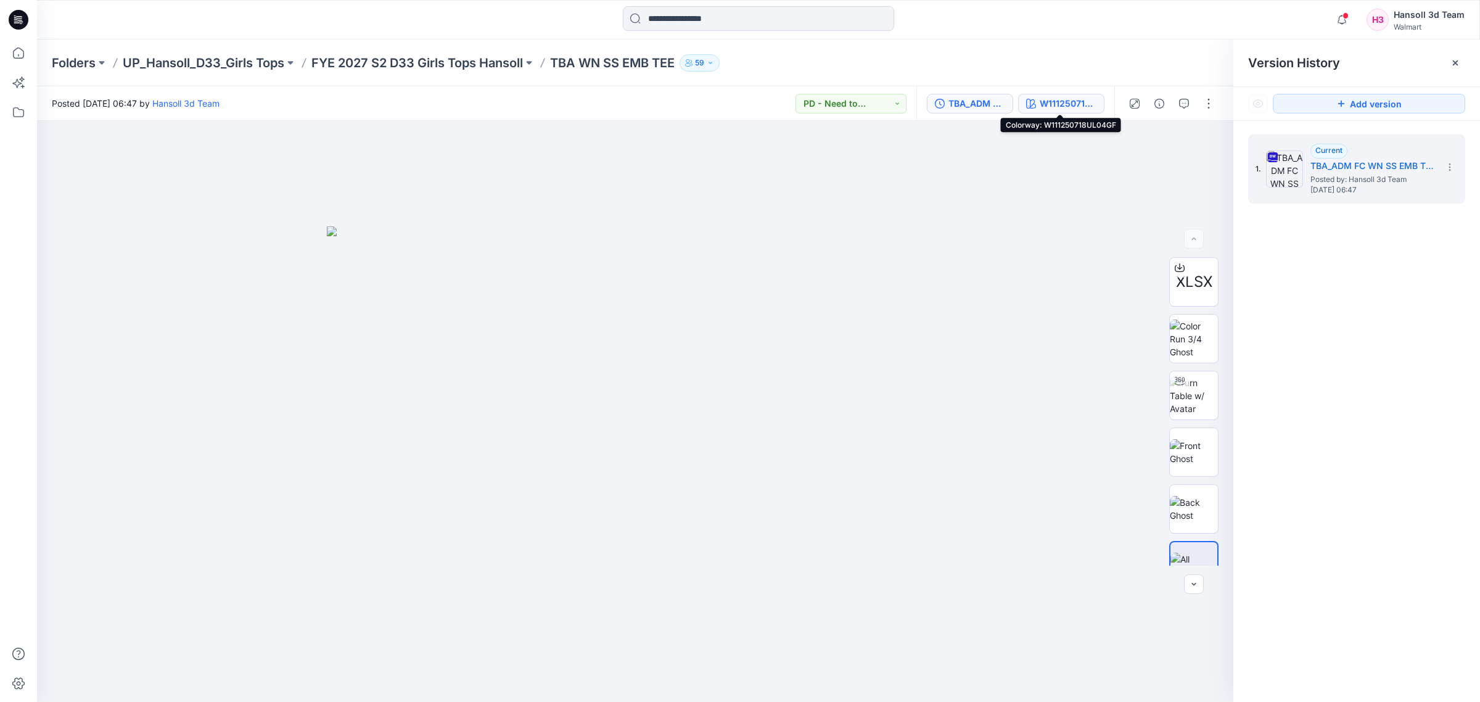
click at [1056, 99] on div "W111250718UL04GF" at bounding box center [1068, 104] width 57 height 14
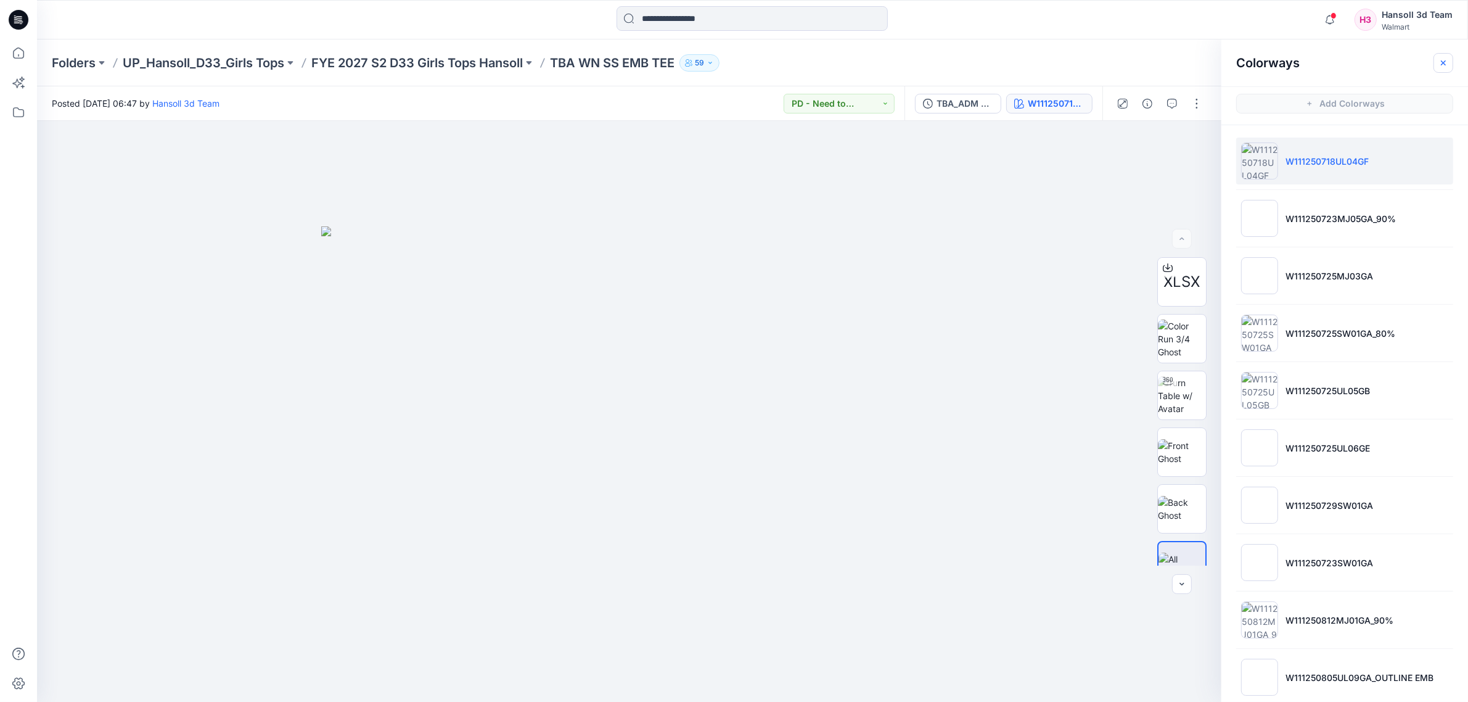
click at [1445, 63] on icon "button" at bounding box center [1444, 63] width 10 height 10
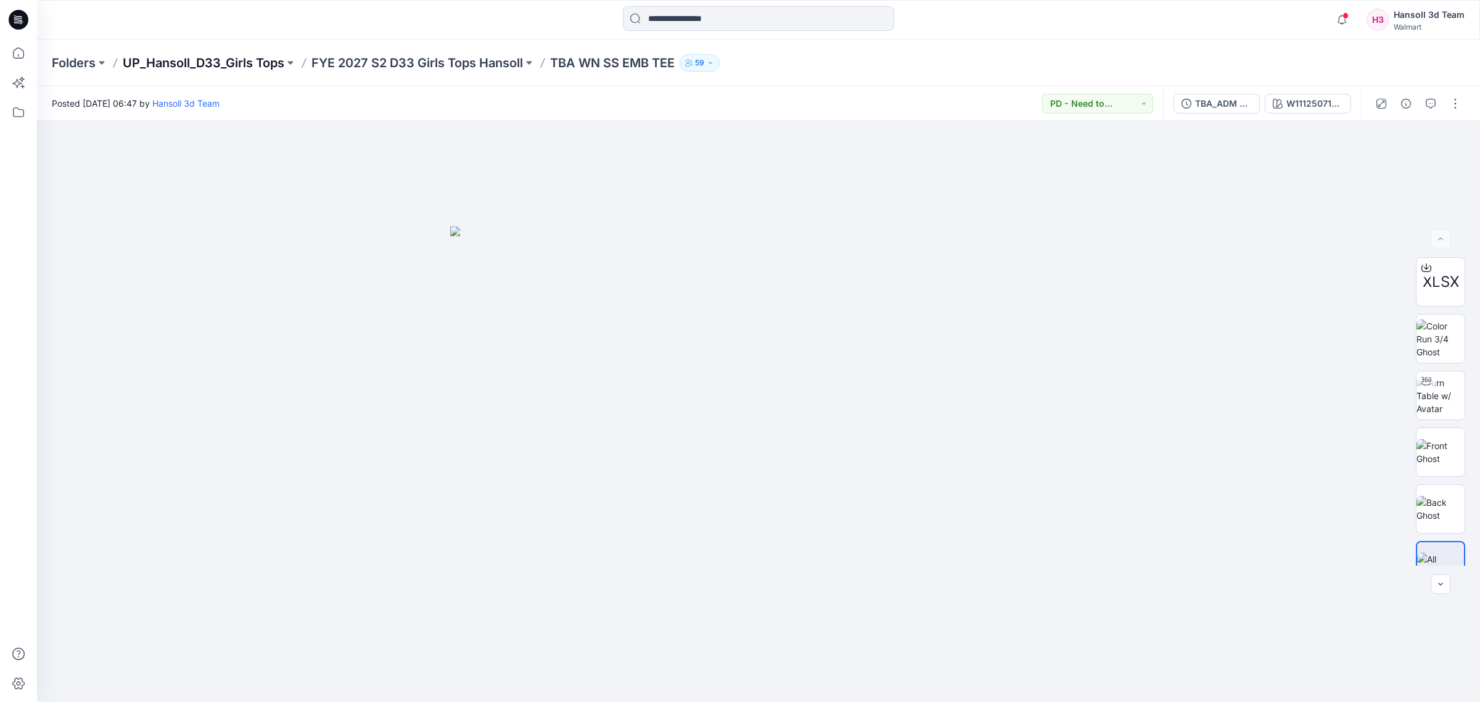
click at [192, 69] on p "UP_Hansoll_D33_Girls Tops" at bounding box center [204, 62] width 162 height 17
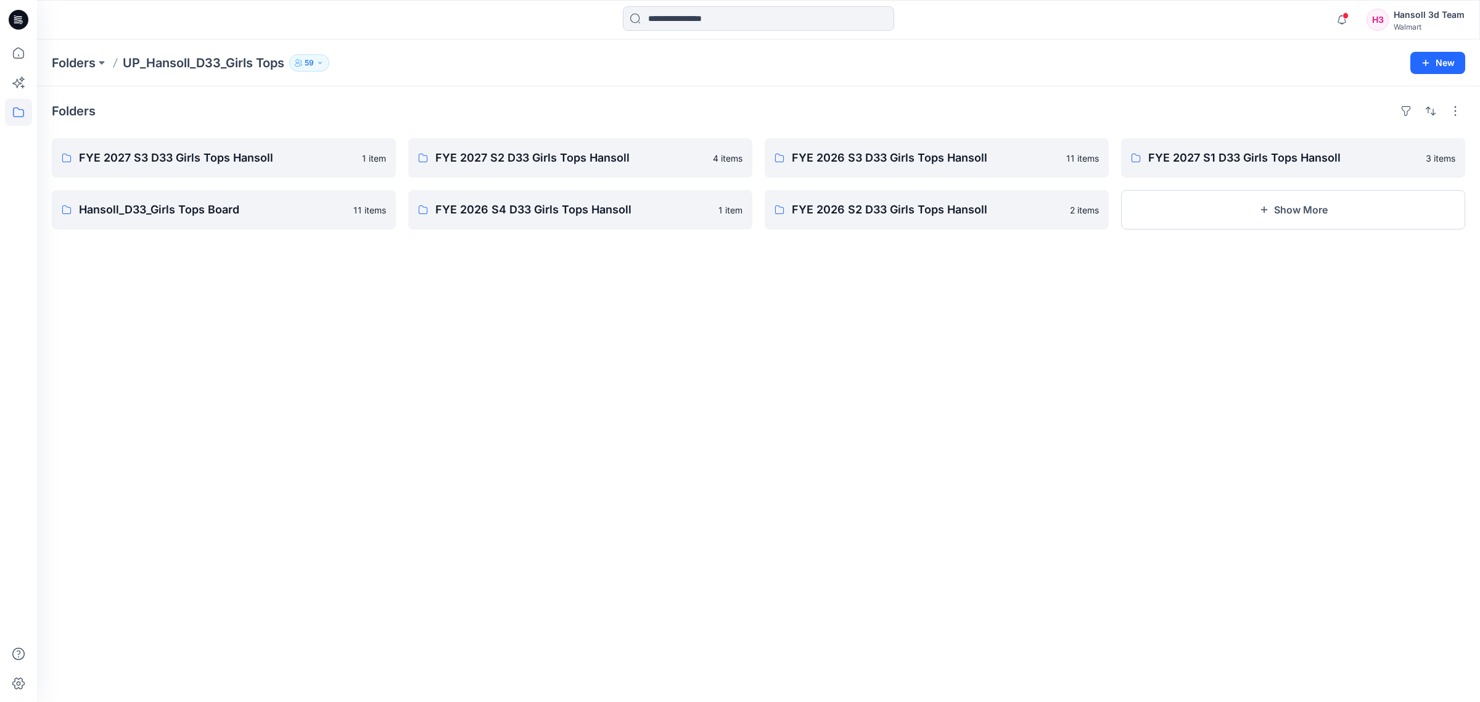
click at [570, 402] on div "Folders FYE 2027 S3 D33 Girls Tops Hansoll 1 item Hansoll_D33_Girls Tops Board …" at bounding box center [758, 393] width 1443 height 615
click at [1187, 171] on link "FYE 2027 S1 D33 Girls Tops Hansoll" at bounding box center [1293, 157] width 344 height 39
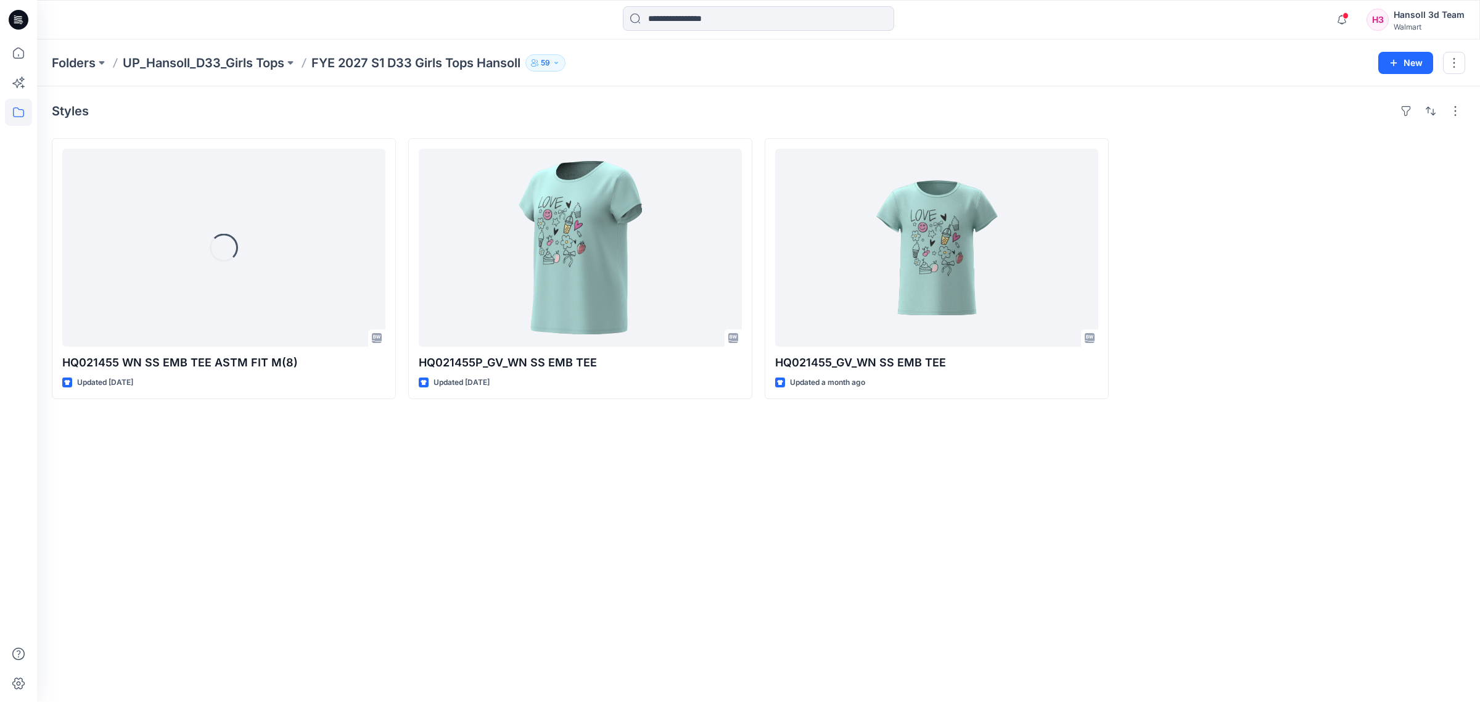
click at [824, 649] on div "Styles Loading... HQ021455 WN SS EMB TEE ASTM FIT M(8) Updated 14 days ago HQ02…" at bounding box center [758, 393] width 1443 height 615
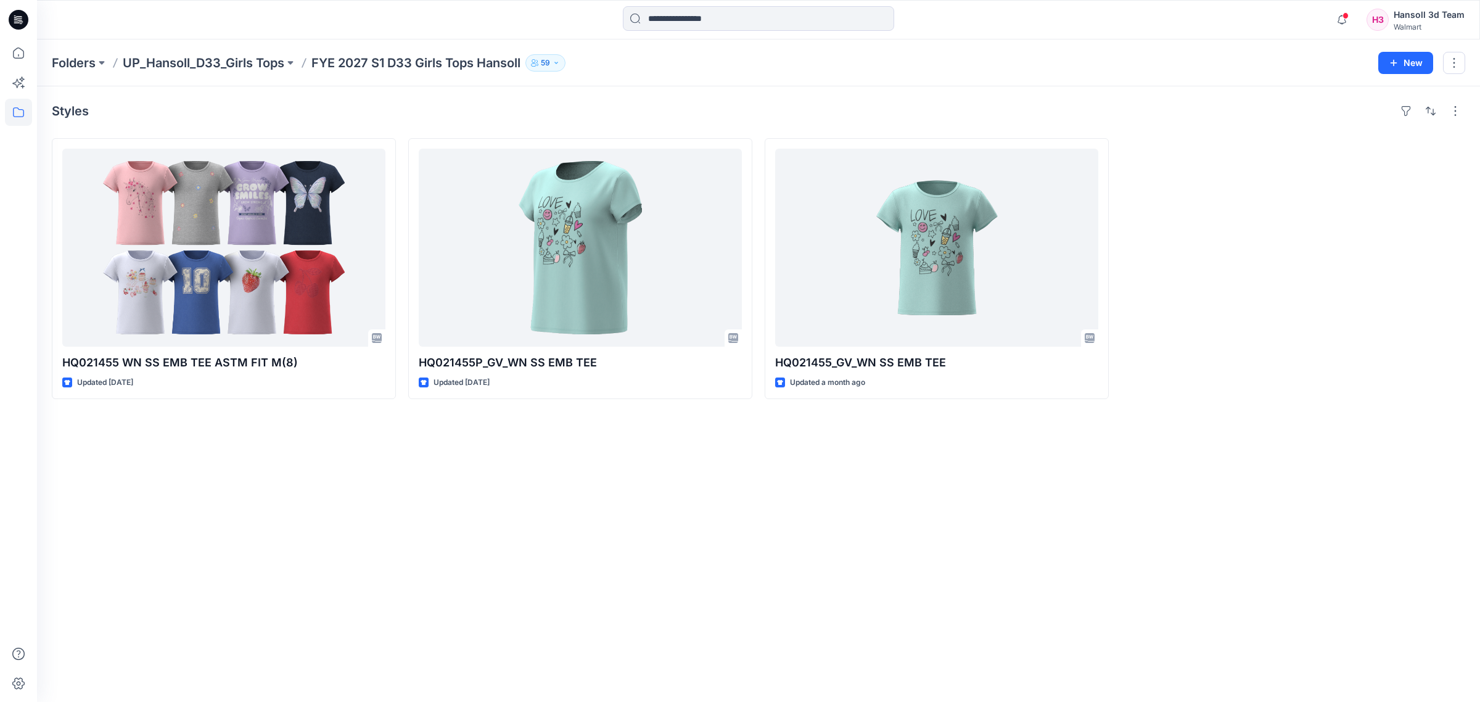
click at [605, 540] on div "Styles HQ021455 WN SS EMB TEE ASTM FIT M(8) Updated 14 days ago HQ021455P_GV_WN…" at bounding box center [758, 393] width 1443 height 615
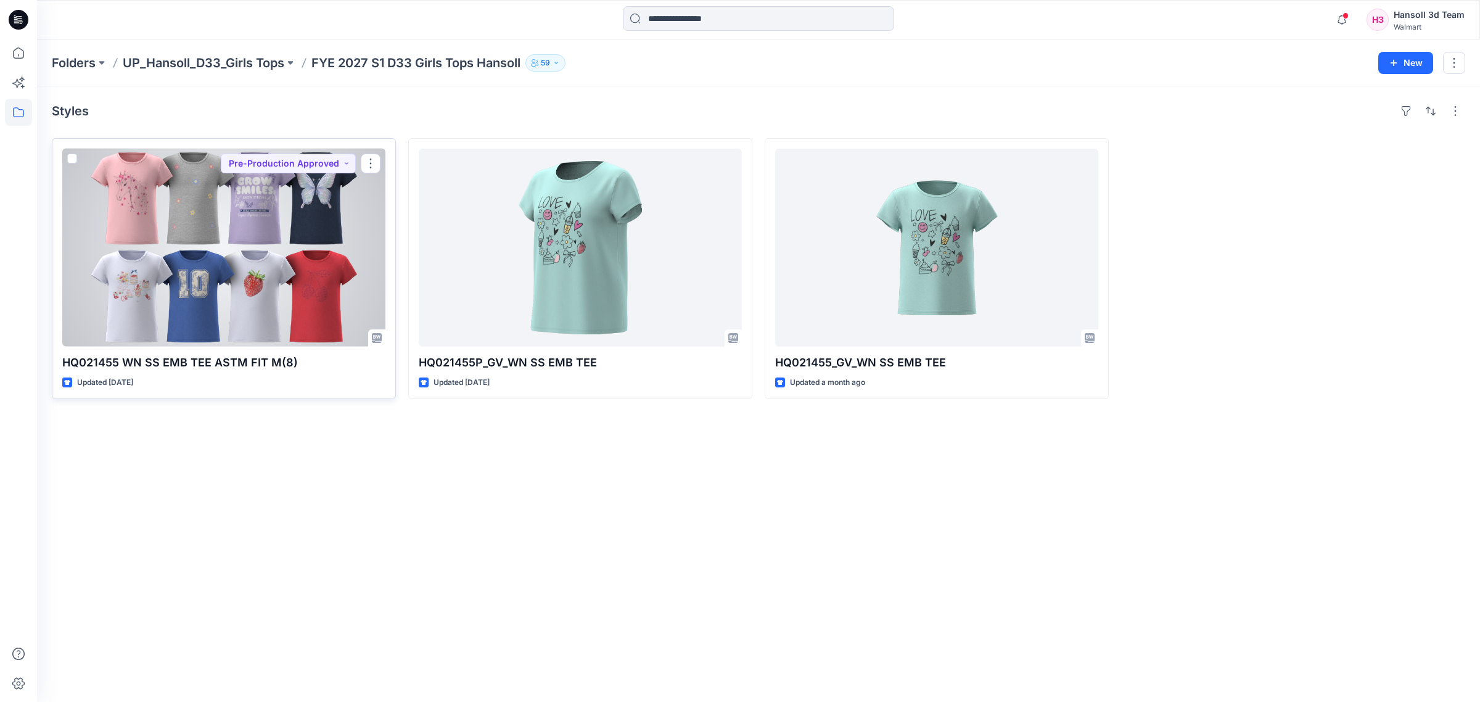
click at [217, 263] on div at bounding box center [223, 248] width 323 height 198
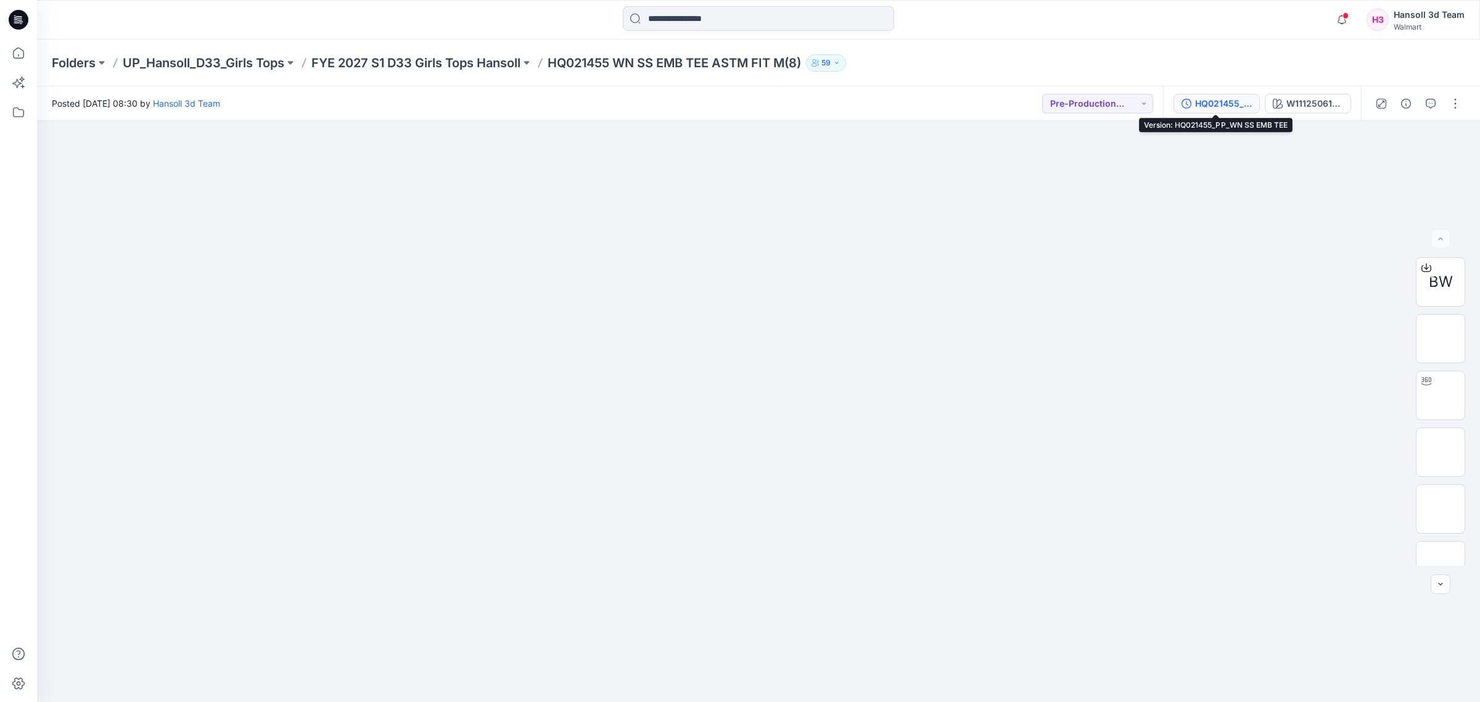
click at [1241, 103] on div "HQ021455_PP_WN SS EMB TEE" at bounding box center [1223, 104] width 57 height 14
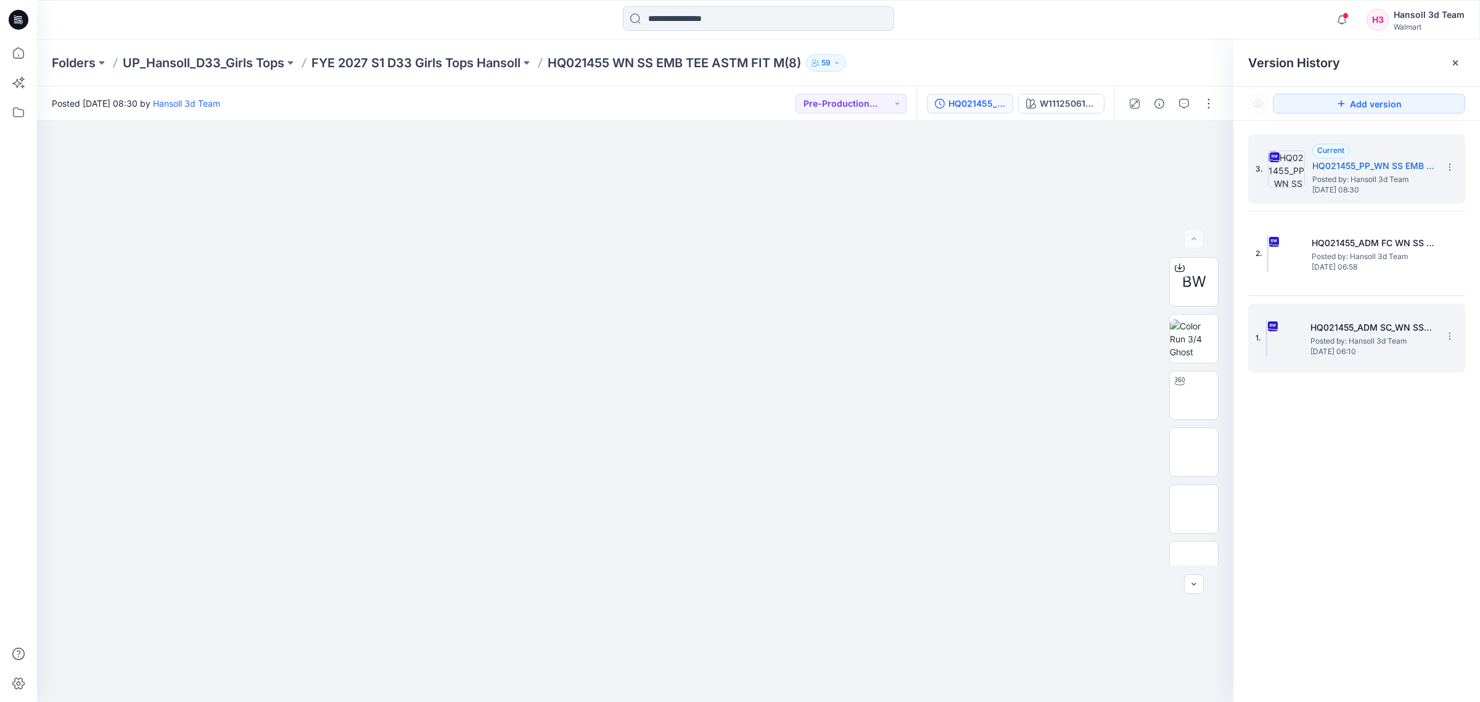
click at [1336, 337] on span "Posted by: Hansoll 3d Team" at bounding box center [1371, 341] width 123 height 12
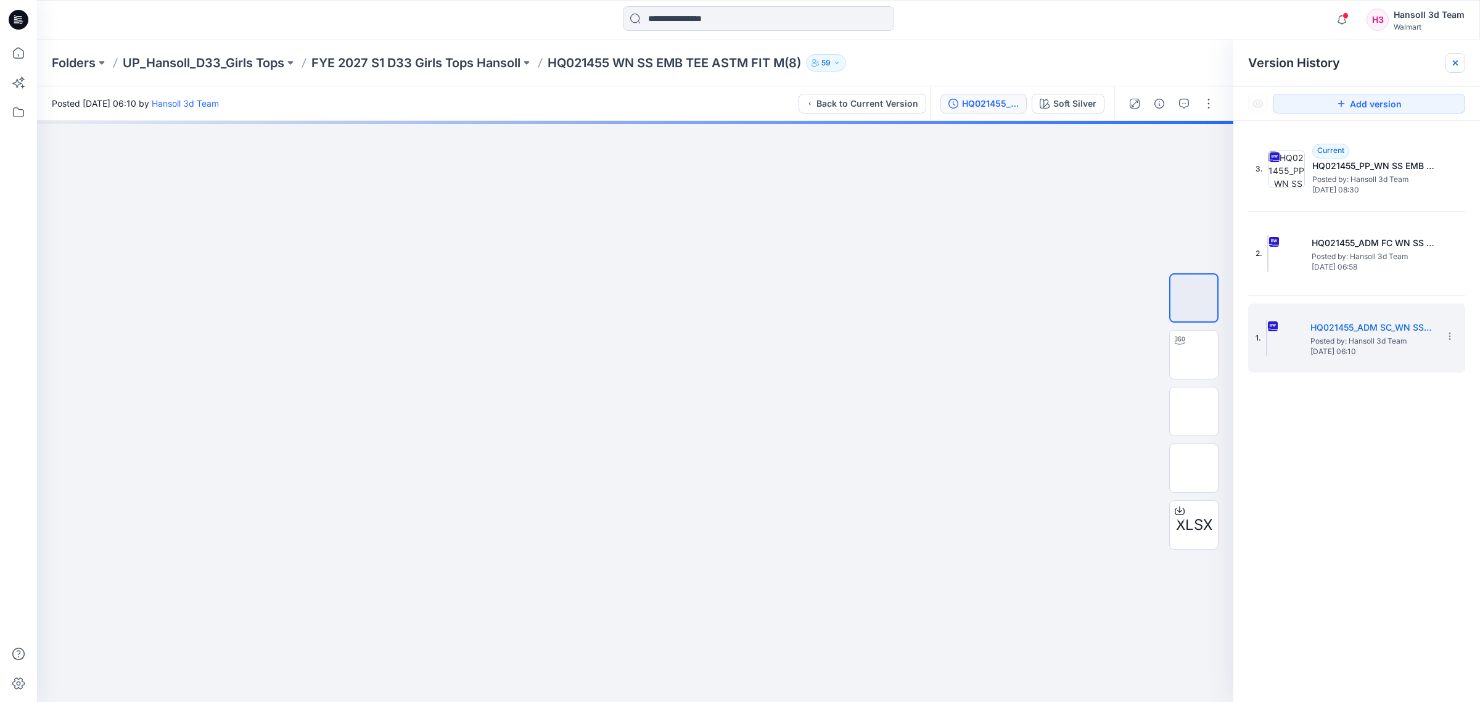
click at [1448, 66] on div at bounding box center [1456, 63] width 20 height 20
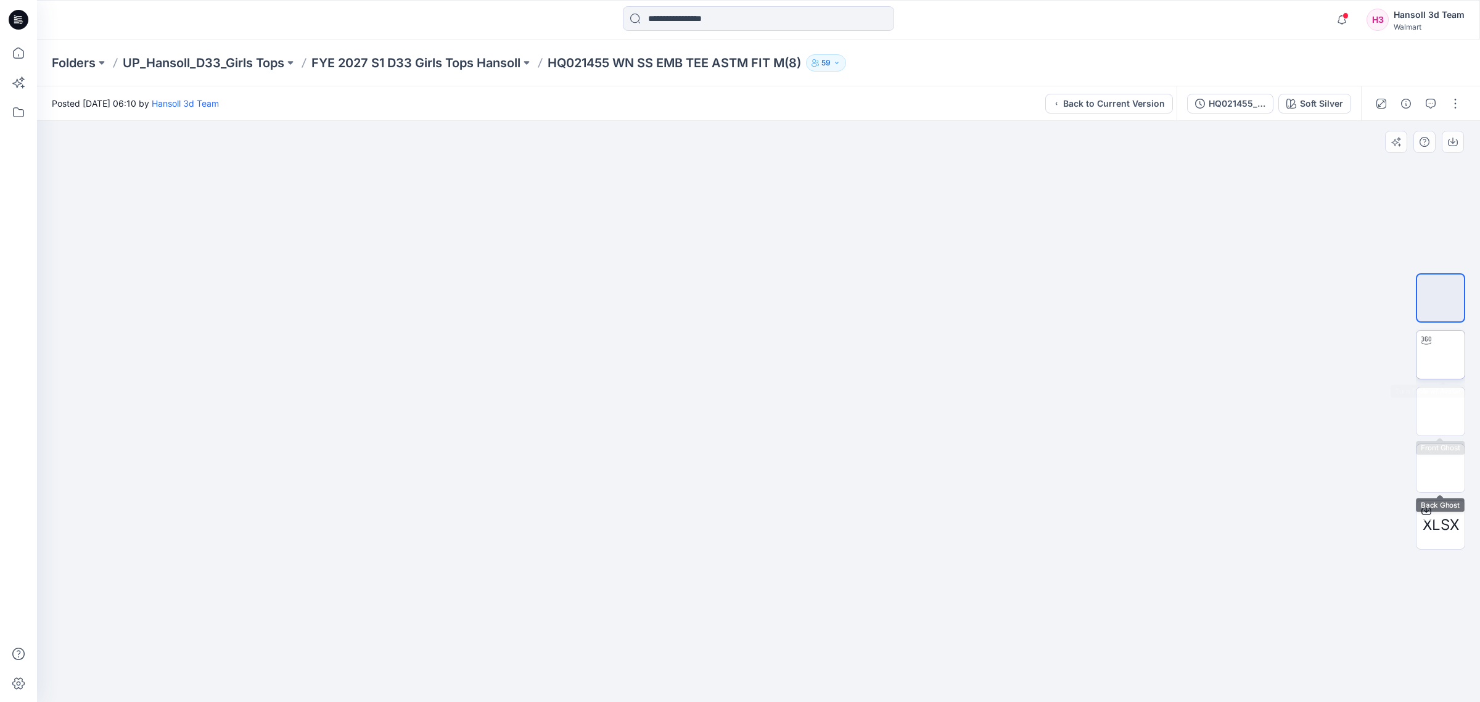
click at [1441, 355] on img at bounding box center [1441, 355] width 0 height 0
click at [748, 374] on div at bounding box center [758, 411] width 1443 height 581
click at [1403, 102] on icon "button" at bounding box center [1406, 104] width 10 height 10
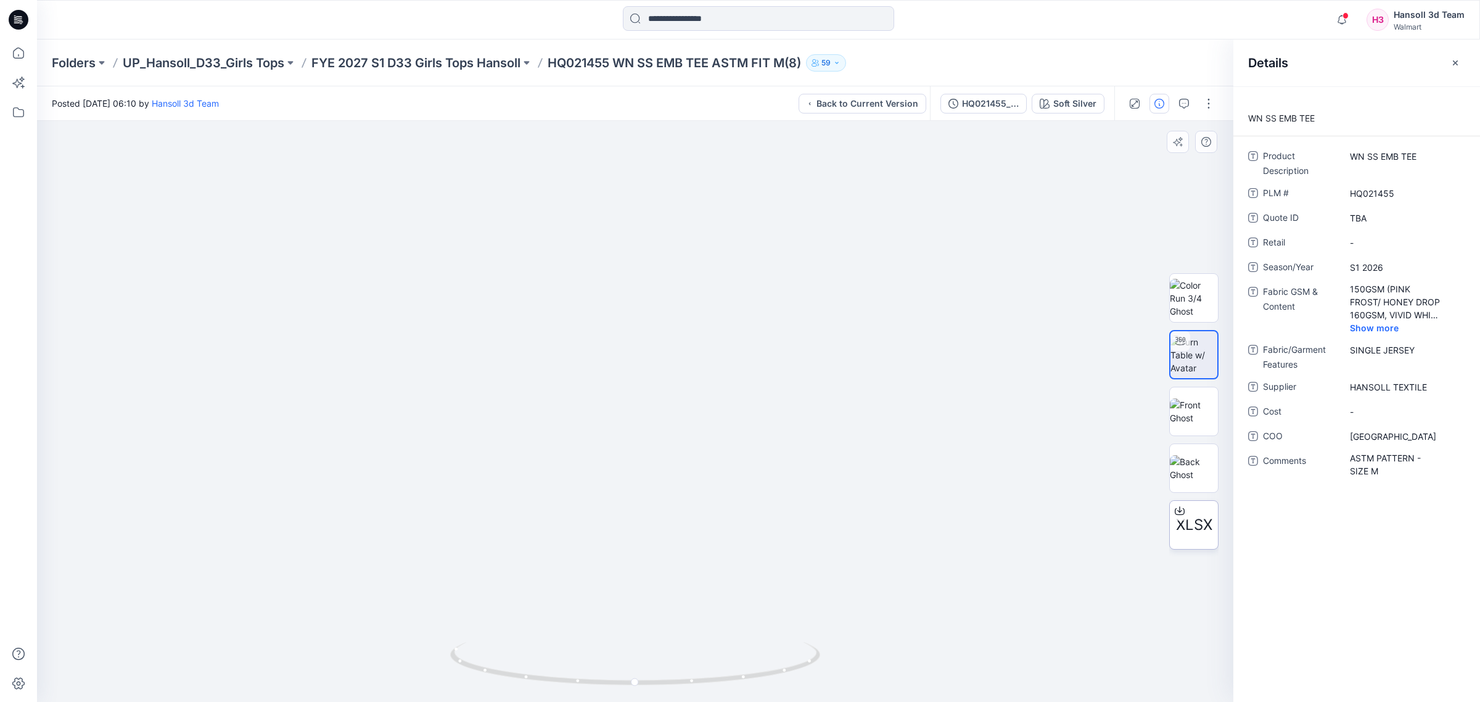
click at [1197, 524] on span "XLSX" at bounding box center [1194, 525] width 36 height 22
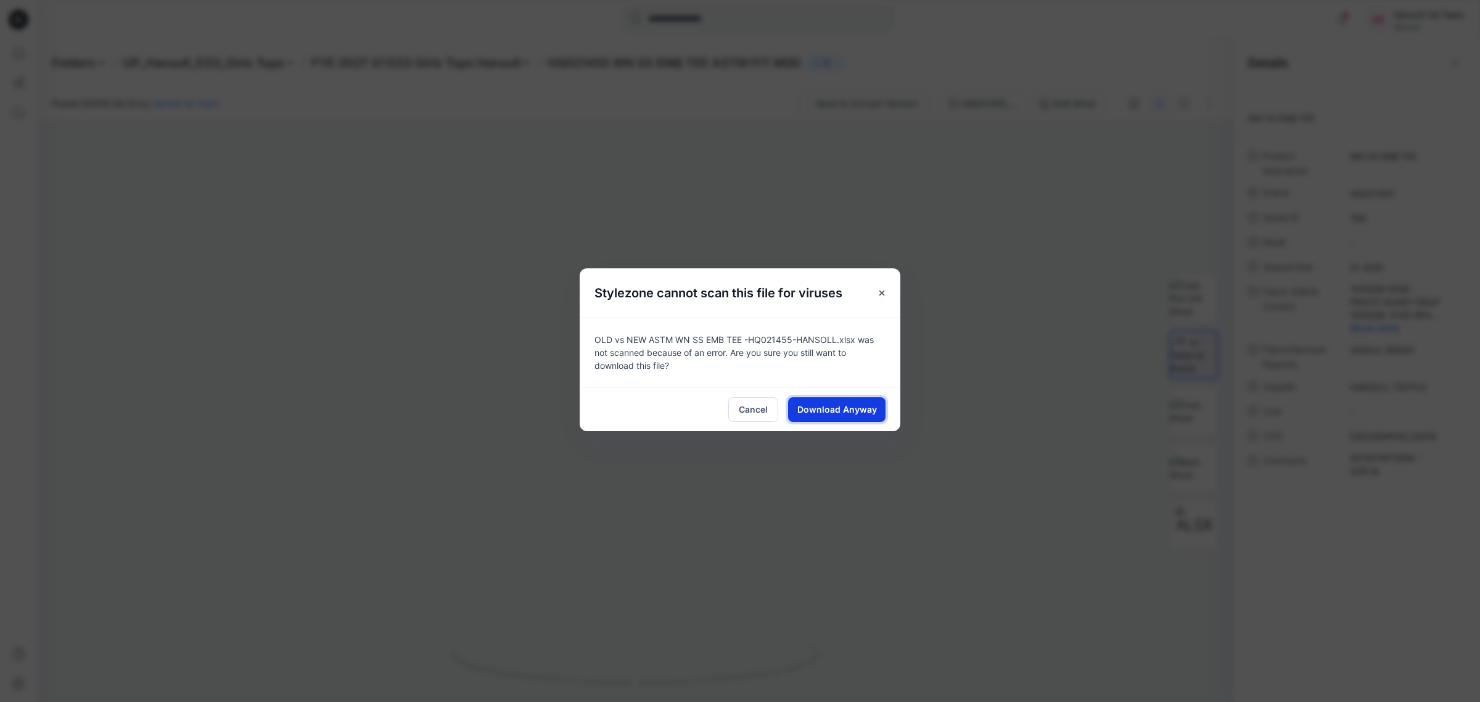
click at [863, 416] on button "Download Anyway" at bounding box center [836, 409] width 97 height 25
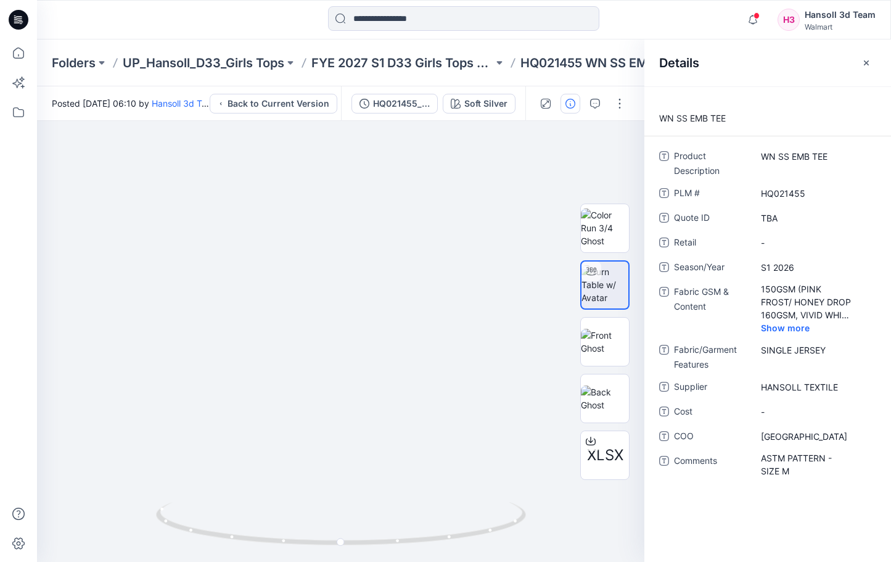
click at [735, 507] on div "WN SS EMB TEE Product Description WN SS EMB TEE PLM # HQ021455 Quote ID TBA Ret…" at bounding box center [767, 323] width 247 height 475
click at [23, 108] on icon at bounding box center [18, 112] width 27 height 27
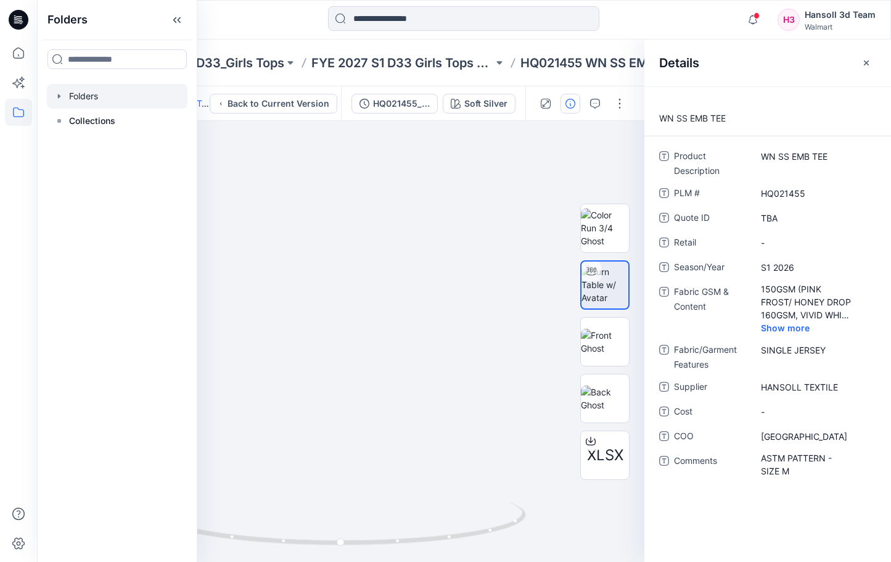
click at [75, 99] on div at bounding box center [117, 96] width 141 height 25
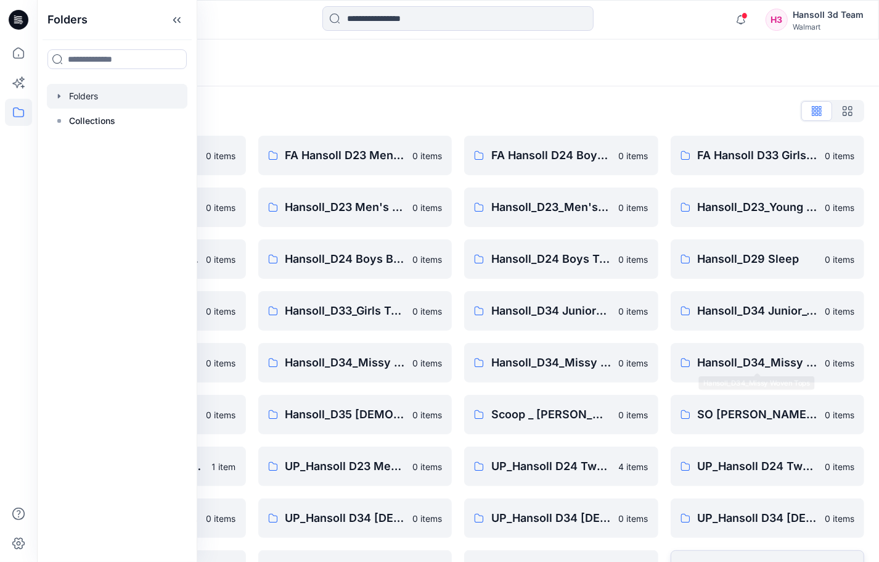
scroll to position [197, 0]
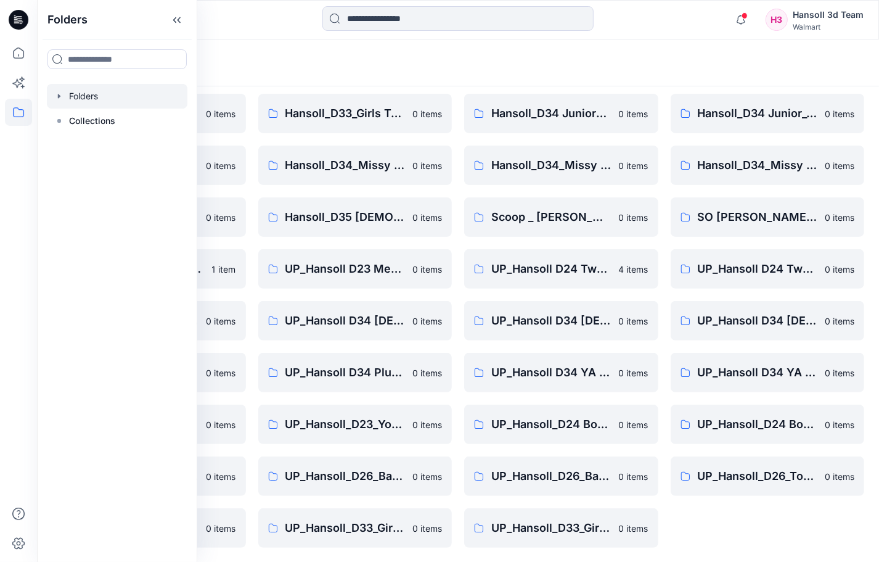
click at [729, 538] on div "FA Hansoll D33 Girls Knits 0 items Hansoll_D23_Young Men's Tops 0 items Hansoll…" at bounding box center [768, 242] width 194 height 609
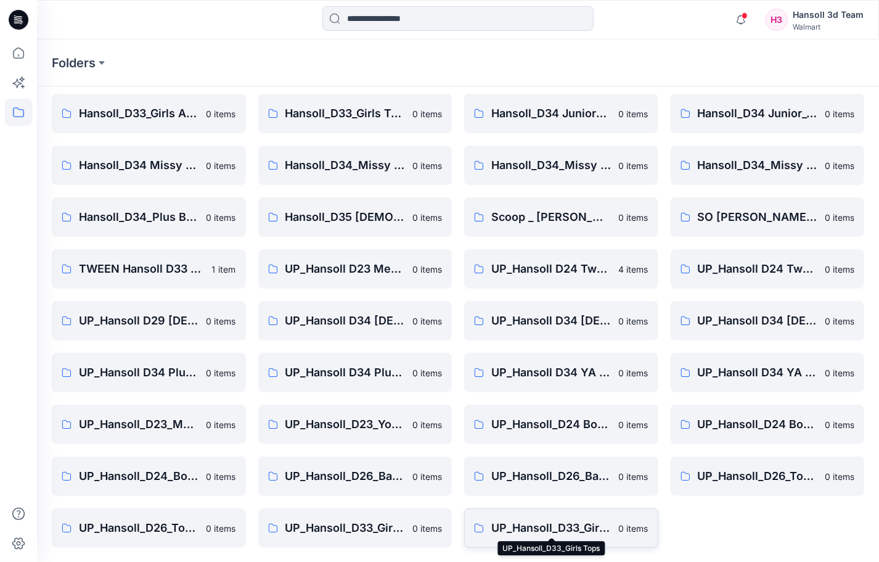
click at [586, 533] on p "UP_Hansoll_D33_Girls Tops" at bounding box center [552, 527] width 120 height 17
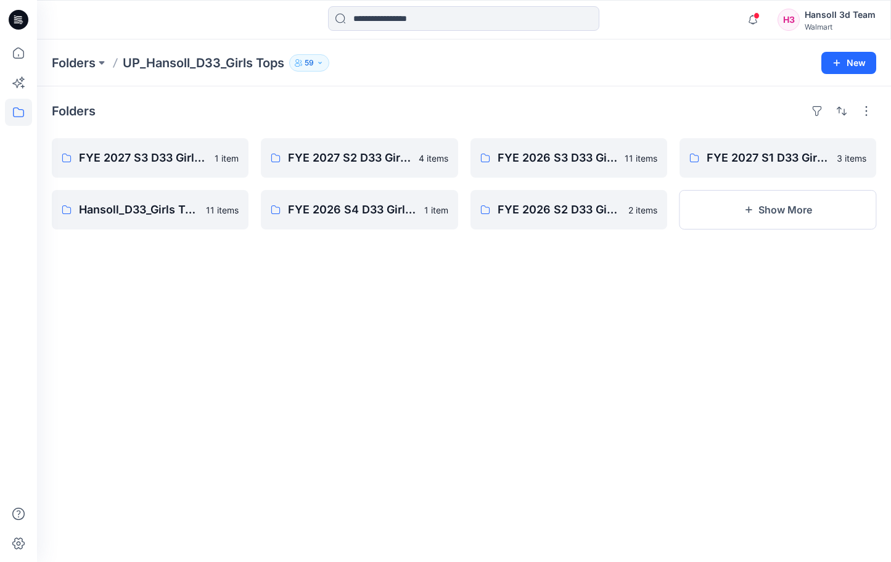
click at [601, 427] on div "Folders FYE 2027 S3 D33 Girls Tops Hansoll 1 item Hansoll_D33_Girls Tops Board …" at bounding box center [464, 323] width 854 height 475
click at [569, 171] on link "FYE 2026 S3 D33 Girls Tops Hansoll" at bounding box center [569, 157] width 197 height 39
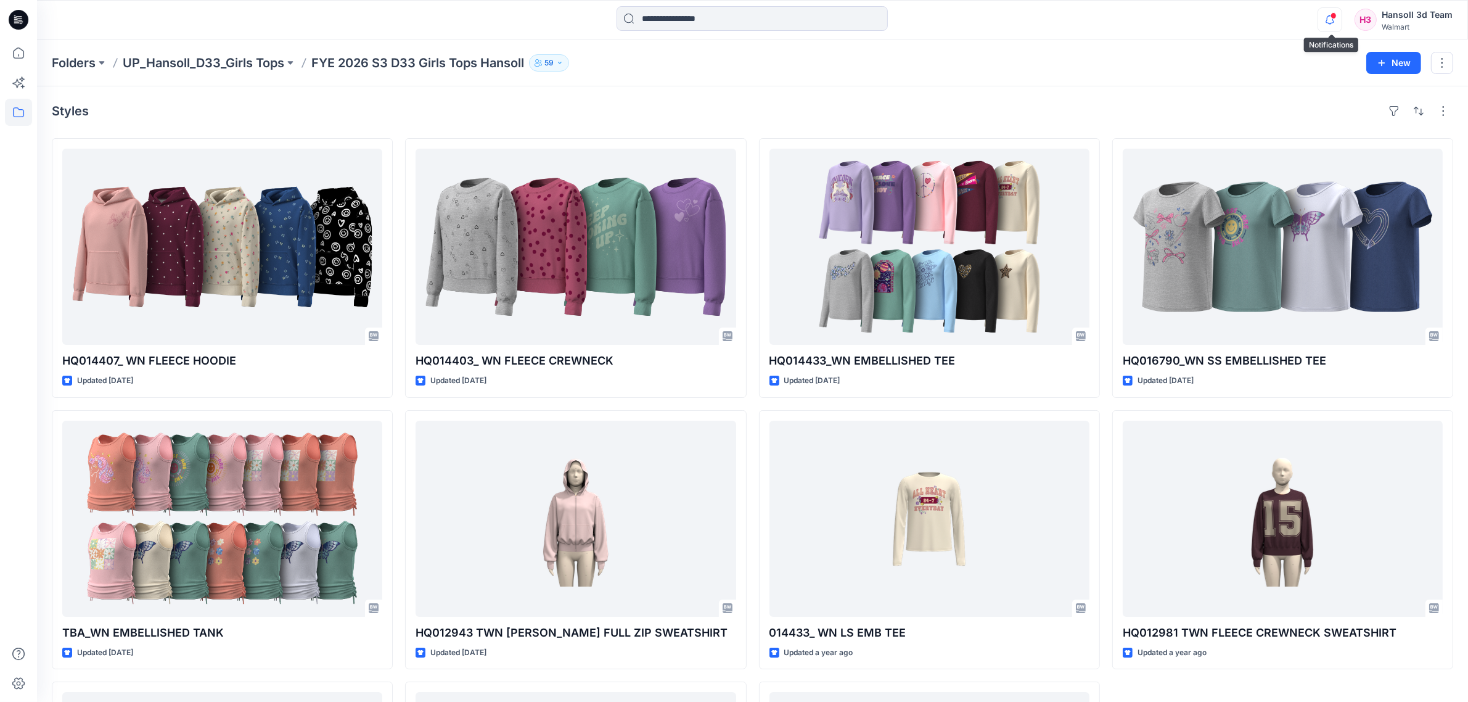
click at [1330, 15] on icon "button" at bounding box center [1329, 19] width 23 height 25
